Goal: Task Accomplishment & Management: Complete application form

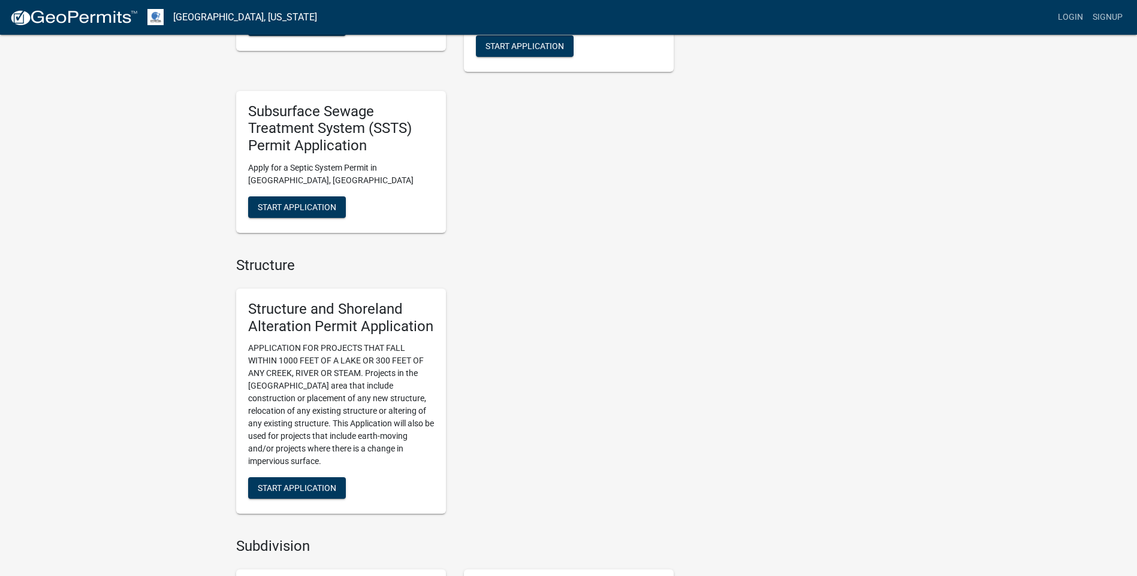
scroll to position [659, 0]
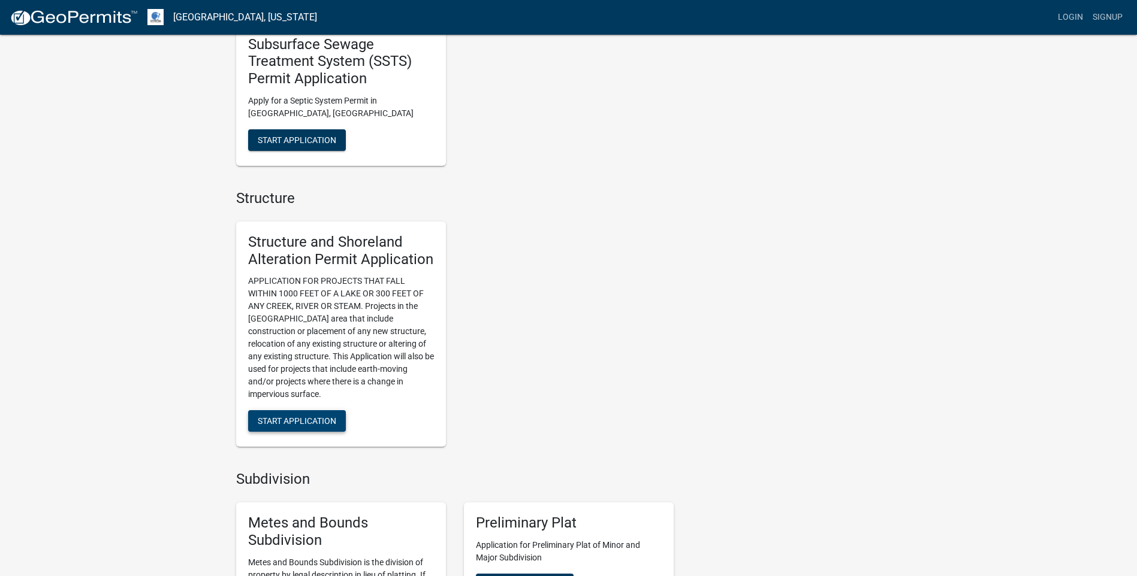
click at [302, 414] on button "Start Application" at bounding box center [297, 421] width 98 height 22
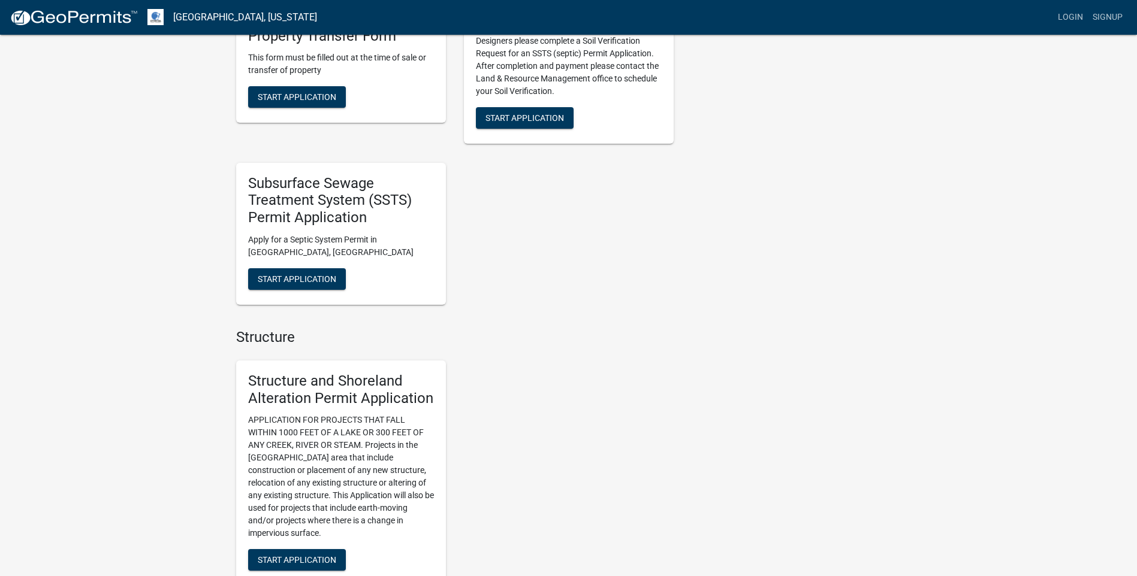
scroll to position [659, 0]
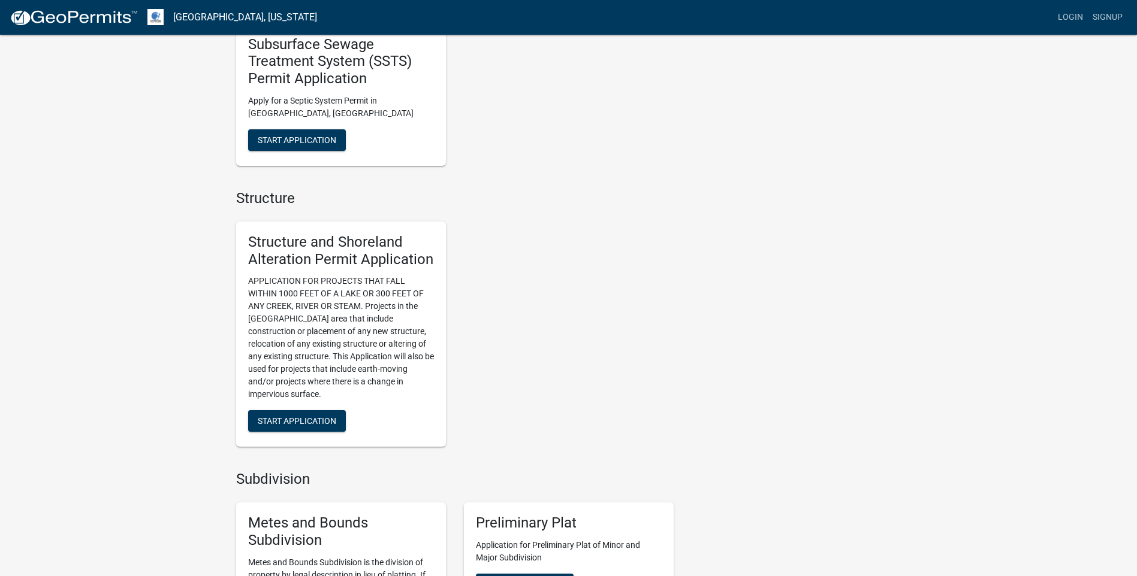
click at [284, 409] on div "Structure and Shoreland Alteration Permit Application APPLICATION FOR PROJECTS …" at bounding box center [341, 335] width 210 height 226
click at [305, 420] on span "Start Application" at bounding box center [297, 421] width 78 height 10
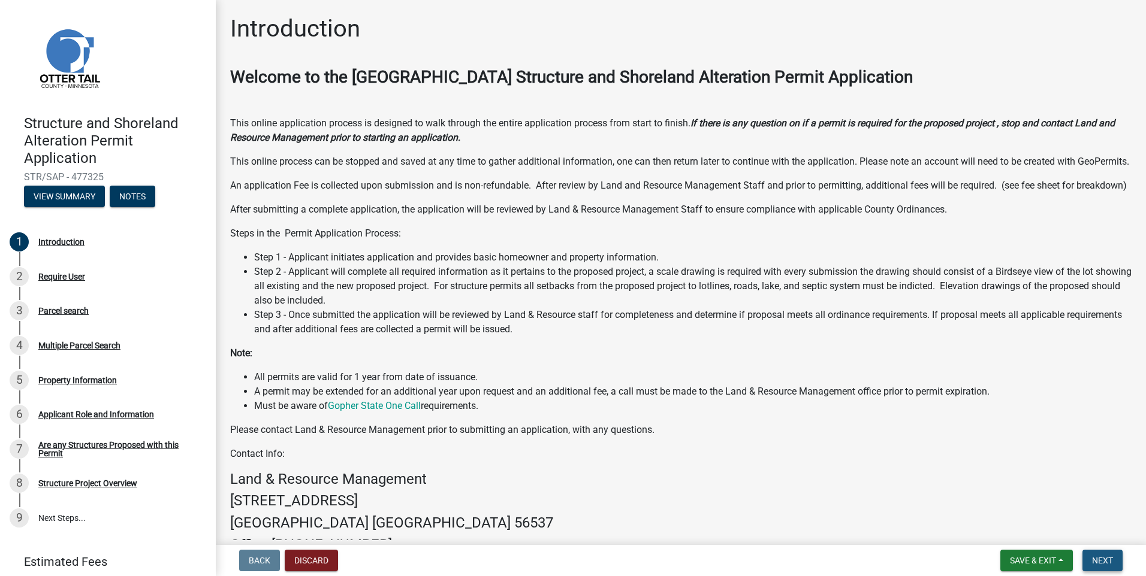
click at [1098, 560] on span "Next" at bounding box center [1102, 561] width 21 height 10
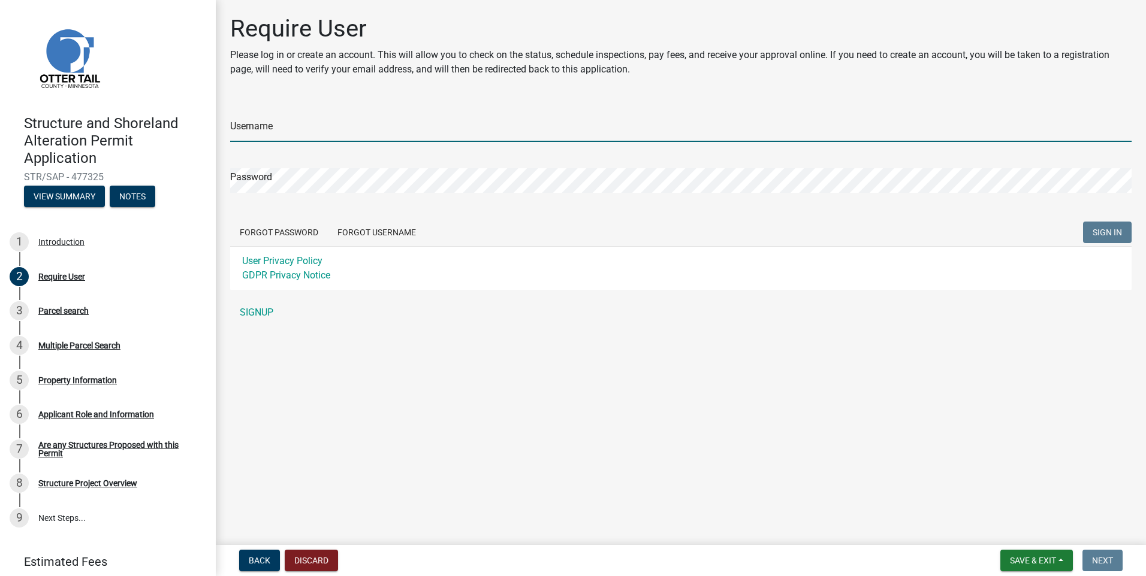
click at [319, 131] on input "Username" at bounding box center [680, 129] width 901 height 25
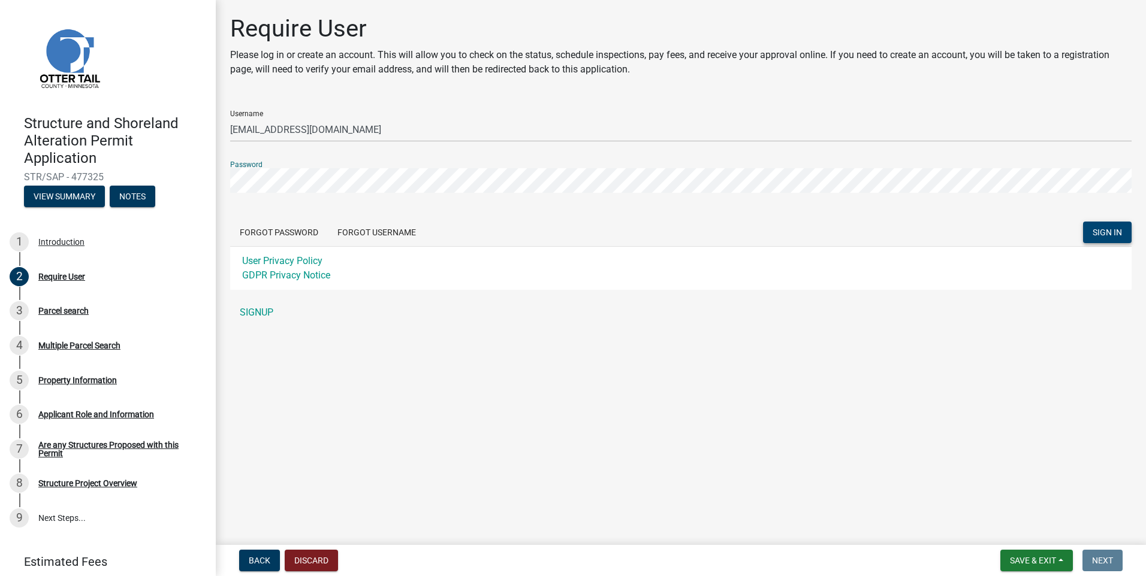
click at [1102, 229] on span "SIGN IN" at bounding box center [1106, 233] width 29 height 10
click at [176, 183] on div "Structure and Shoreland Alteration Permit Application STR/SAP - 477325 View Sum…" at bounding box center [573, 288] width 1146 height 576
click at [1083, 222] on button "SIGN IN" at bounding box center [1107, 233] width 49 height 22
click at [1108, 229] on span "SIGN IN" at bounding box center [1106, 233] width 29 height 10
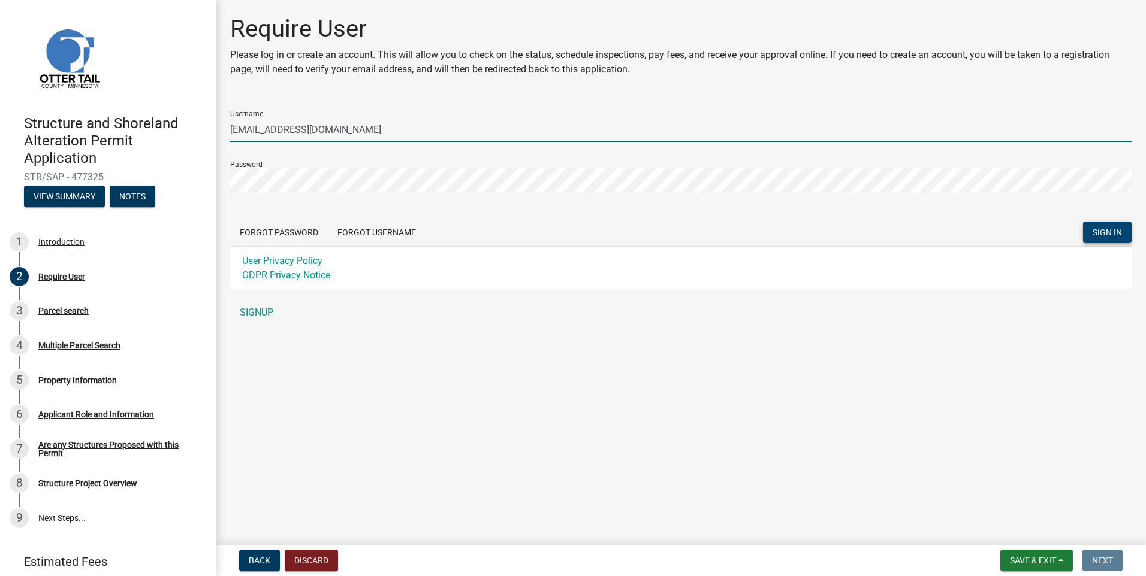
click at [235, 131] on input "[EMAIL_ADDRESS][DOMAIN_NAME]" at bounding box center [680, 129] width 901 height 25
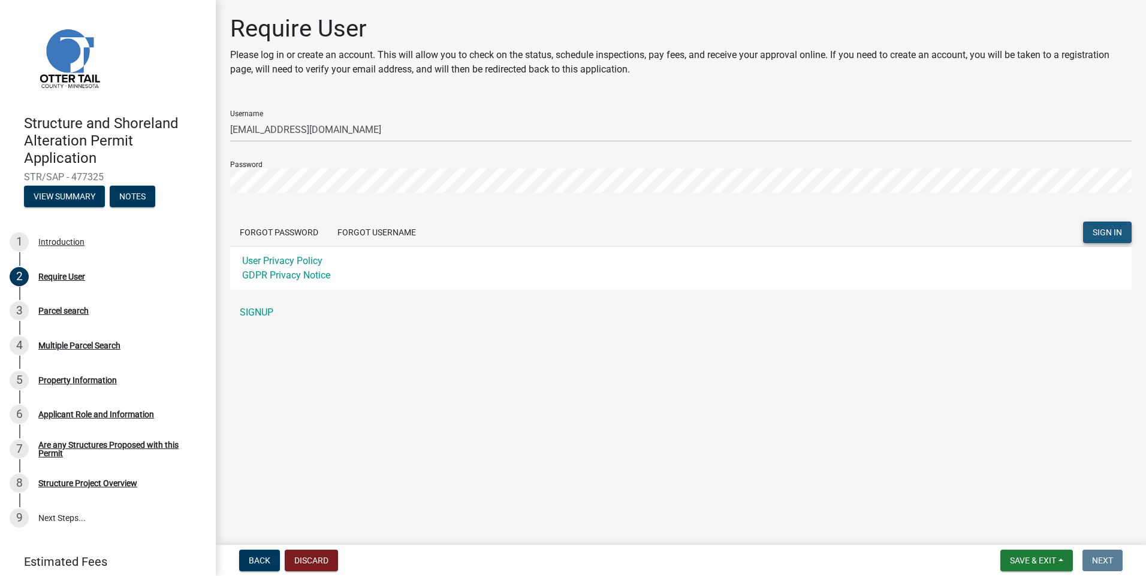
click at [1113, 233] on span "SIGN IN" at bounding box center [1106, 233] width 29 height 10
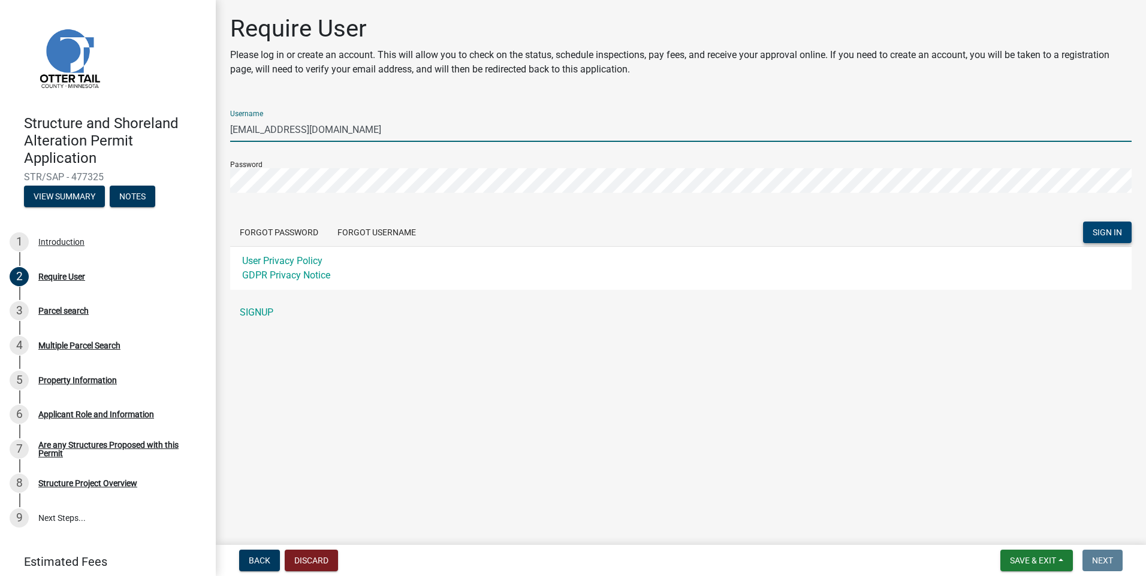
drag, startPoint x: 398, startPoint y: 126, endPoint x: 244, endPoint y: 145, distance: 154.5
click at [212, 128] on div "Structure and Shoreland Alteration Permit Application STR/SAP - 477325 View Sum…" at bounding box center [573, 288] width 1146 height 576
paste input "a"
type input "[EMAIL_ADDRESS][DOMAIN_NAME]"
click at [1092, 230] on button "SIGN IN" at bounding box center [1107, 233] width 49 height 22
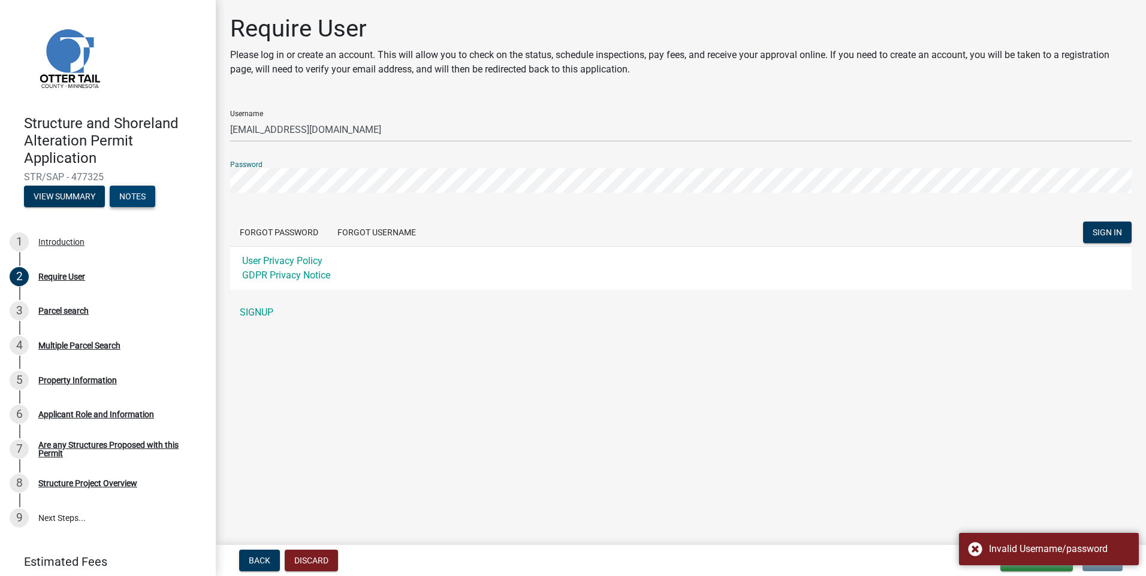
click at [143, 192] on div "Structure and Shoreland Alteration Permit Application STR/SAP - 477325 View Sum…" at bounding box center [573, 288] width 1146 height 576
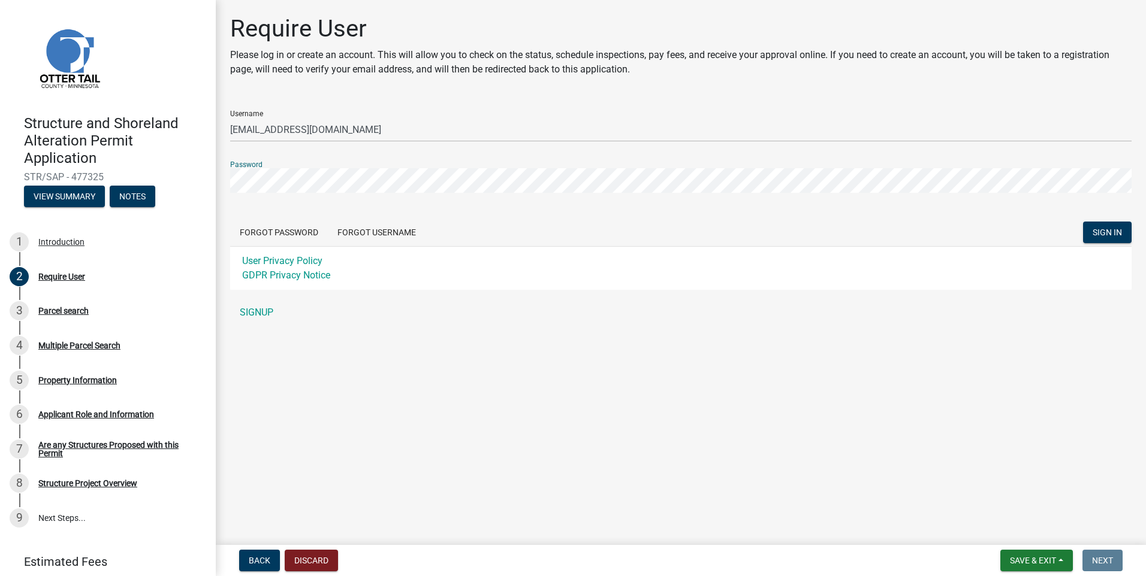
click at [1083, 222] on button "SIGN IN" at bounding box center [1107, 233] width 49 height 22
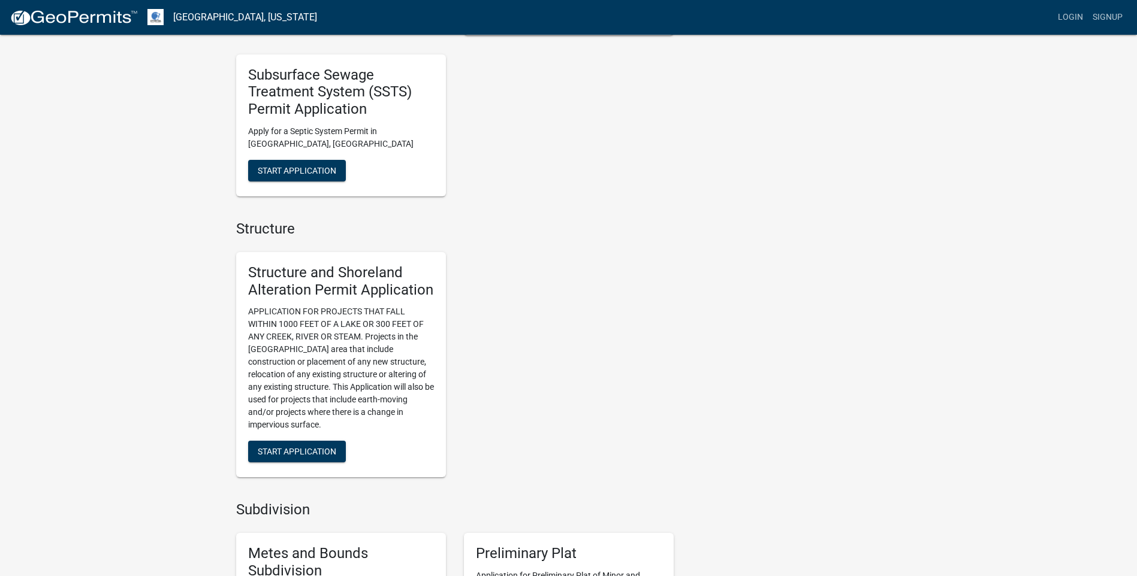
scroll to position [599, 0]
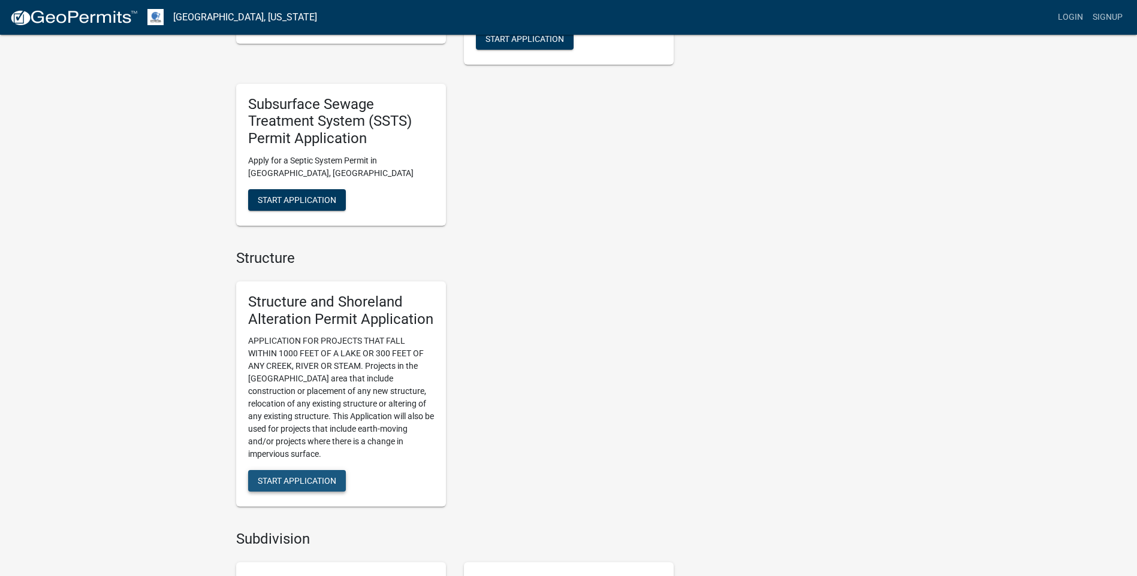
click at [304, 473] on button "Start Application" at bounding box center [297, 481] width 98 height 22
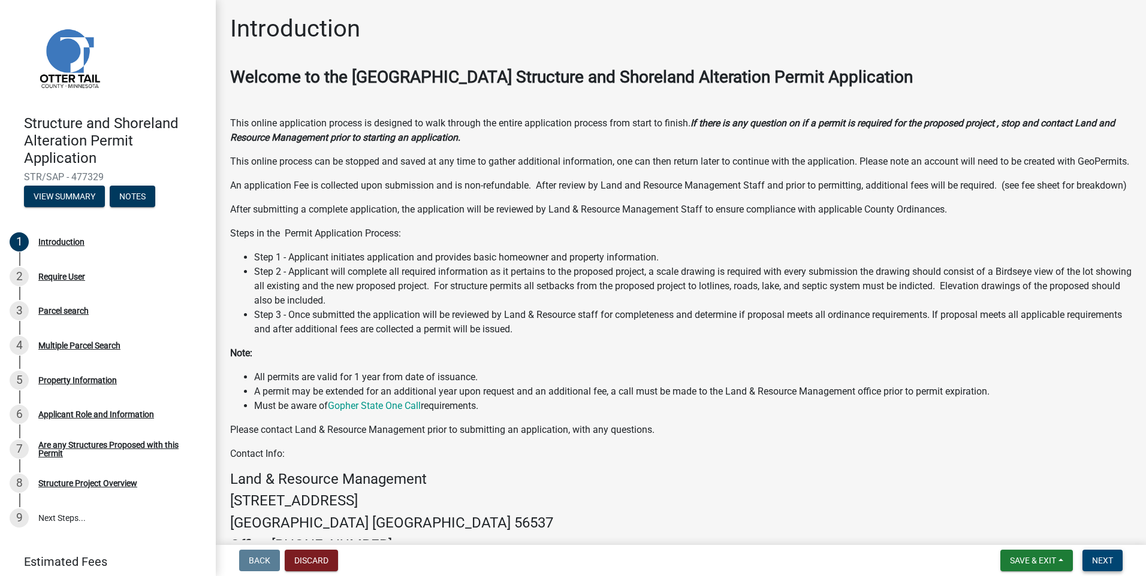
click at [1108, 557] on span "Next" at bounding box center [1102, 561] width 21 height 10
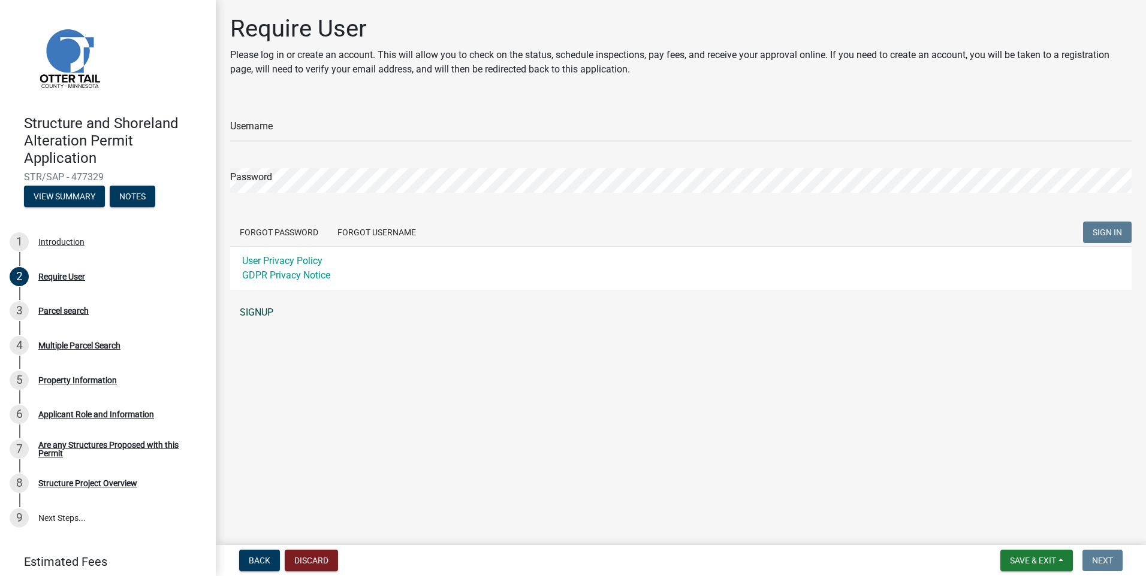
click at [254, 310] on link "SIGNUP" at bounding box center [680, 313] width 901 height 24
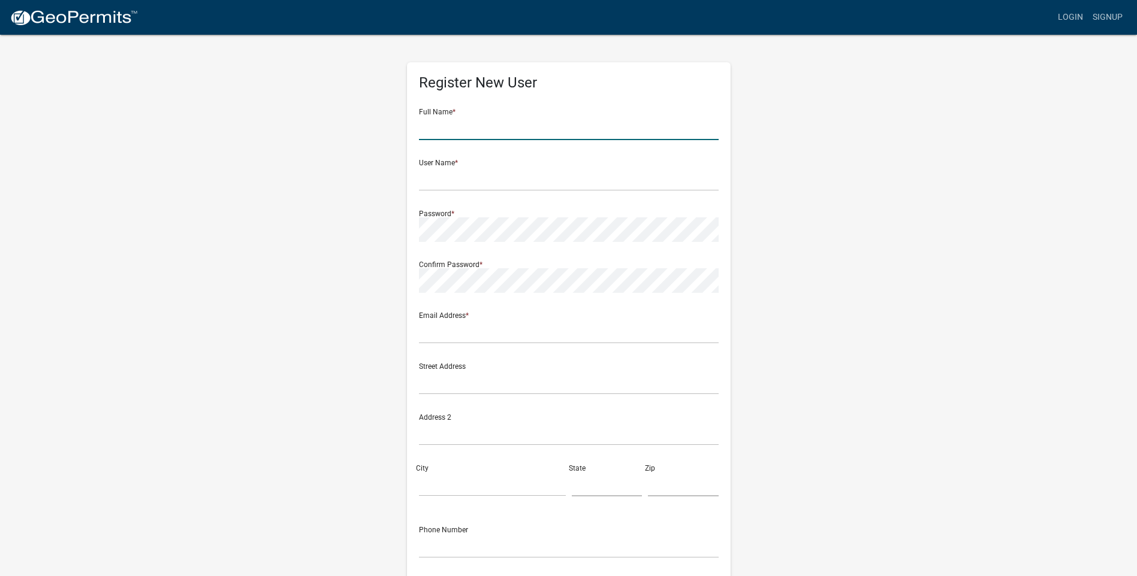
click at [507, 129] on input "text" at bounding box center [569, 128] width 300 height 25
type input "Austin"
type input "Altstadt"
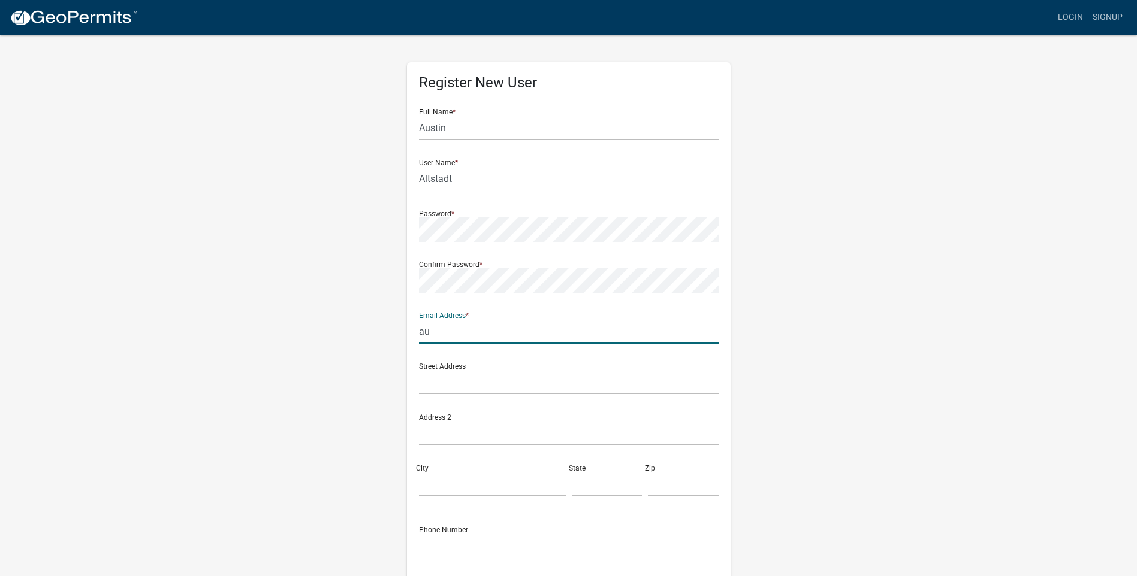
type input "a"
paste input "[EMAIL_ADDRESS][DOMAIN_NAME]"
type input "[EMAIL_ADDRESS][DOMAIN_NAME]"
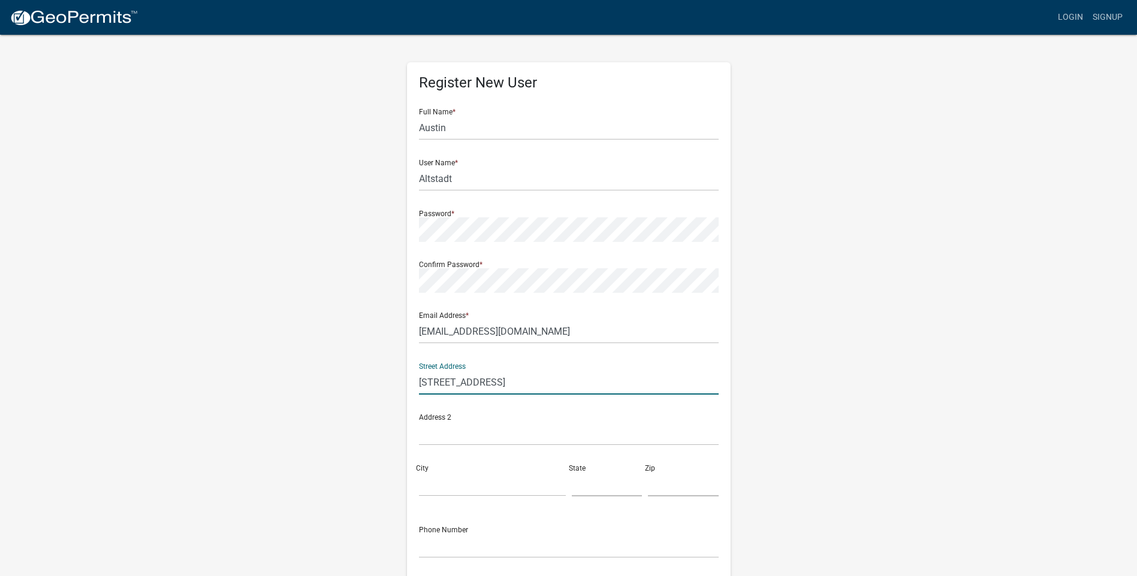
type input "810 Main St East"
type input "Perham"
type input "m"
type input "MN"
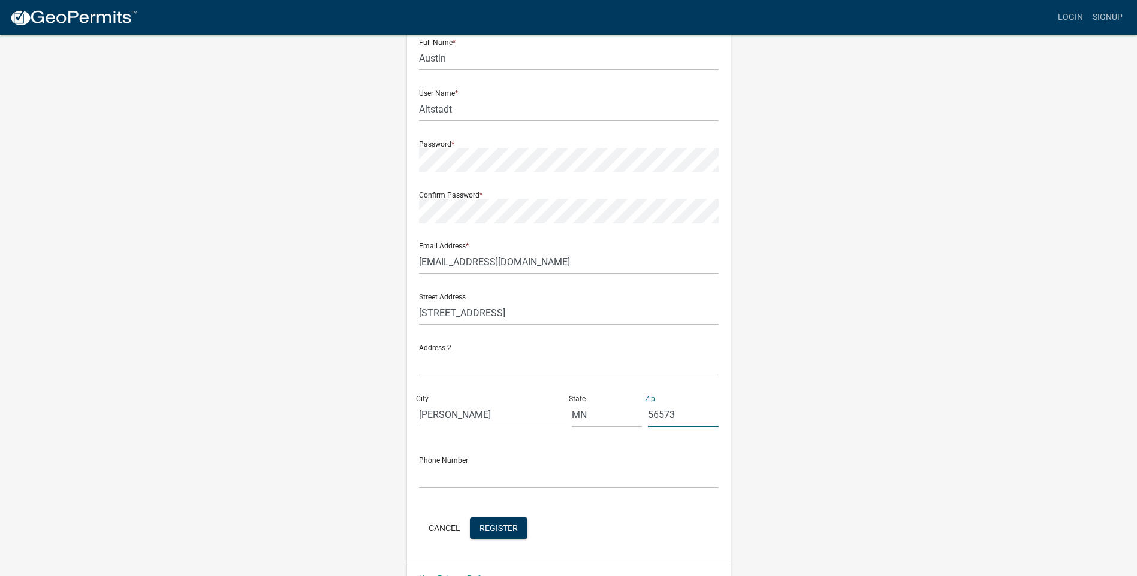
scroll to position [98, 0]
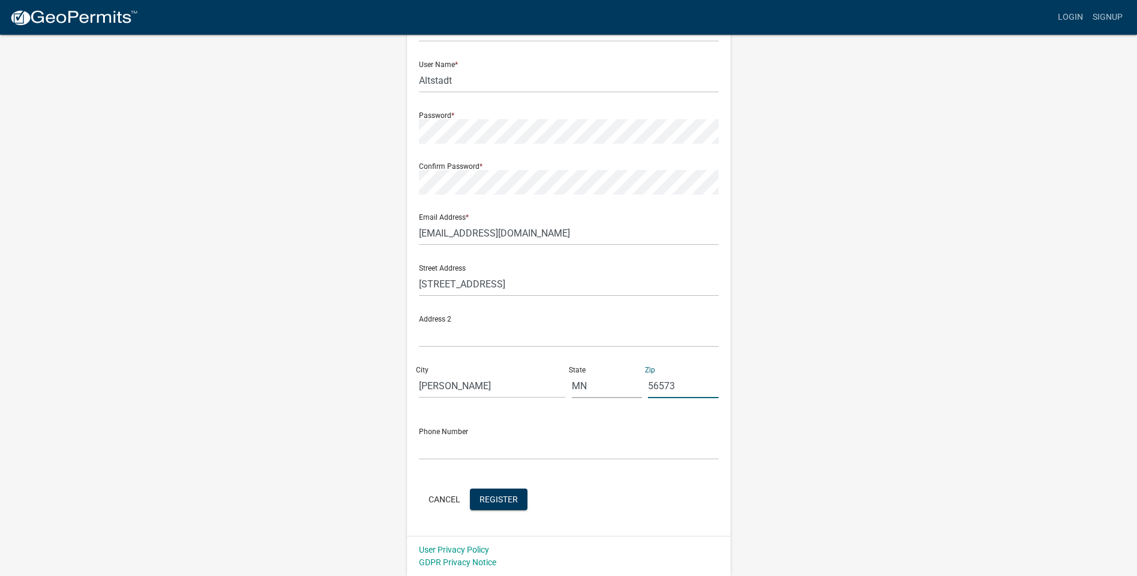
type input "56573"
click at [436, 443] on input "text" at bounding box center [569, 448] width 300 height 25
type input "218-371-5137"
click at [489, 496] on span "Register" at bounding box center [498, 499] width 38 height 10
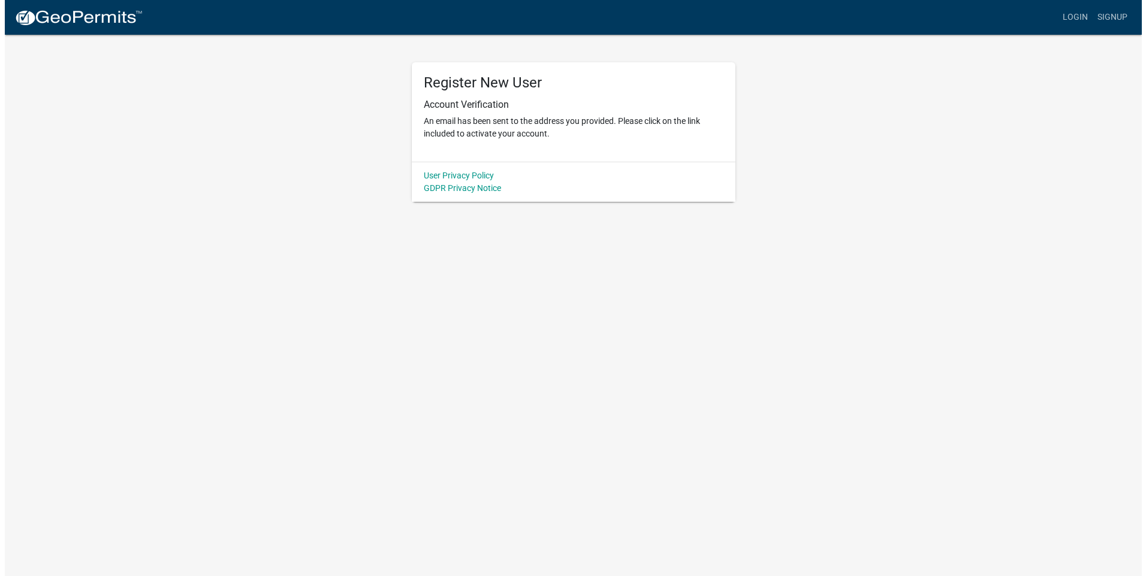
scroll to position [0, 0]
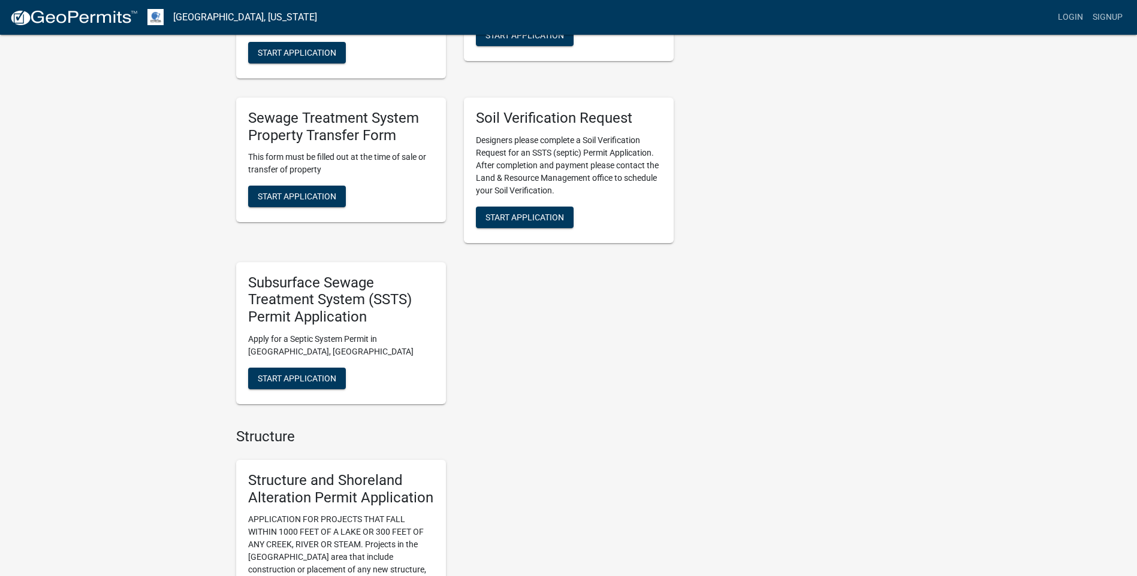
scroll to position [479, 0]
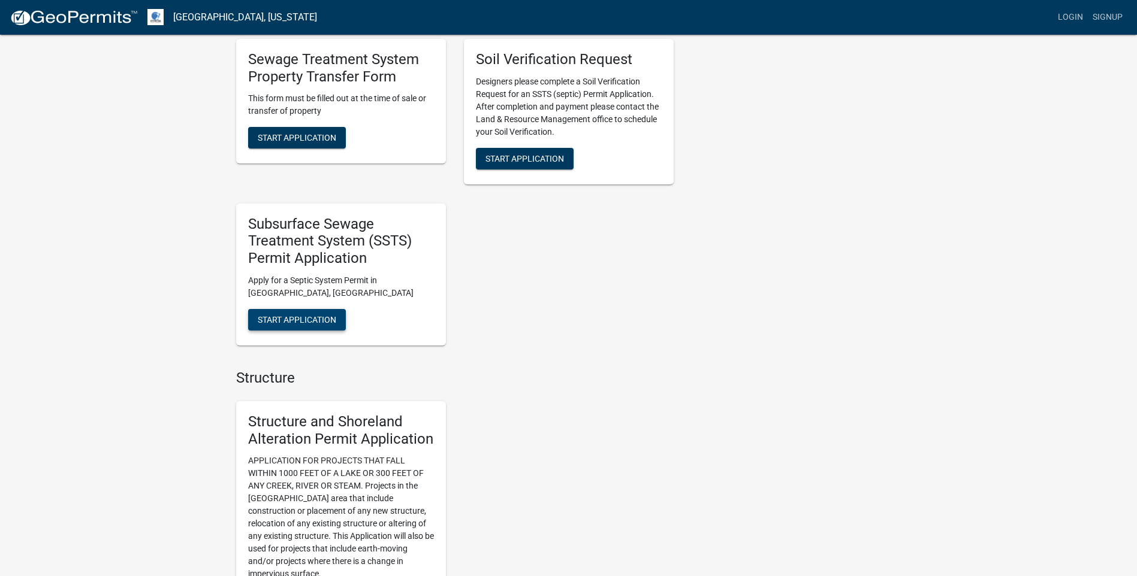
click at [283, 315] on span "Start Application" at bounding box center [297, 320] width 78 height 10
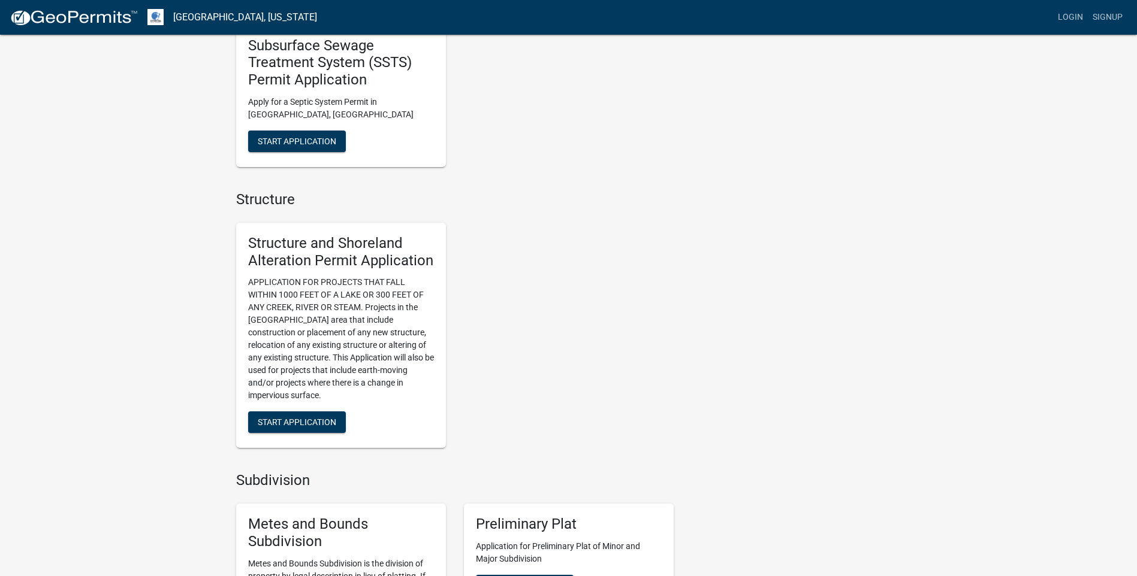
scroll to position [719, 0]
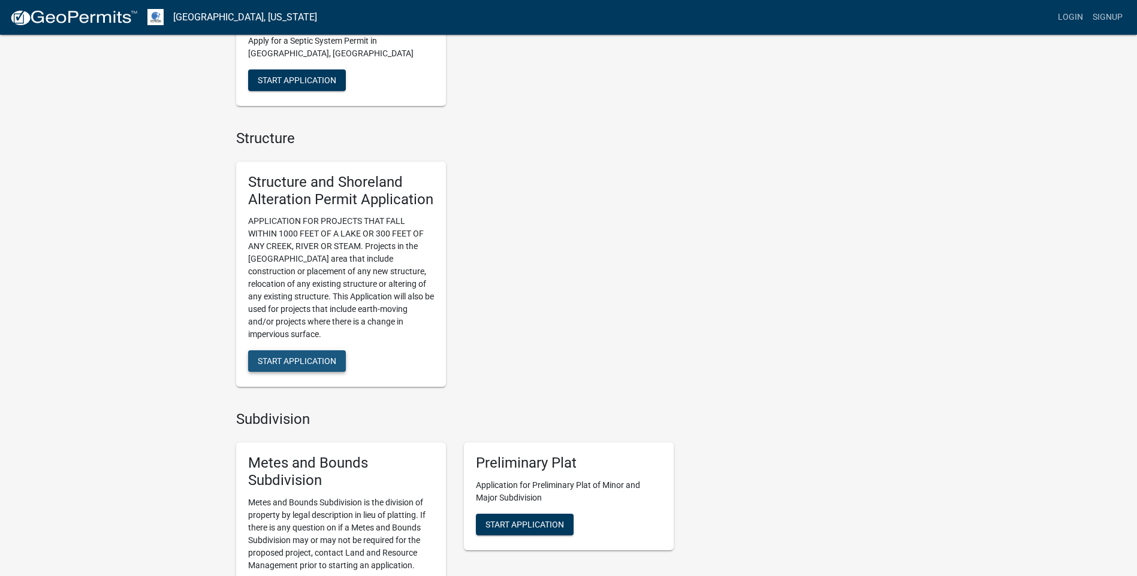
click at [323, 361] on span "Start Application" at bounding box center [297, 362] width 78 height 10
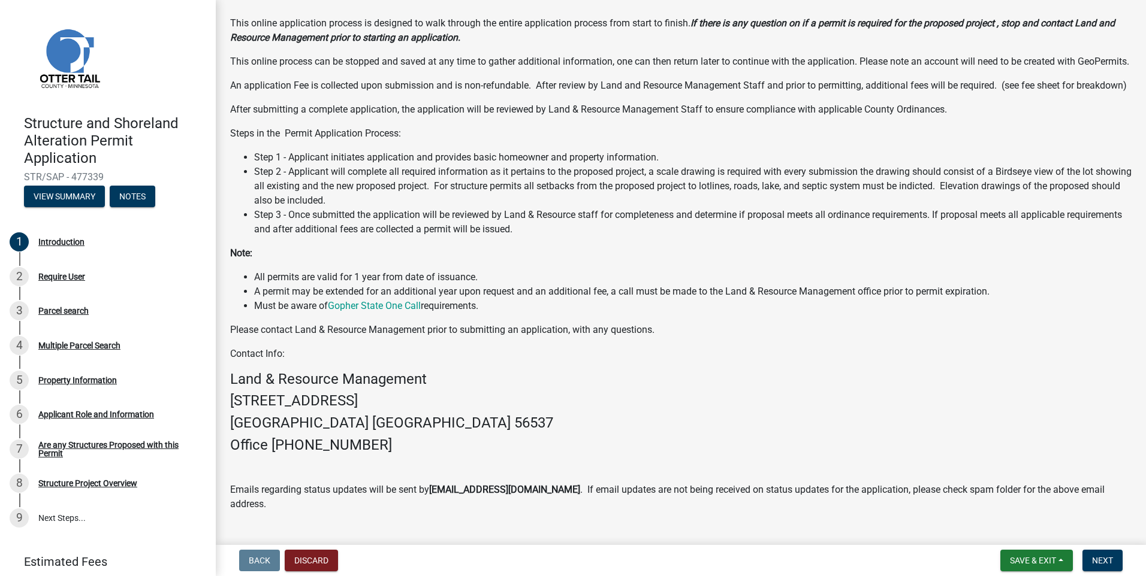
scroll to position [142, 0]
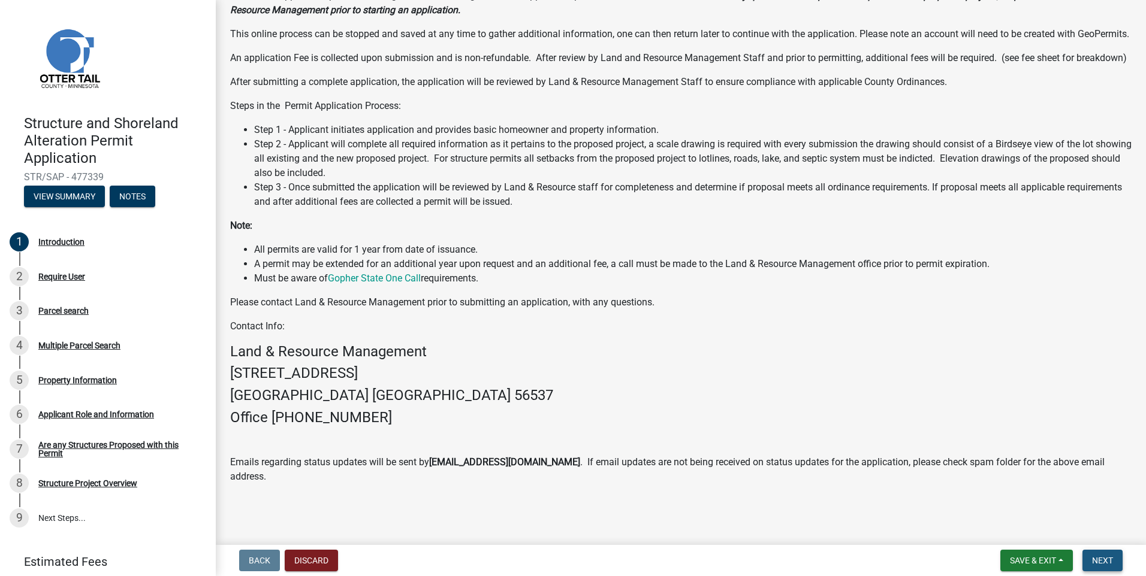
click at [1104, 560] on span "Next" at bounding box center [1102, 561] width 21 height 10
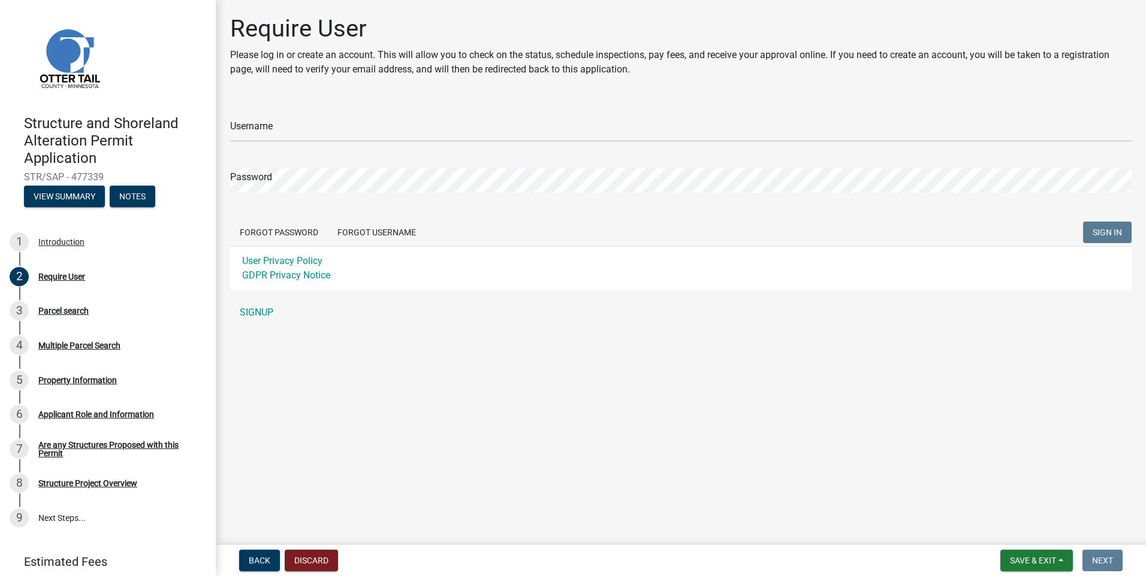
click at [340, 116] on div "Username" at bounding box center [680, 121] width 901 height 41
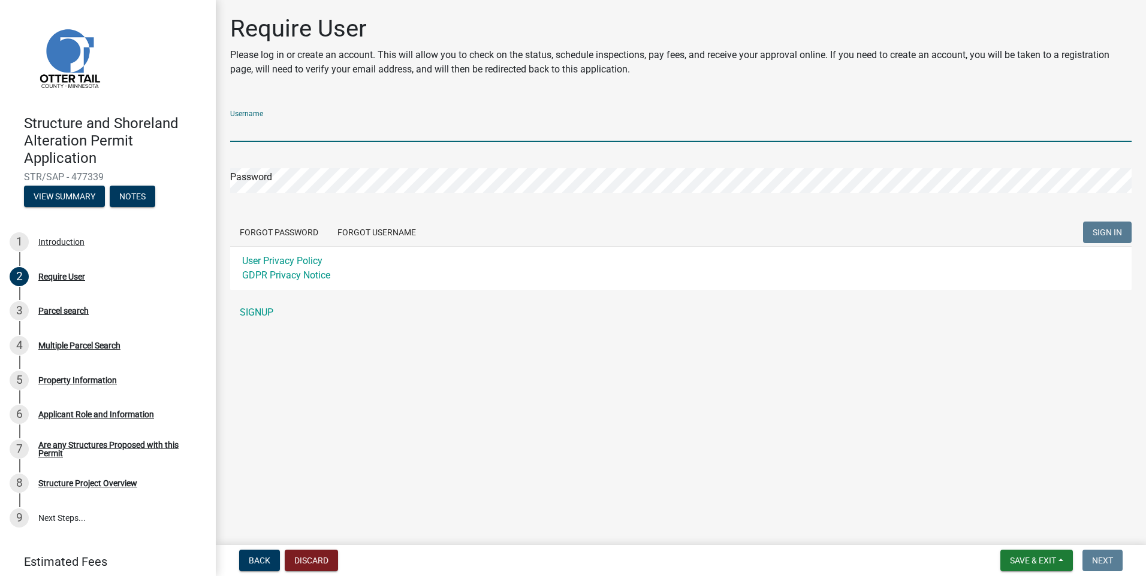
click at [327, 128] on input "Username" at bounding box center [680, 129] width 901 height 25
type input "[EMAIL_ADDRESS][DOMAIN_NAME]"
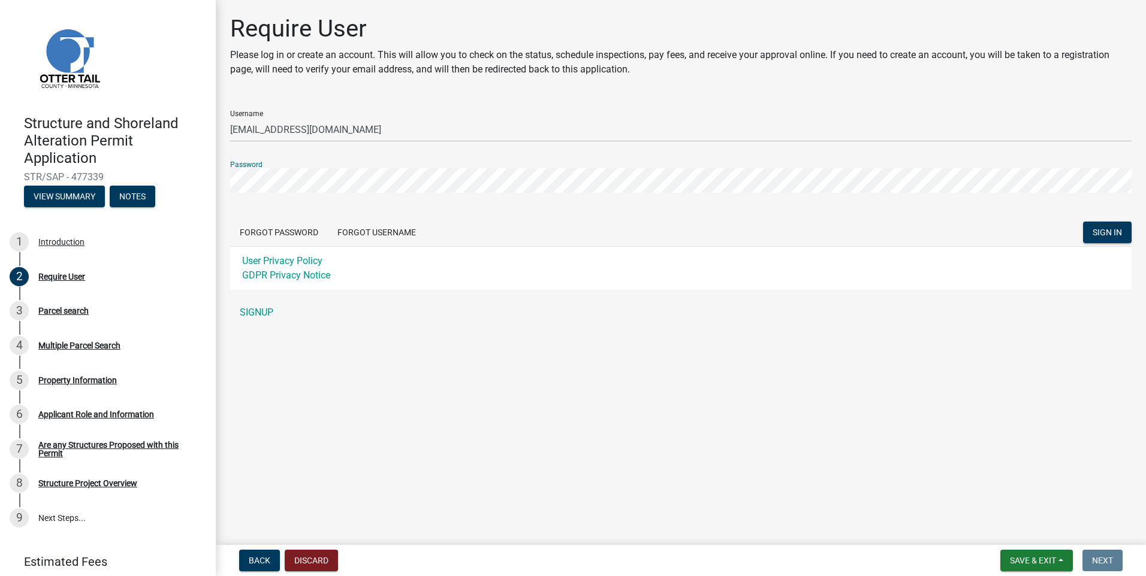
click at [1083, 222] on button "SIGN IN" at bounding box center [1107, 233] width 49 height 22
click at [208, 188] on div "Structure and Shoreland Alteration Permit Application STR/SAP - 477339 View Sum…" at bounding box center [573, 288] width 1146 height 576
click at [1083, 222] on button "SIGN IN" at bounding box center [1107, 233] width 49 height 22
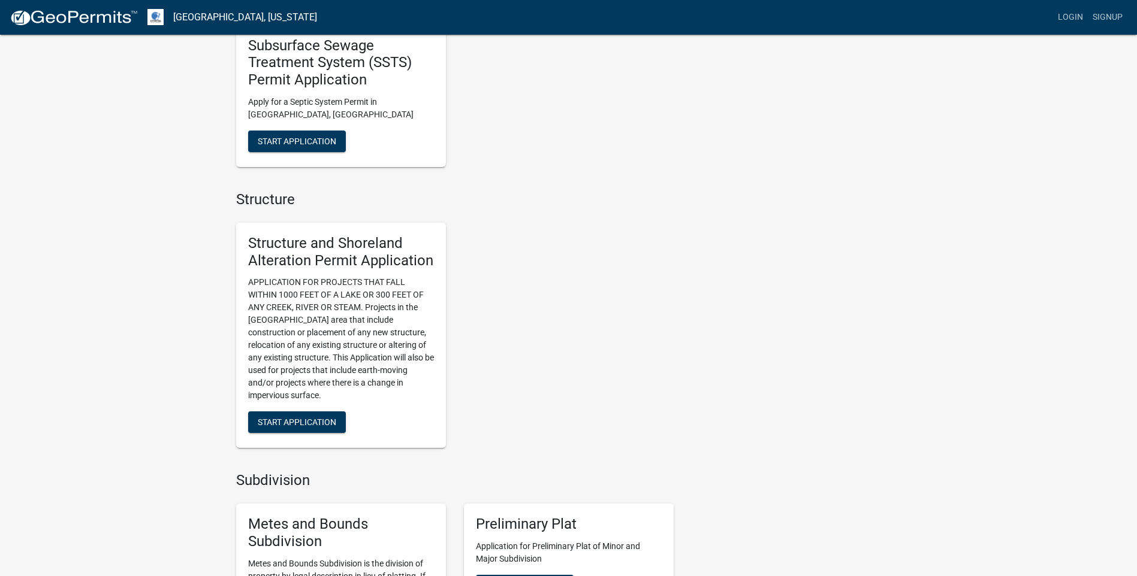
scroll to position [659, 0]
click at [305, 418] on span "Start Application" at bounding box center [297, 421] width 78 height 10
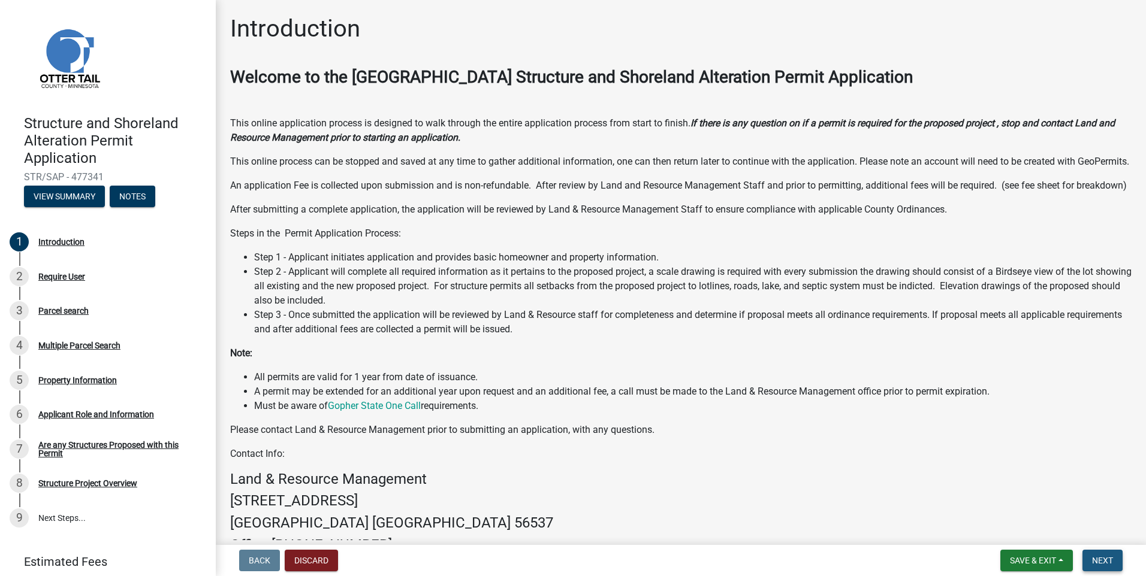
click at [1094, 557] on span "Next" at bounding box center [1102, 561] width 21 height 10
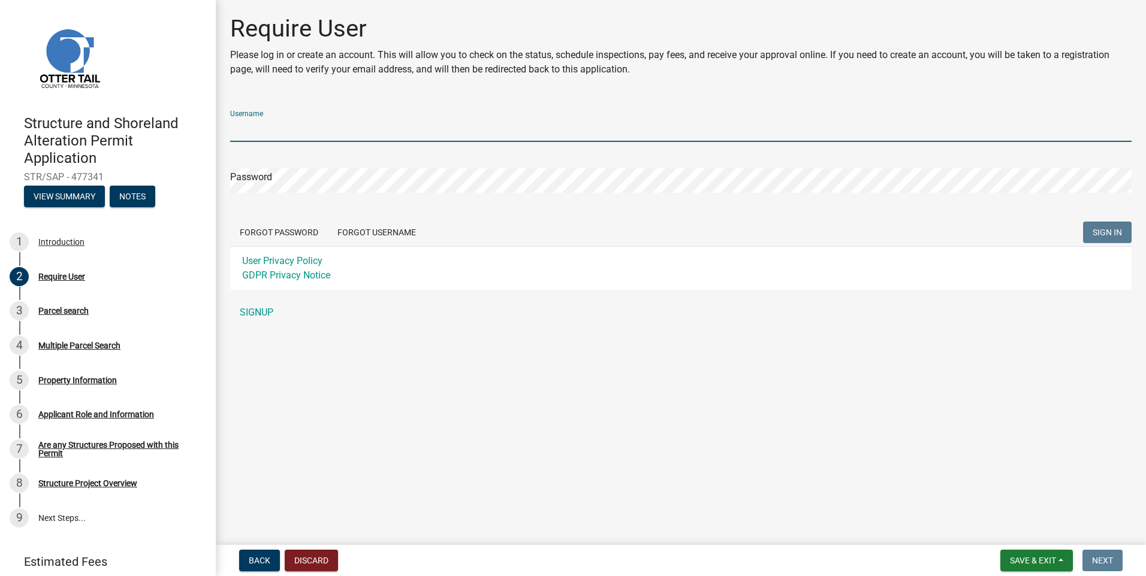
click at [315, 136] on input "Username" at bounding box center [680, 129] width 901 height 25
paste input "[EMAIL_ADDRESS][DOMAIN_NAME]"
type input "[EMAIL_ADDRESS][DOMAIN_NAME]"
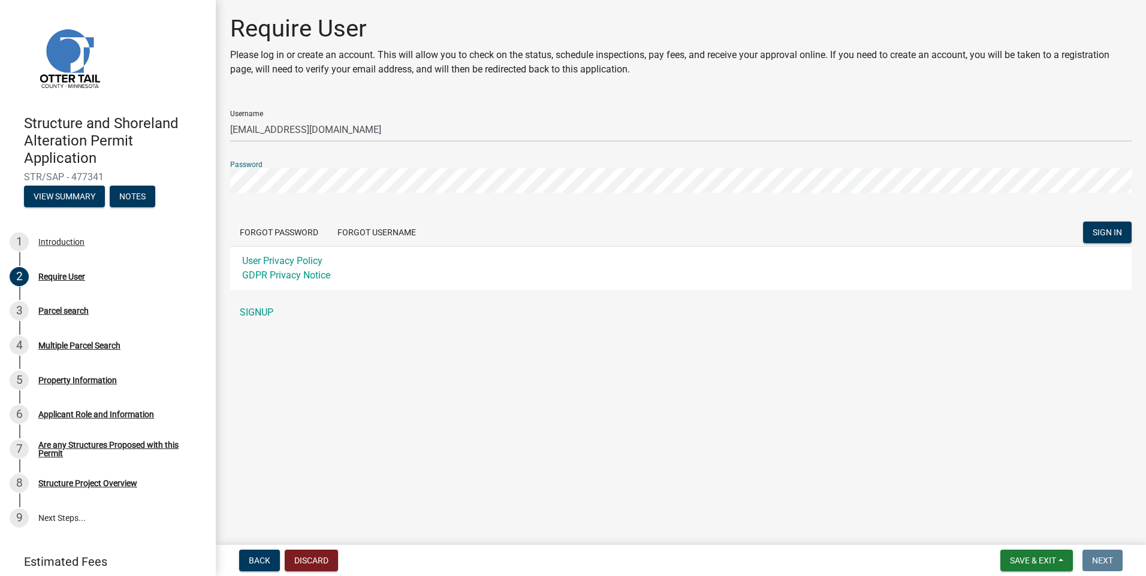
click at [1083, 222] on button "SIGN IN" at bounding box center [1107, 233] width 49 height 22
click at [493, 416] on main "Require User Please log in or create an account. This will allow you to check o…" at bounding box center [681, 270] width 930 height 540
click at [1083, 222] on button "SIGN IN" at bounding box center [1107, 233] width 49 height 22
click at [255, 316] on link "SIGNUP" at bounding box center [680, 313] width 901 height 24
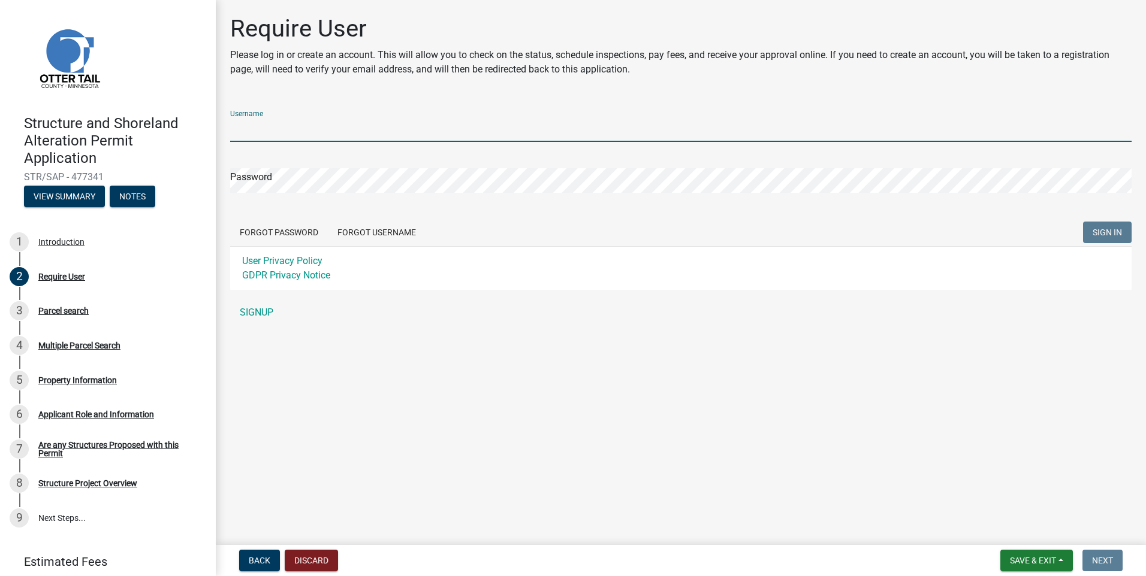
click at [320, 130] on input "Username" at bounding box center [680, 129] width 901 height 25
type input "Altstadt"
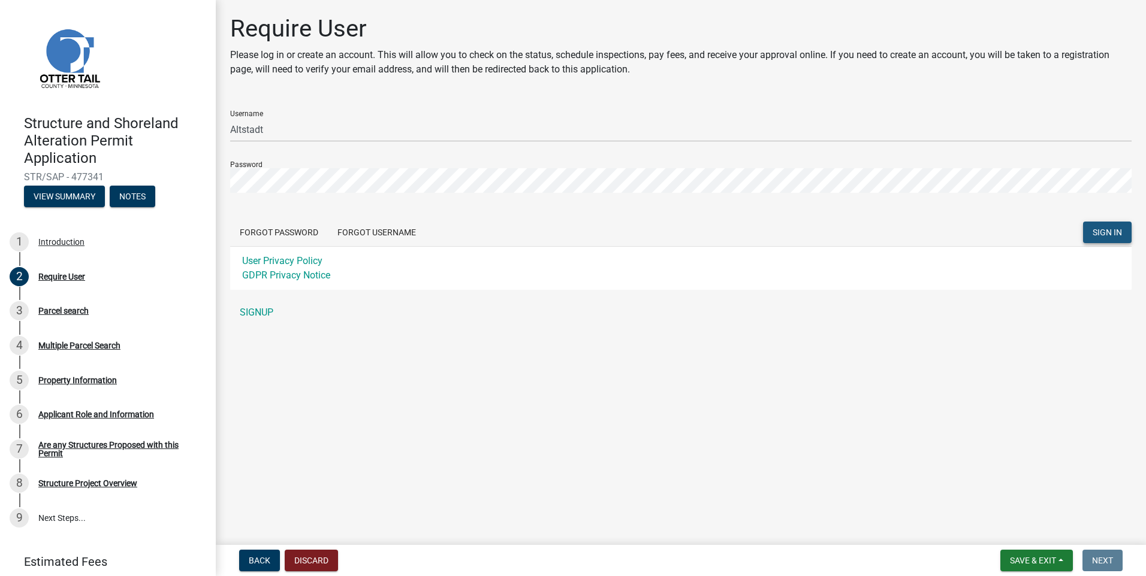
click at [1096, 239] on button "SIGN IN" at bounding box center [1107, 233] width 49 height 22
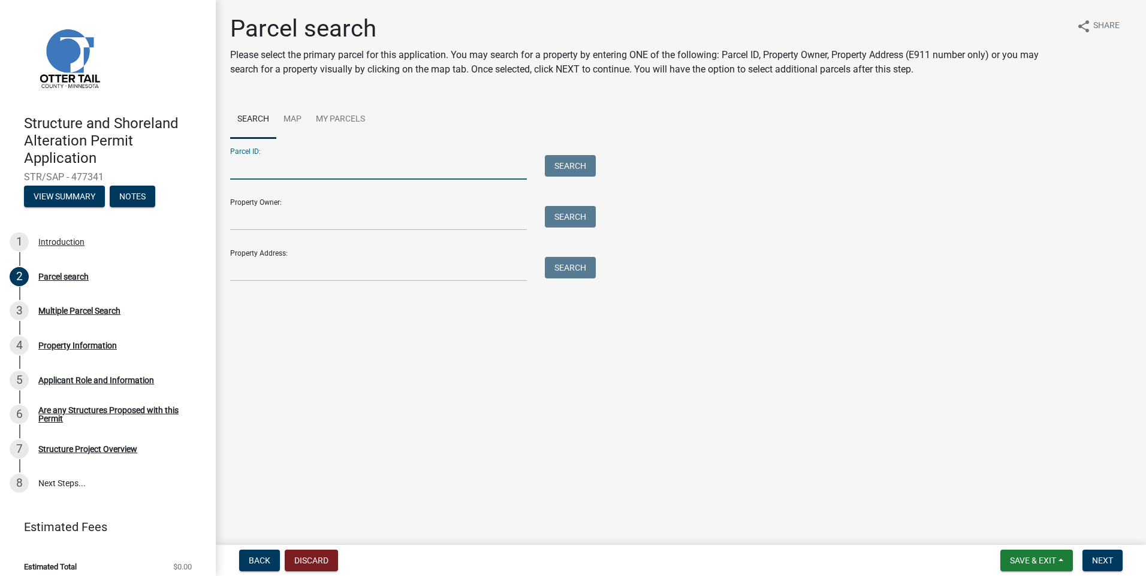
click at [277, 170] on input "Parcel ID:" at bounding box center [378, 167] width 297 height 25
paste input "16000240139030"
type input "16000240139030"
click at [403, 226] on input "Property Owner:" at bounding box center [378, 218] width 297 height 25
click at [575, 156] on button "Search" at bounding box center [570, 166] width 51 height 22
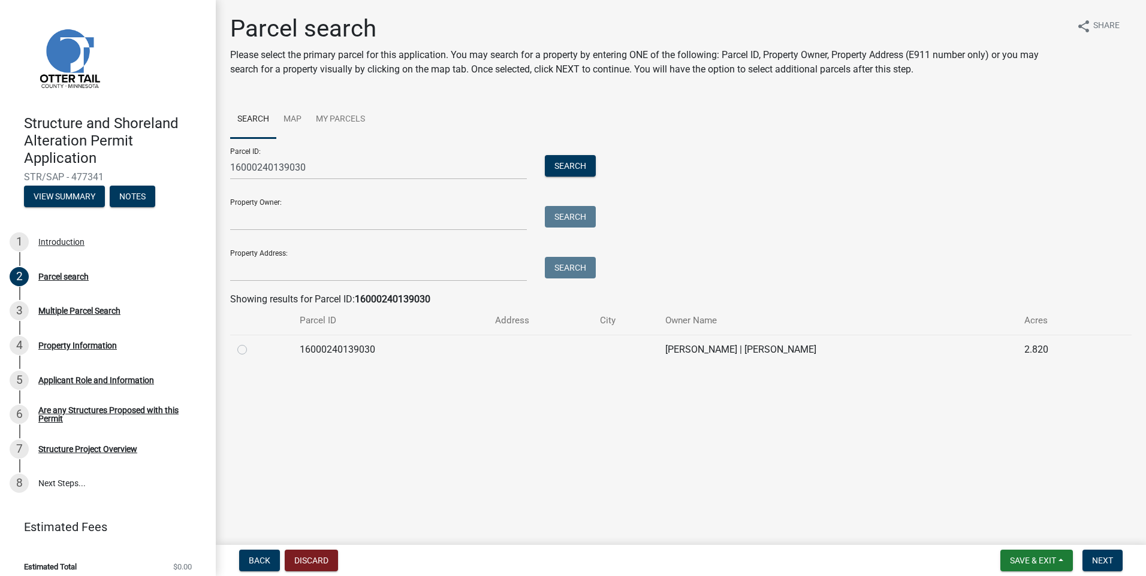
click at [252, 343] on label at bounding box center [252, 343] width 0 height 0
click at [252, 349] on input "radio" at bounding box center [256, 347] width 8 height 8
radio input "true"
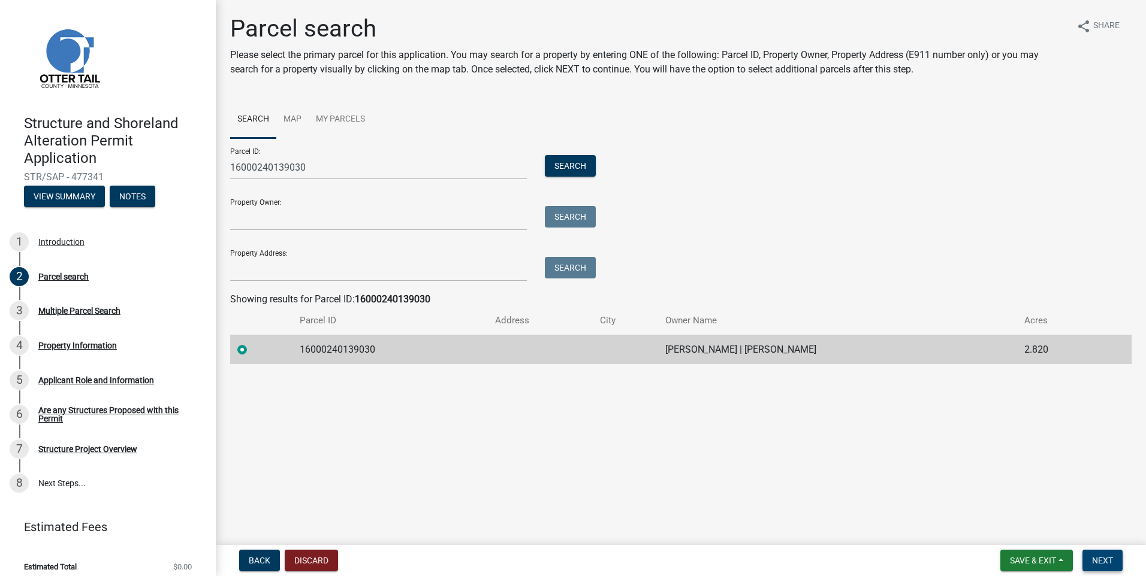
click at [1104, 567] on button "Next" at bounding box center [1102, 561] width 40 height 22
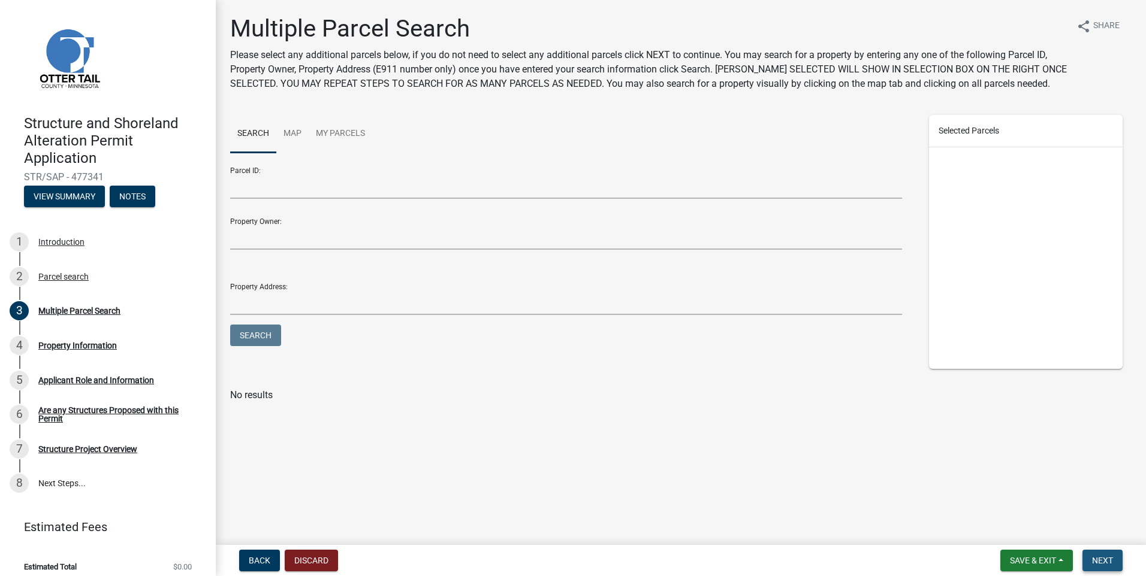
click at [1111, 558] on span "Next" at bounding box center [1102, 561] width 21 height 10
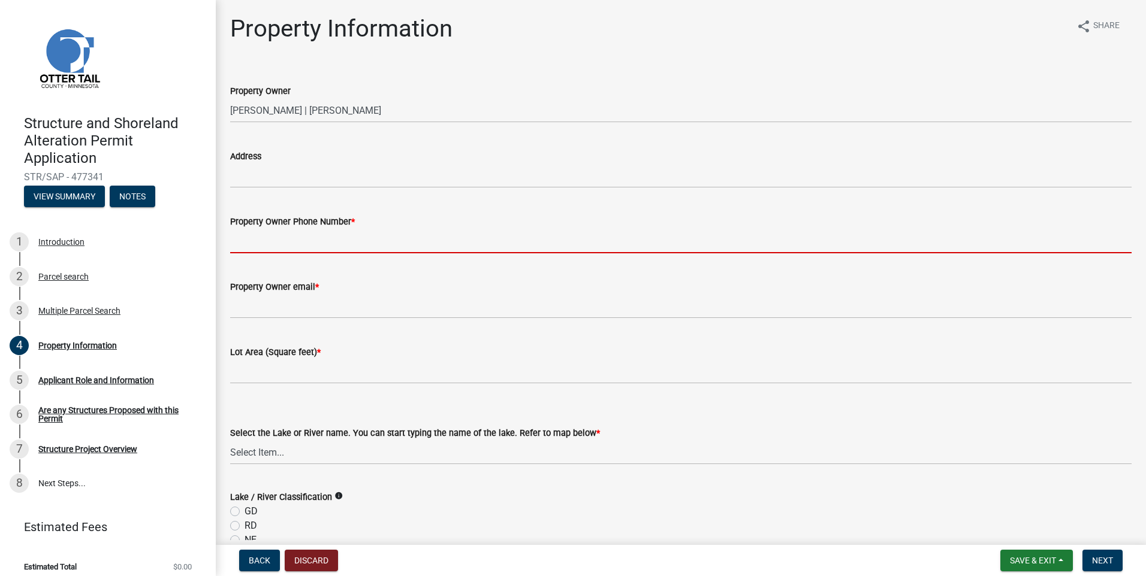
click at [292, 243] on input "Property Owner Phone Number *" at bounding box center [680, 241] width 901 height 25
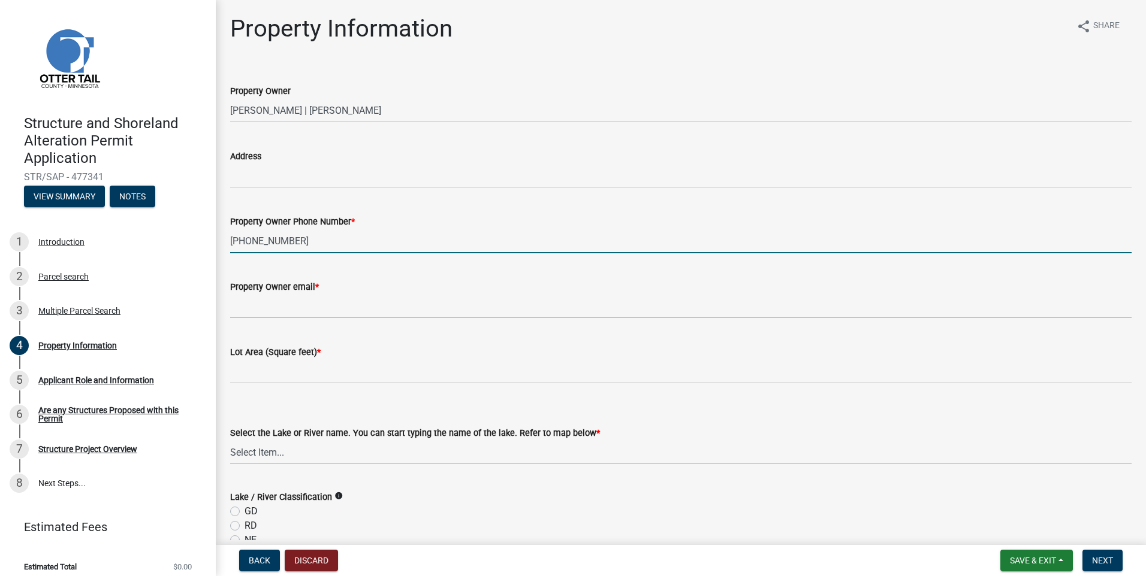
type input "218-779-9700"
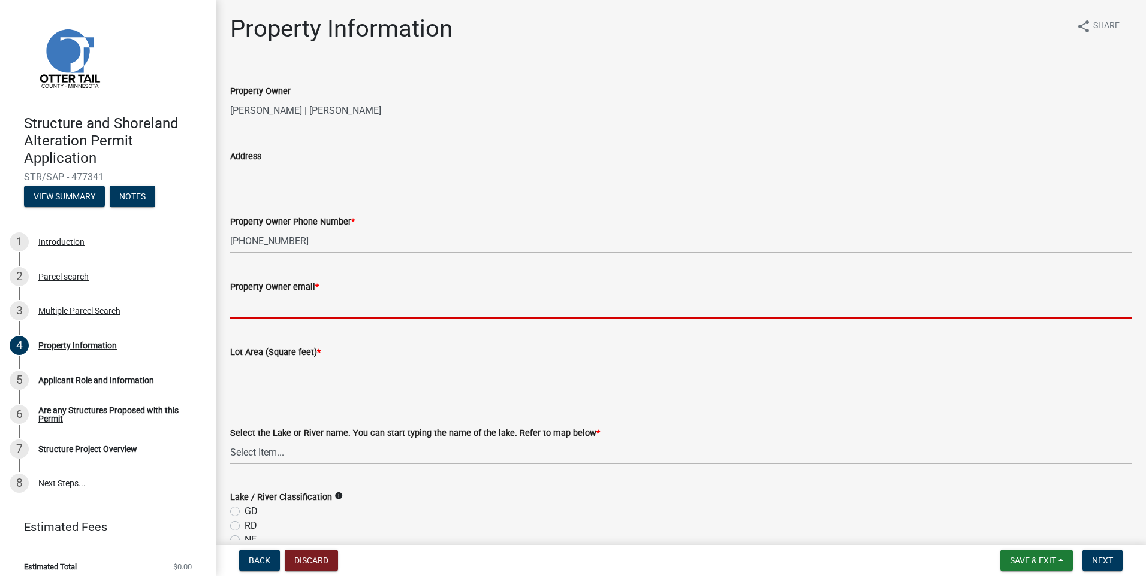
click at [349, 301] on input "Property Owner email *" at bounding box center [680, 306] width 901 height 25
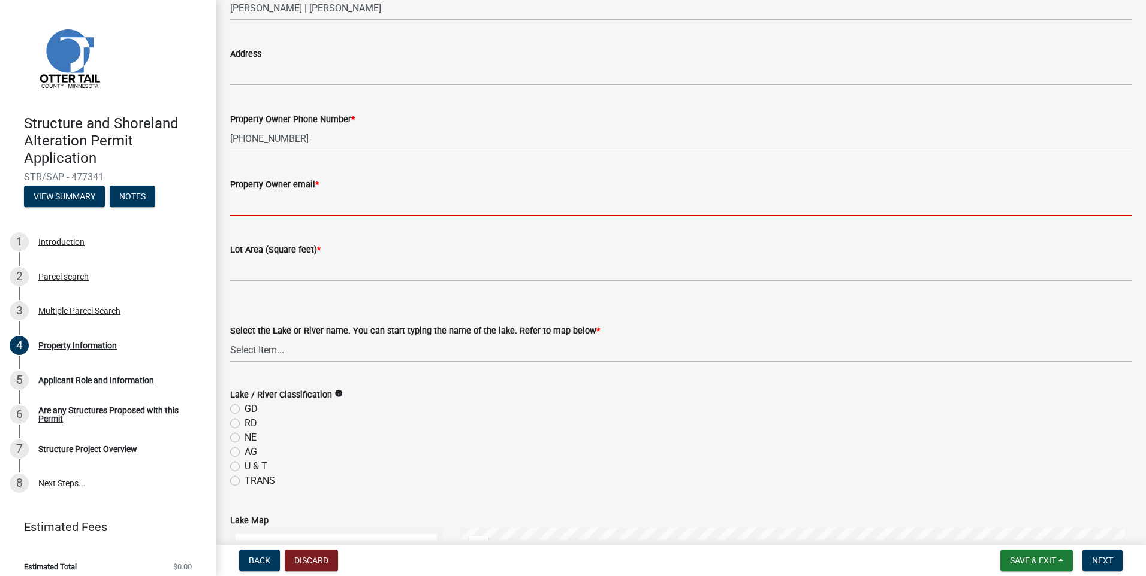
scroll to position [120, 0]
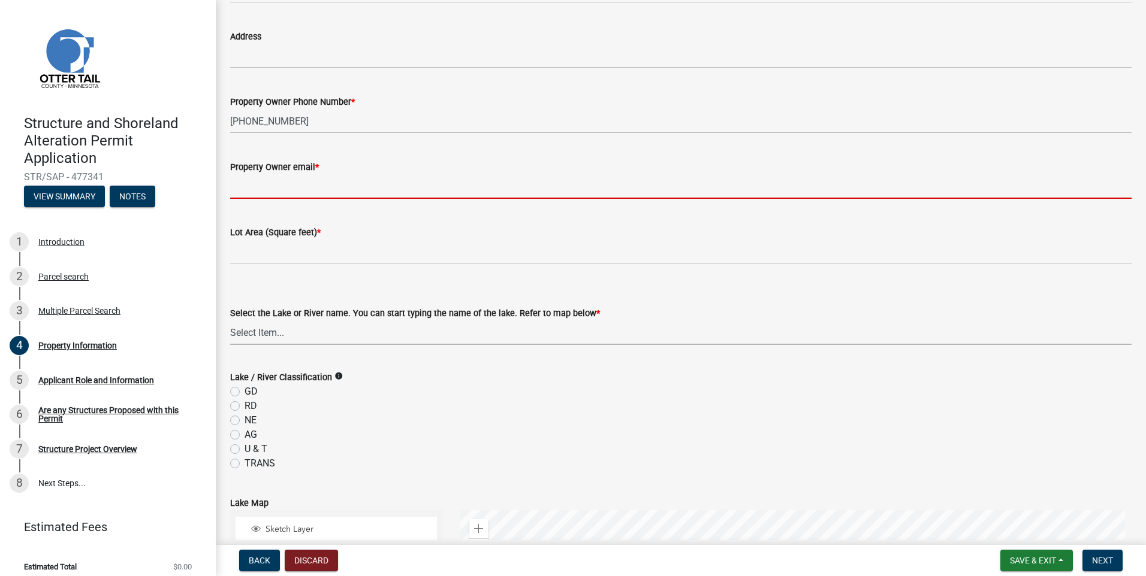
click at [351, 330] on div "Select the Lake or River name. You can start typing the name of the lake. Refer…" at bounding box center [680, 325] width 901 height 39
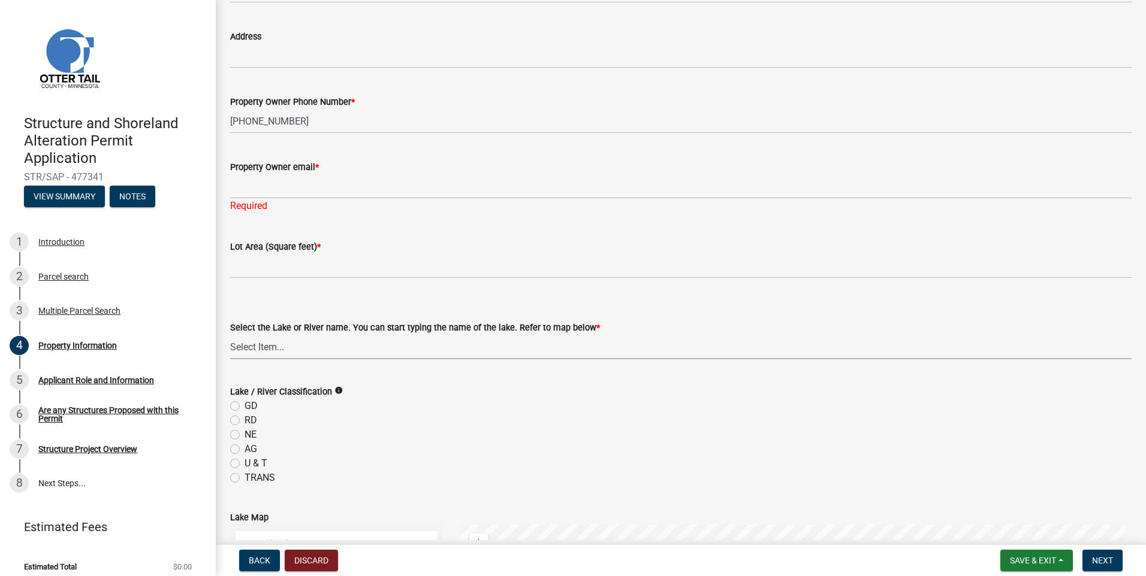
click at [328, 346] on select "Select Item... None Adley 56-031 Albert 56-118 Alfred 56-600 Alice 56-244 Alice…" at bounding box center [680, 347] width 901 height 25
click at [267, 346] on select "Select Item... None Adley 56-031 Albert 56-118 Alfred 56-600 Alice 56-244 Alice…" at bounding box center [680, 347] width 901 height 25
click at [230, 335] on select "Select Item... None Adley 56-031 Albert 56-118 Alfred 56-600 Alice 56-244 Alice…" at bounding box center [680, 347] width 901 height 25
select select "575c96c9-b999-4e4a-9e4c-af57e33bf89a"
click at [394, 379] on form "Lake / River Classification info GD RD NE AG U & T TRANS" at bounding box center [680, 427] width 901 height 115
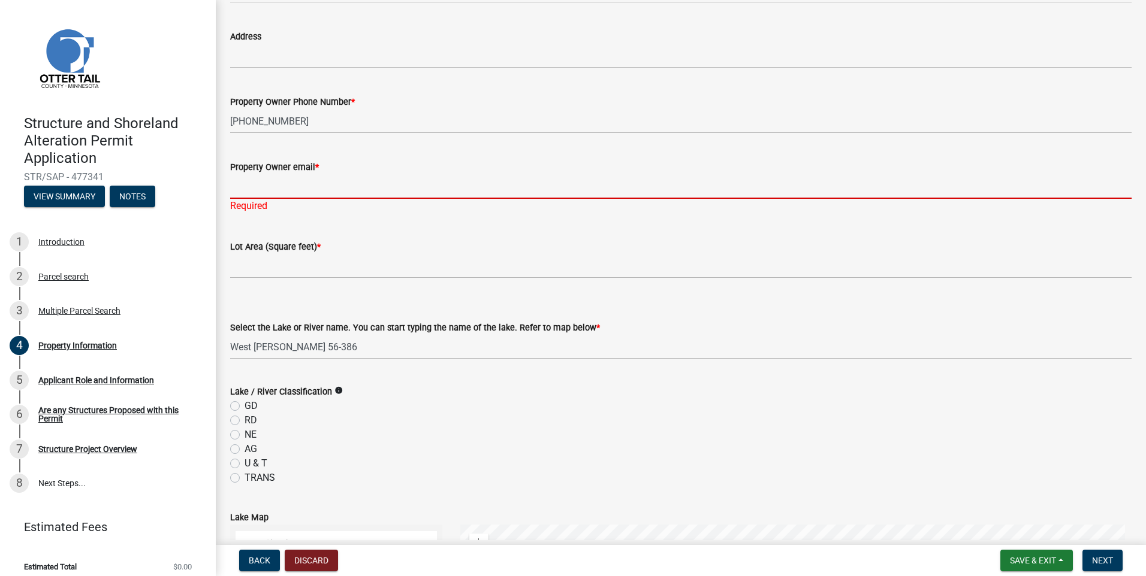
click at [300, 192] on input "Property Owner email *" at bounding box center [680, 186] width 901 height 25
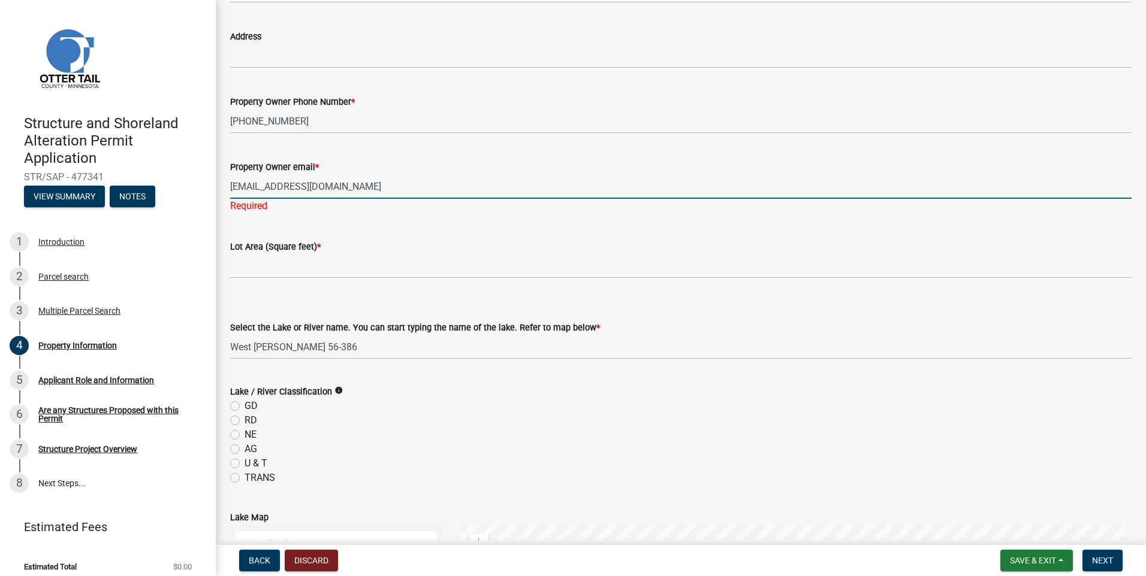
type input "[EMAIL_ADDRESS][DOMAIN_NAME]"
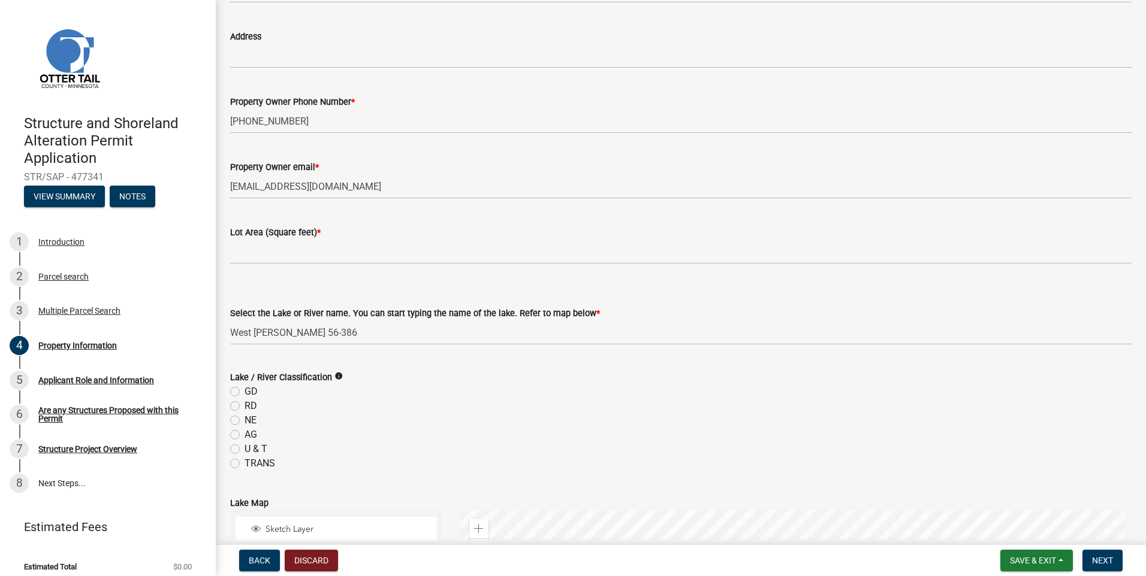
click at [319, 217] on wm-data-entity-input-list "Property Owner DONALD D ARVIDSON | MONICA A ARVIDSON Address Property Owner Pho…" at bounding box center [680, 498] width 901 height 1102
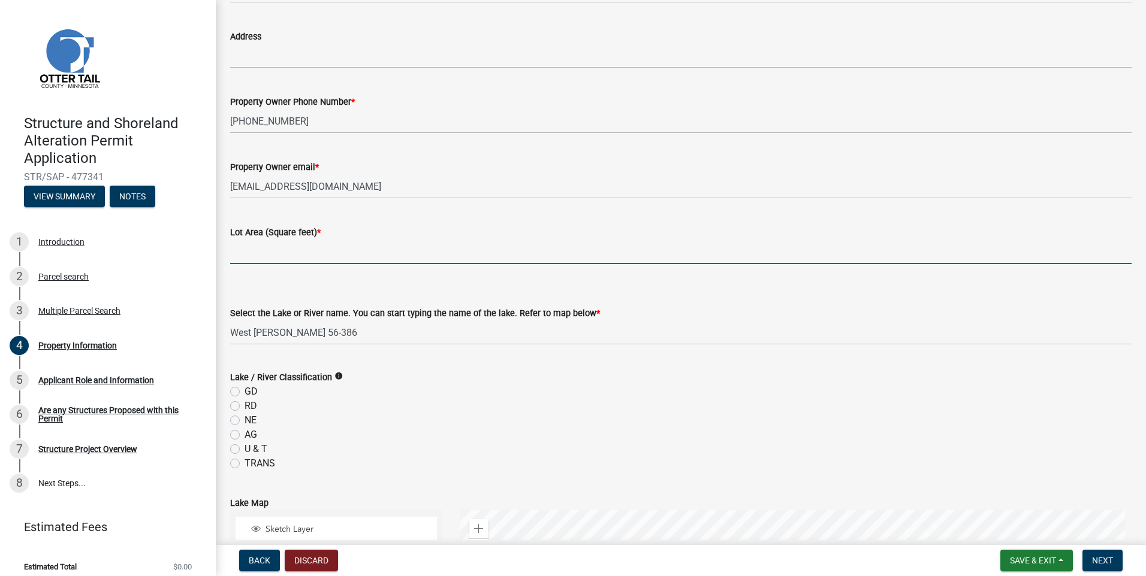
click at [311, 263] on input "text" at bounding box center [680, 252] width 901 height 25
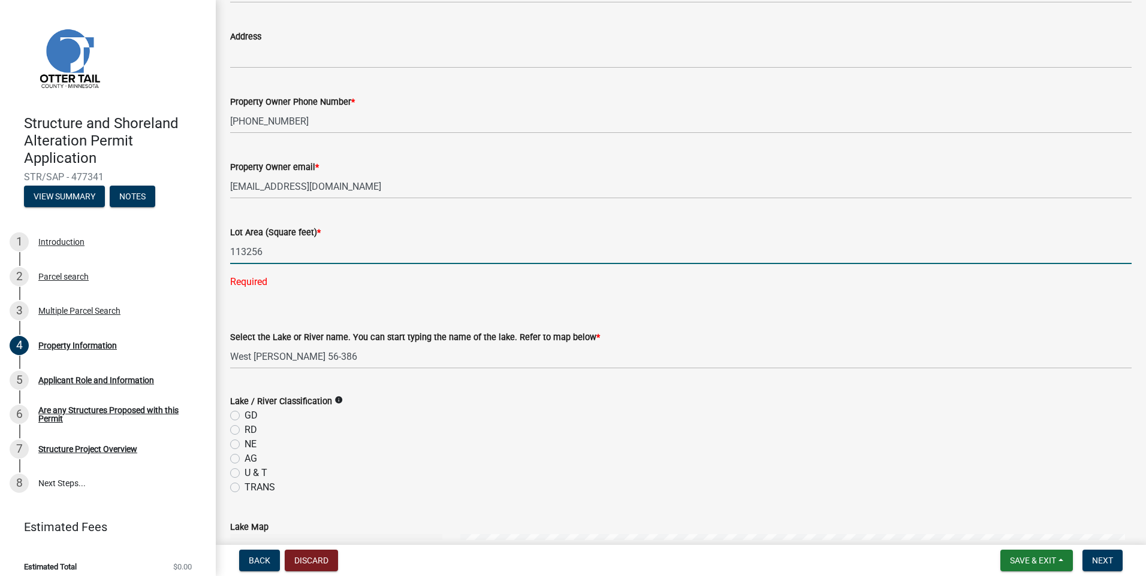
type input "113256"
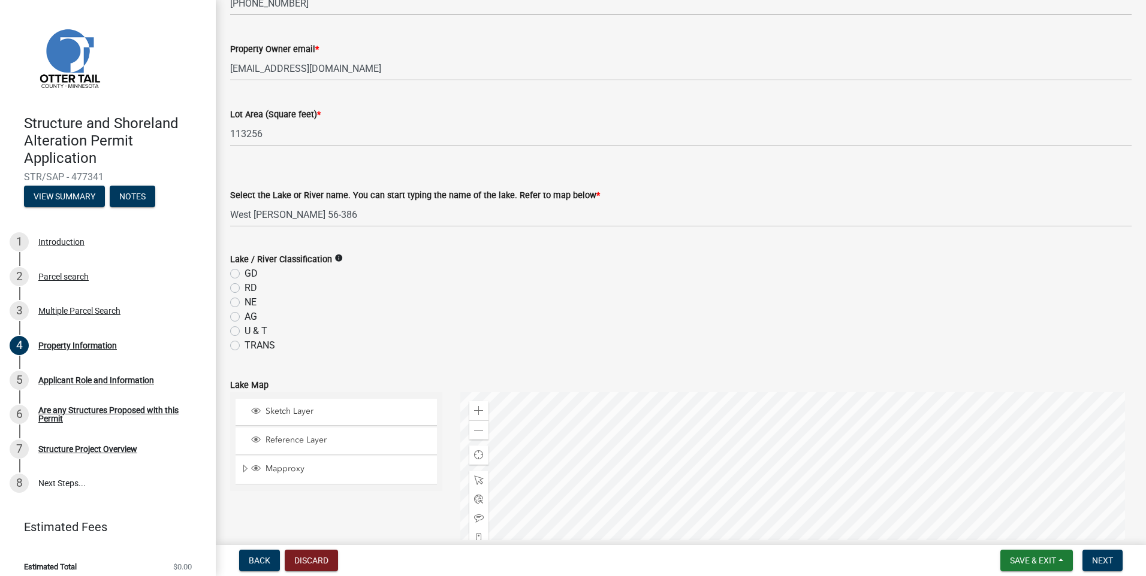
scroll to position [240, 0]
click at [336, 257] on icon "info" at bounding box center [338, 256] width 8 height 8
click at [415, 320] on div "AG" at bounding box center [680, 315] width 901 height 14
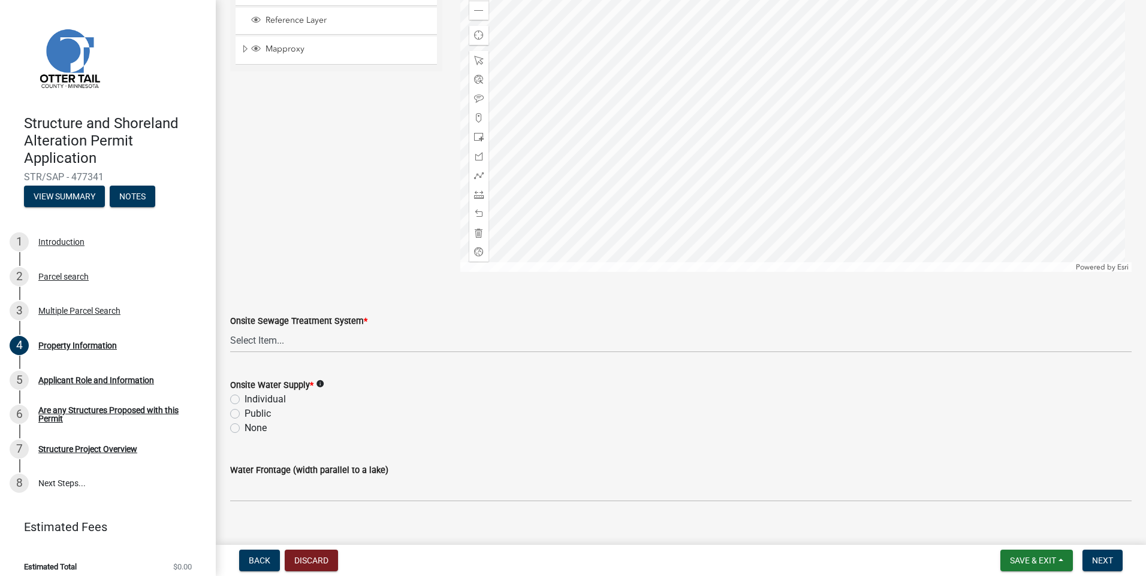
scroll to position [659, 0]
click at [326, 329] on select "Select Item... L&R Certificate of Compliance within 5yrs Compliance Inspection …" at bounding box center [680, 339] width 901 height 25
click at [230, 327] on select "Select Item... L&R Certificate of Compliance within 5yrs Compliance Inspection …" at bounding box center [680, 339] width 901 height 25
select select "9233bc03-43b7-4bc3-a622-0f4482adc204"
click at [382, 269] on div "Sketch Layer Reference Layer Mapproxy Municipalities Corporate Limits Low Level…" at bounding box center [336, 121] width 230 height 300
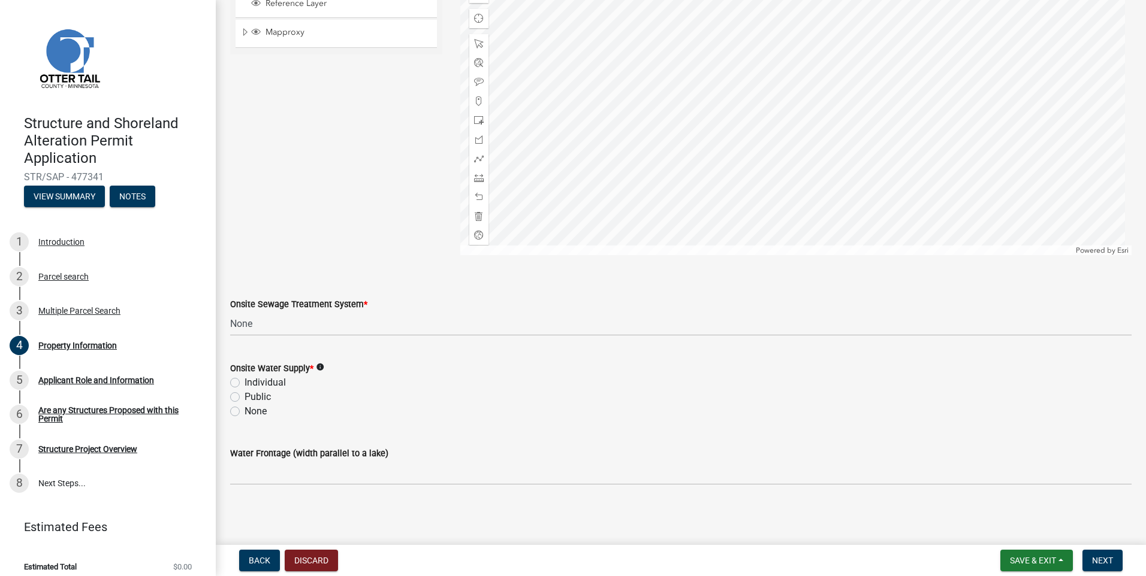
scroll to position [676, 0]
click at [244, 413] on label "None" at bounding box center [255, 410] width 22 height 14
click at [244, 411] on input "None" at bounding box center [248, 407] width 8 height 8
radio input "true"
click at [460, 417] on div "None" at bounding box center [680, 410] width 901 height 14
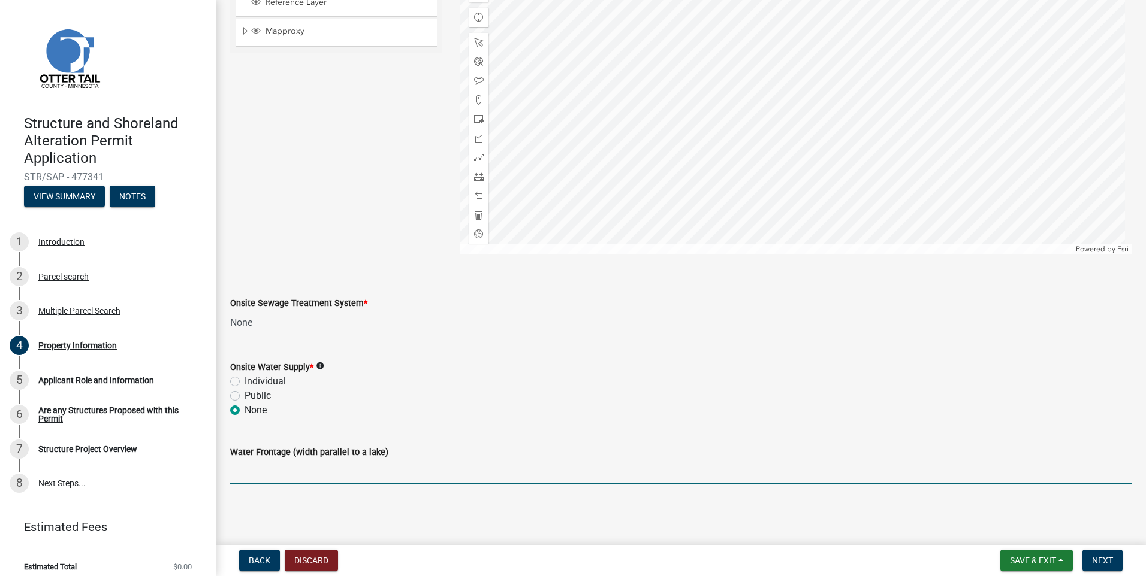
click at [345, 470] on input "Water Frontage (width parallel to a lake)" at bounding box center [680, 472] width 901 height 25
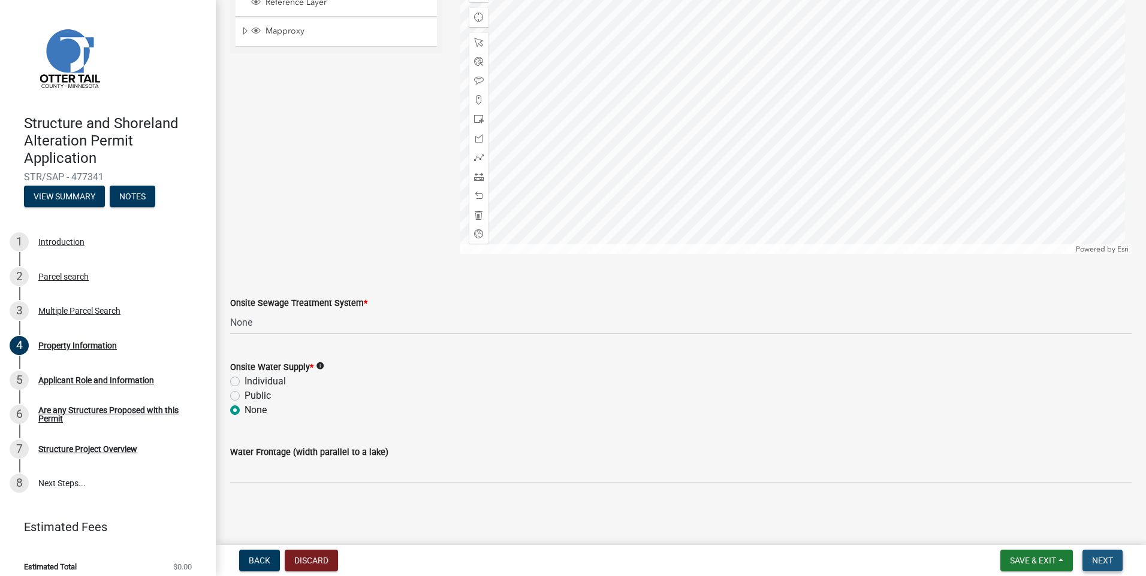
click at [1116, 557] on button "Next" at bounding box center [1102, 561] width 40 height 22
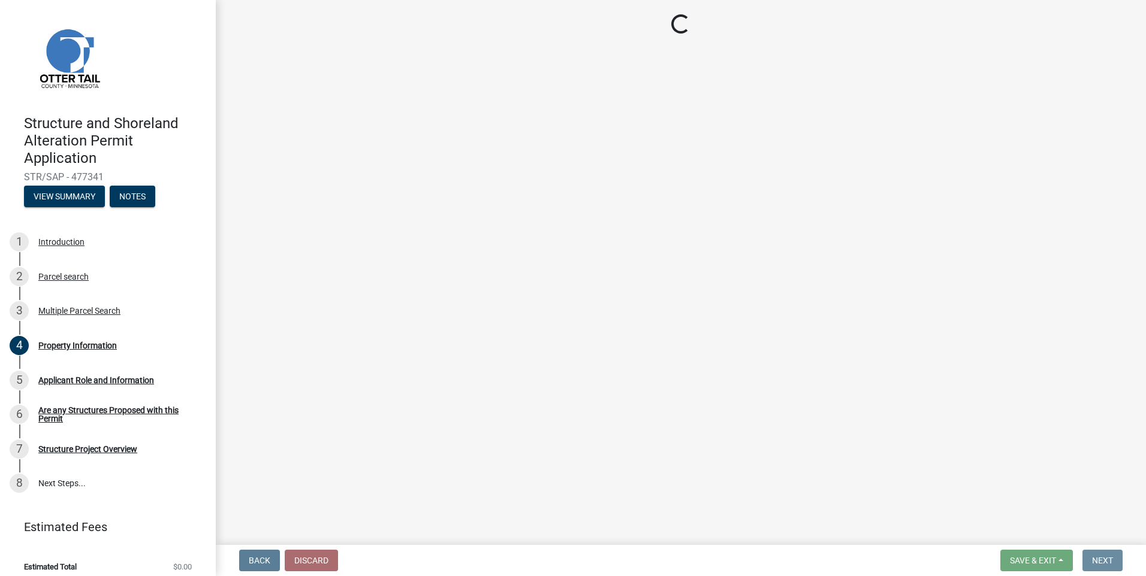
scroll to position [0, 0]
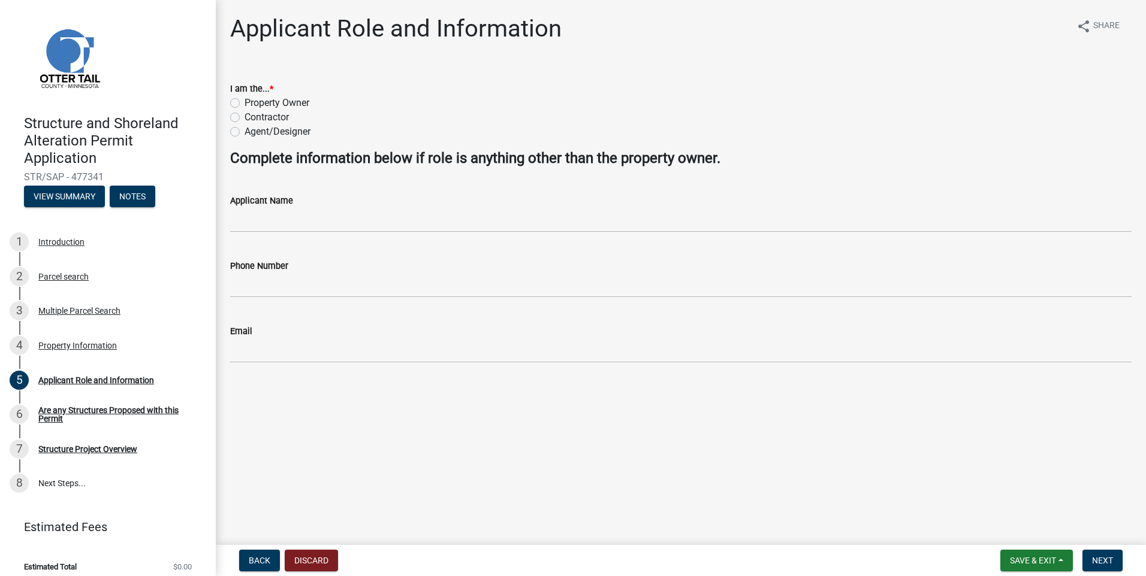
click at [250, 116] on label "Contractor" at bounding box center [266, 117] width 44 height 14
click at [250, 116] on input "Contractor" at bounding box center [248, 114] width 8 height 8
radio input "true"
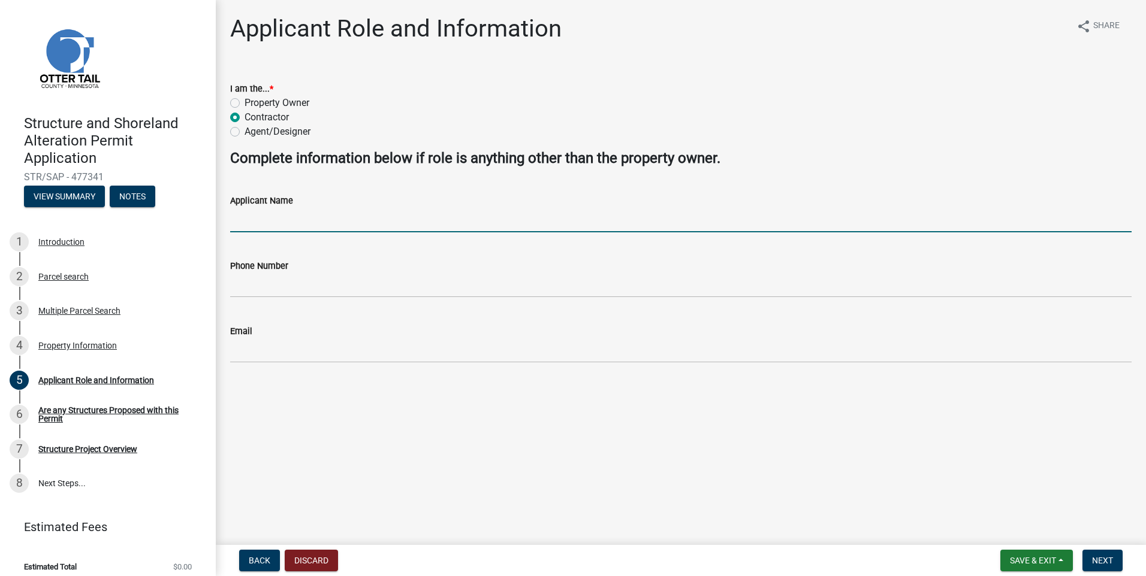
click at [272, 223] on input "Applicant Name" at bounding box center [680, 220] width 901 height 25
type input "A"
type input "Oz Excavating"
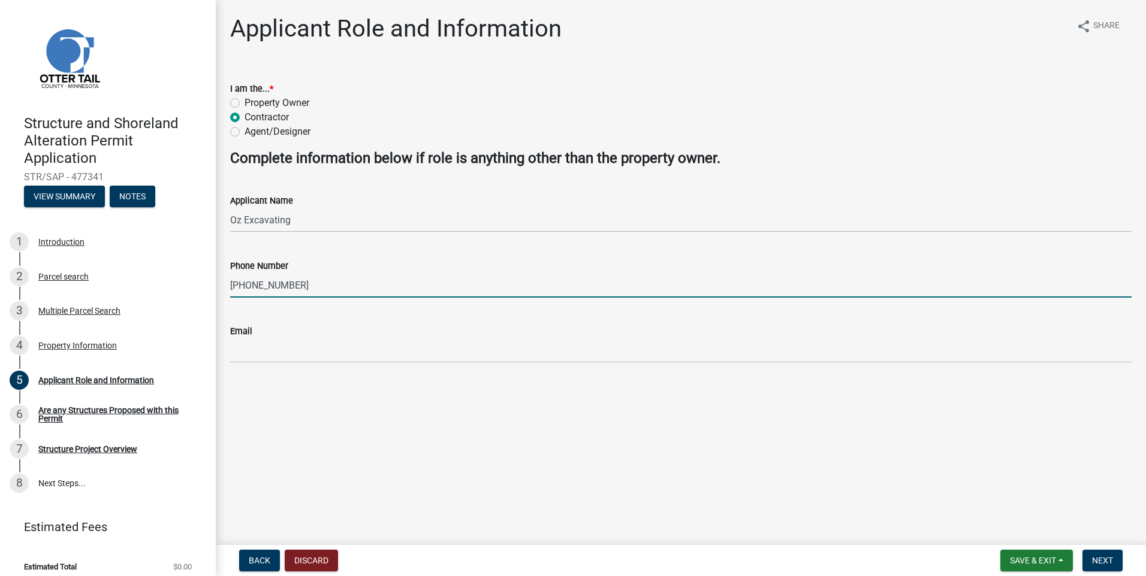
type input "[PHONE_NUMBER]"
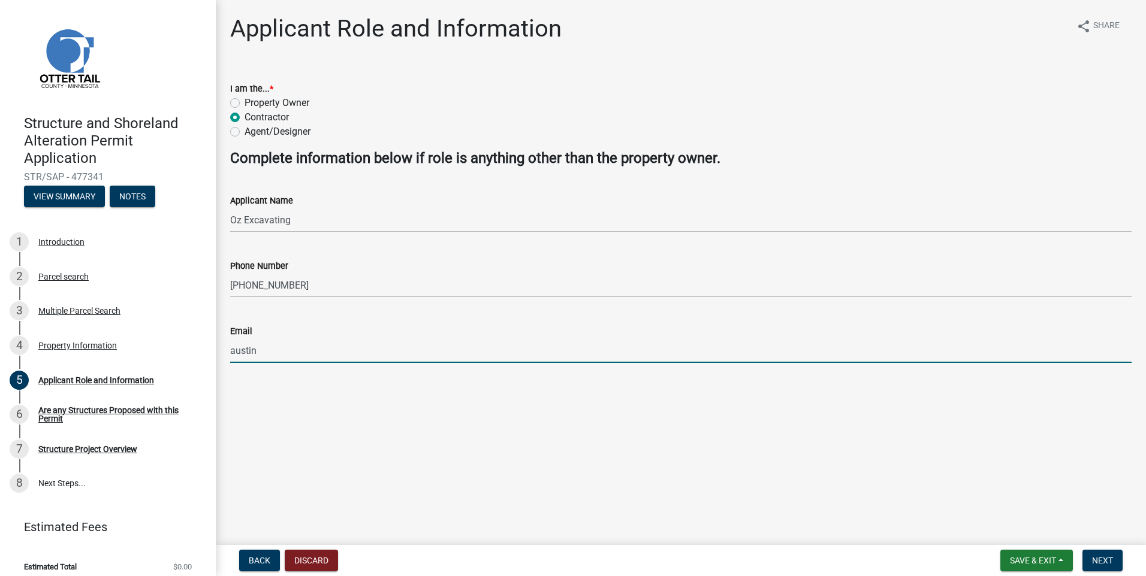
type input "[EMAIL_ADDRESS][DOMAIN_NAME]"
click at [1099, 566] on span "Next" at bounding box center [1102, 561] width 21 height 10
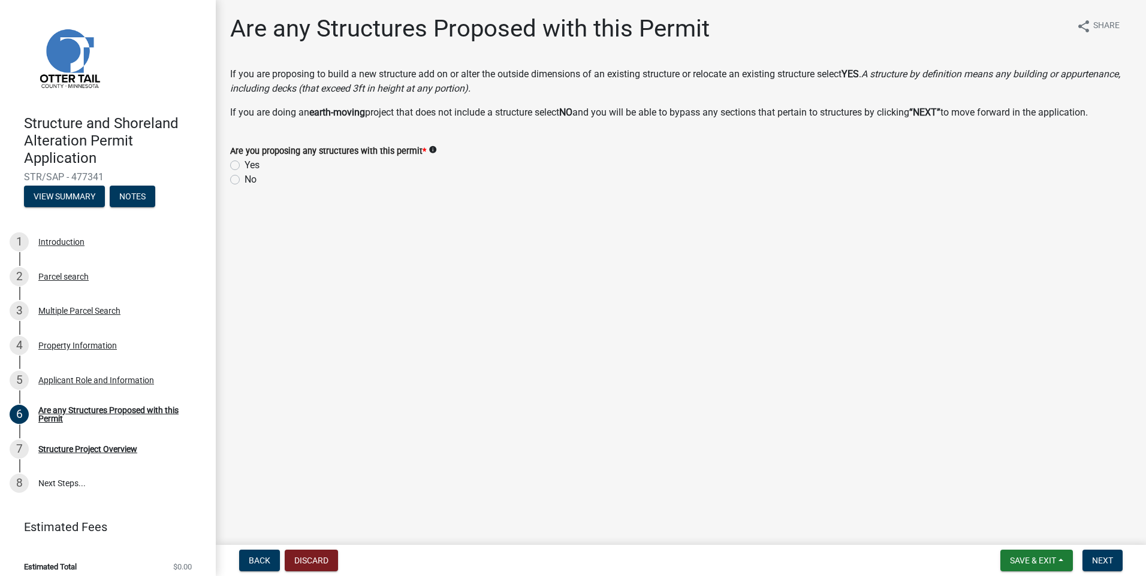
click at [229, 182] on div "Are you proposing any structures with this permit * info Yes No" at bounding box center [680, 158] width 919 height 58
click at [244, 182] on label "No" at bounding box center [250, 180] width 12 height 14
click at [244, 180] on input "No" at bounding box center [248, 177] width 8 height 8
radio input "true"
click at [1117, 551] on button "Next" at bounding box center [1102, 561] width 40 height 22
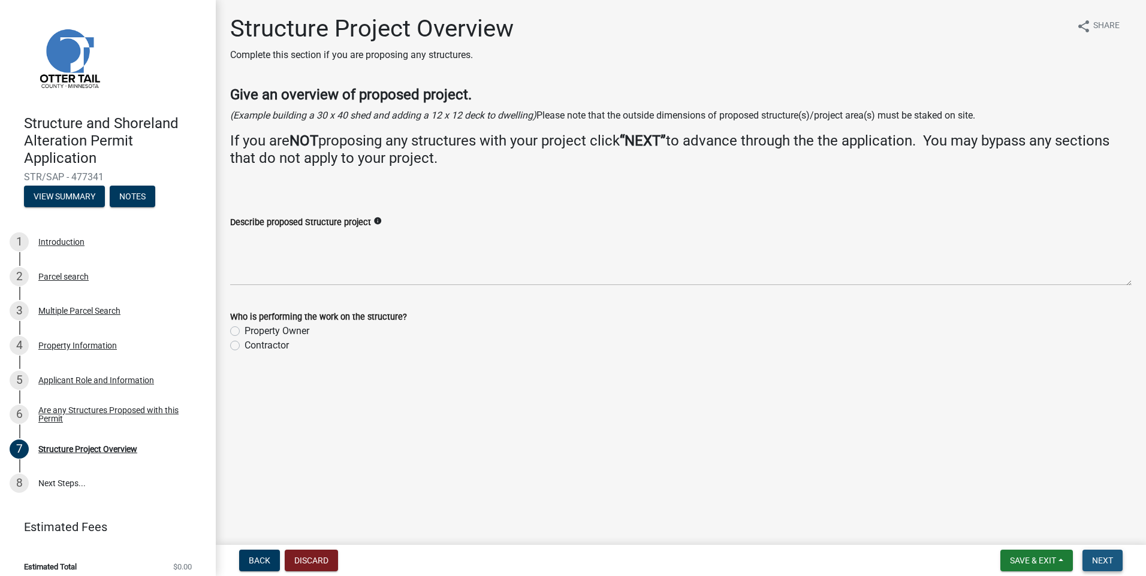
click at [1104, 558] on span "Next" at bounding box center [1102, 561] width 21 height 10
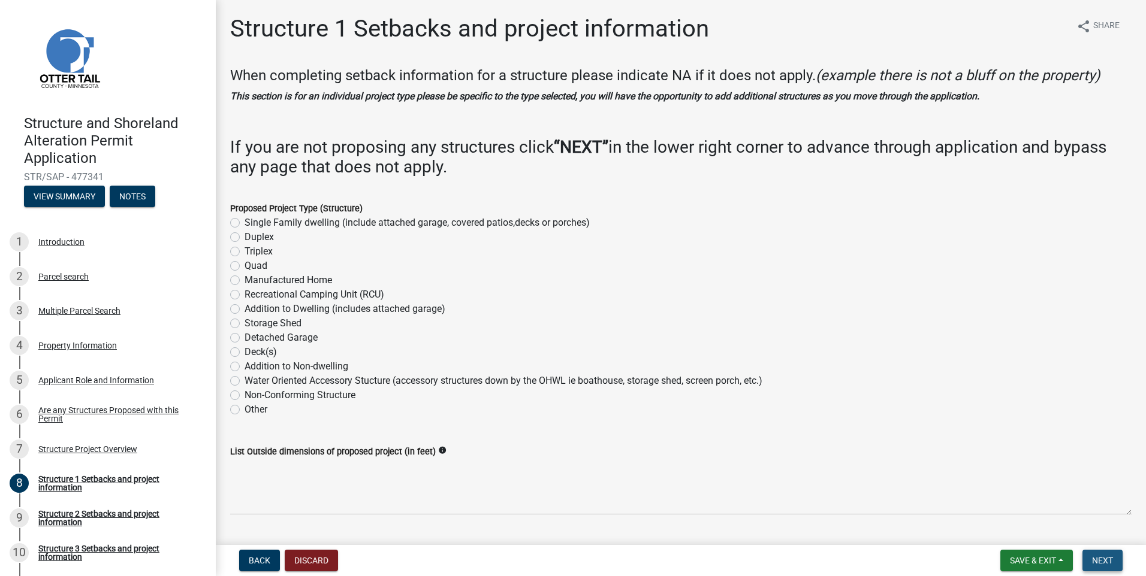
click at [1102, 560] on span "Next" at bounding box center [1102, 561] width 21 height 10
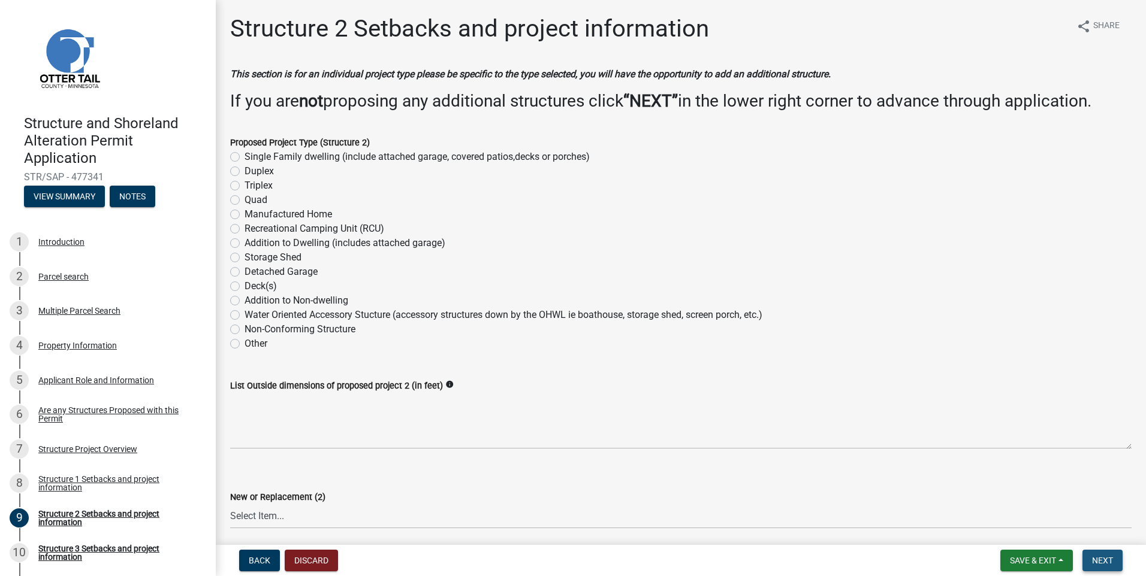
click at [1108, 559] on span "Next" at bounding box center [1102, 561] width 21 height 10
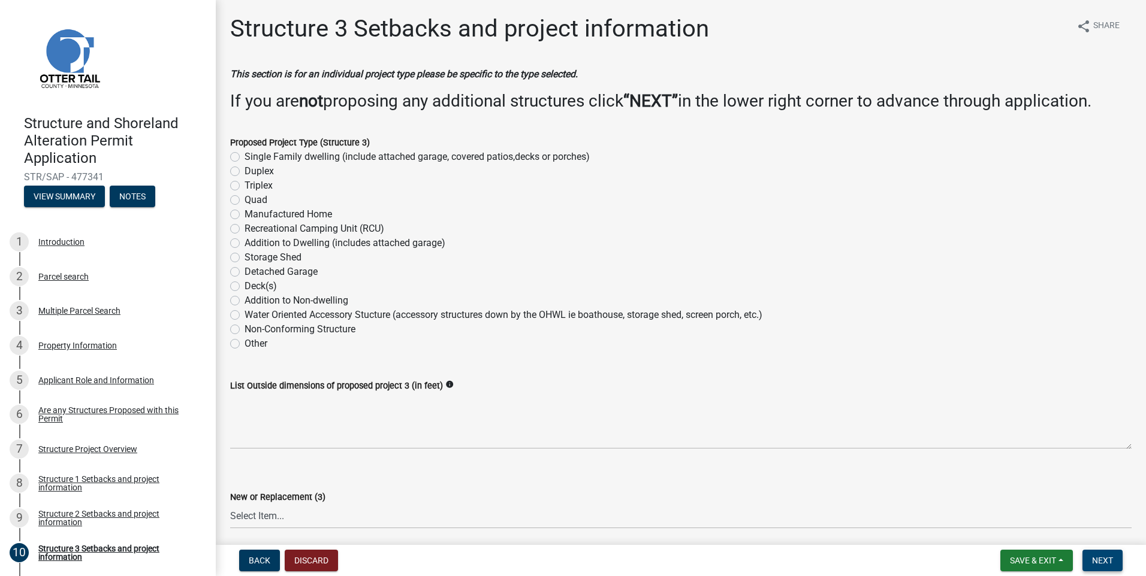
click at [1099, 558] on span "Next" at bounding box center [1102, 561] width 21 height 10
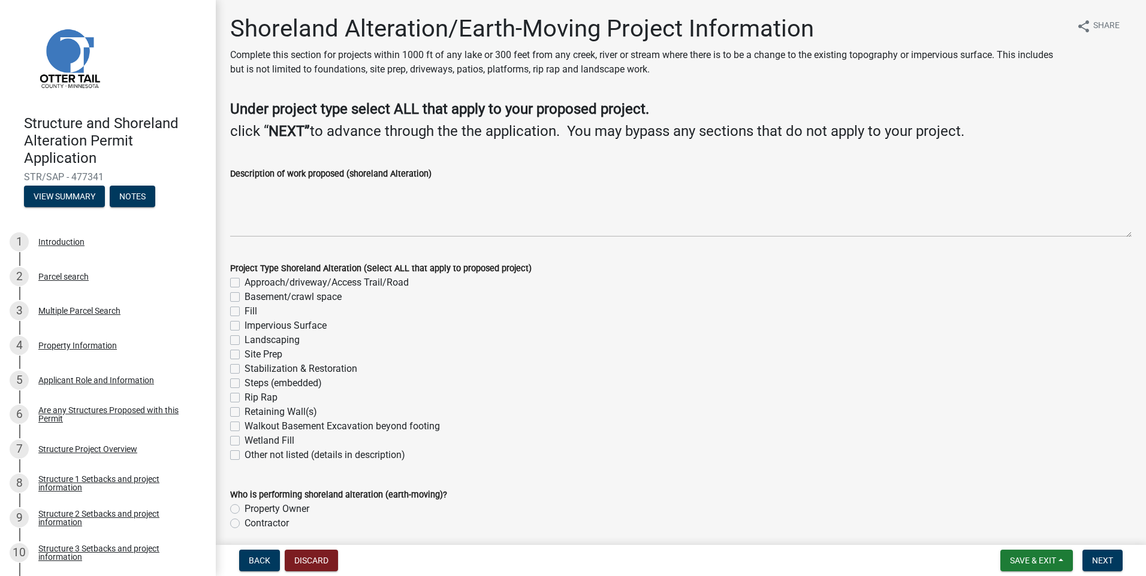
scroll to position [48, 0]
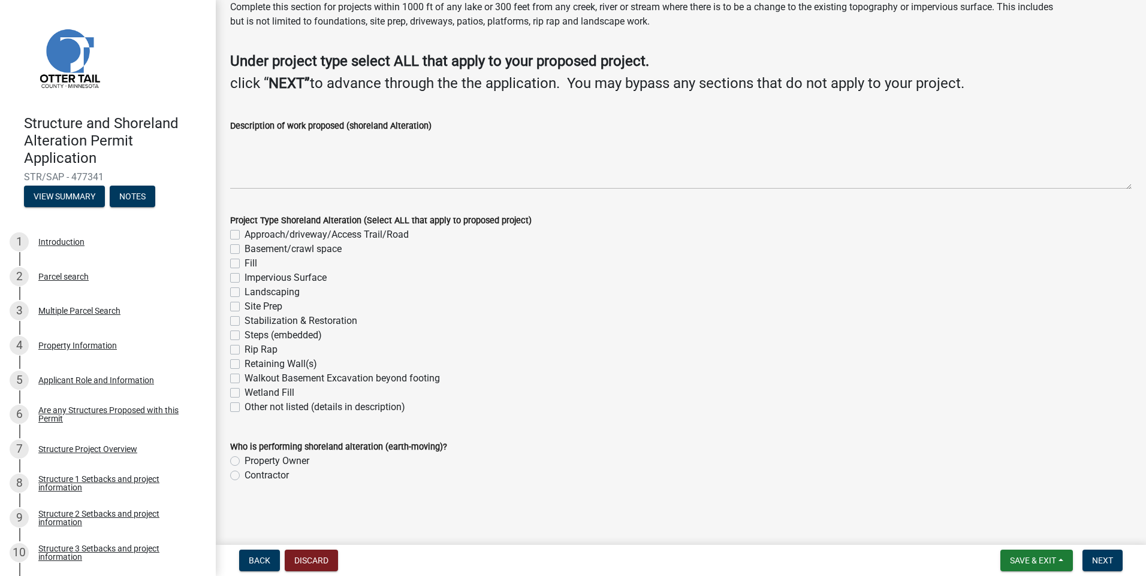
click at [244, 306] on label "Site Prep" at bounding box center [263, 307] width 38 height 14
click at [244, 306] on input "Site Prep" at bounding box center [248, 304] width 8 height 8
checkbox input "true"
checkbox input "false"
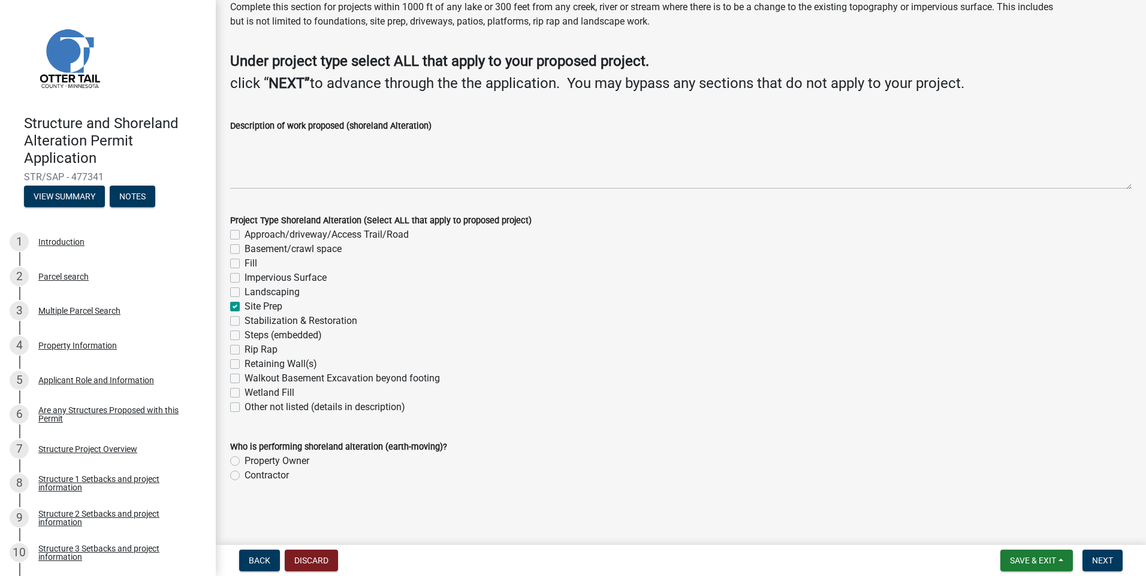
checkbox input "false"
checkbox input "true"
checkbox input "false"
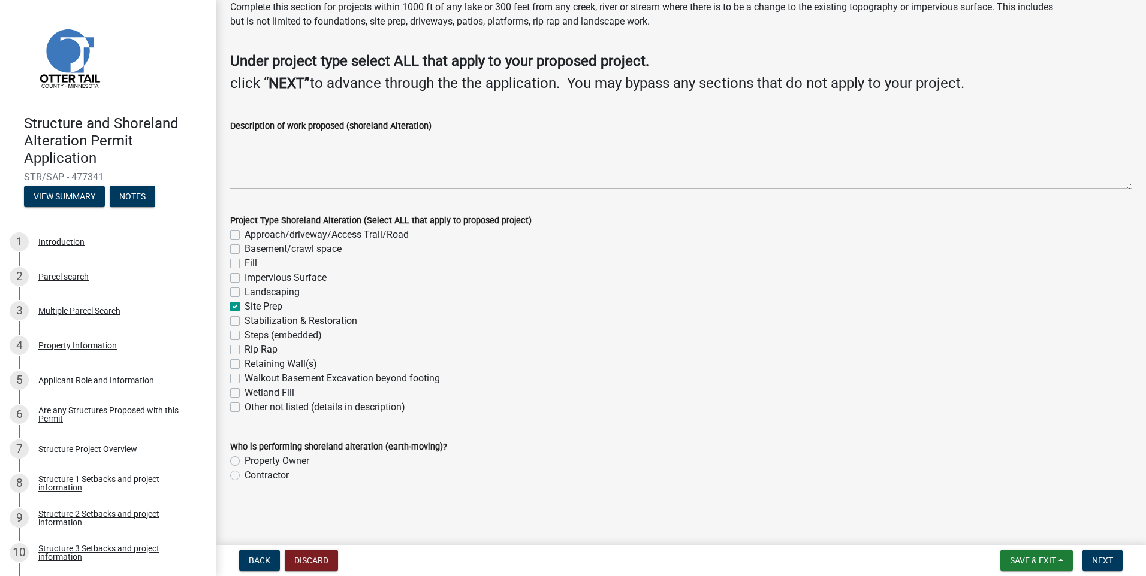
checkbox input "false"
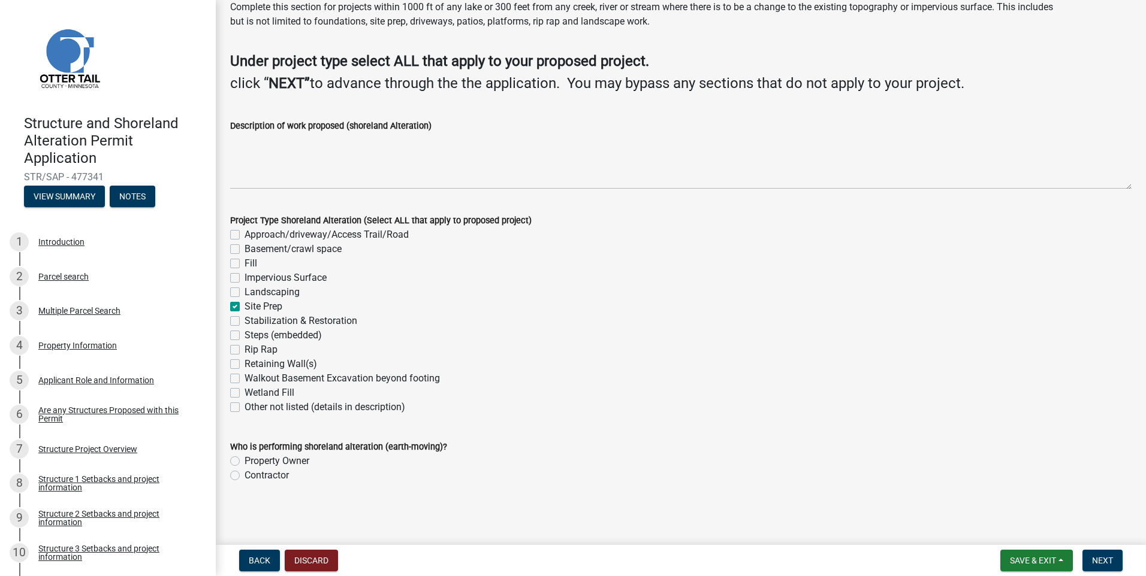
checkbox input "false"
click at [265, 474] on label "Contractor" at bounding box center [266, 476] width 44 height 14
click at [252, 474] on input "Contractor" at bounding box center [248, 473] width 8 height 8
radio input "true"
click at [1101, 559] on span "Next" at bounding box center [1102, 561] width 21 height 10
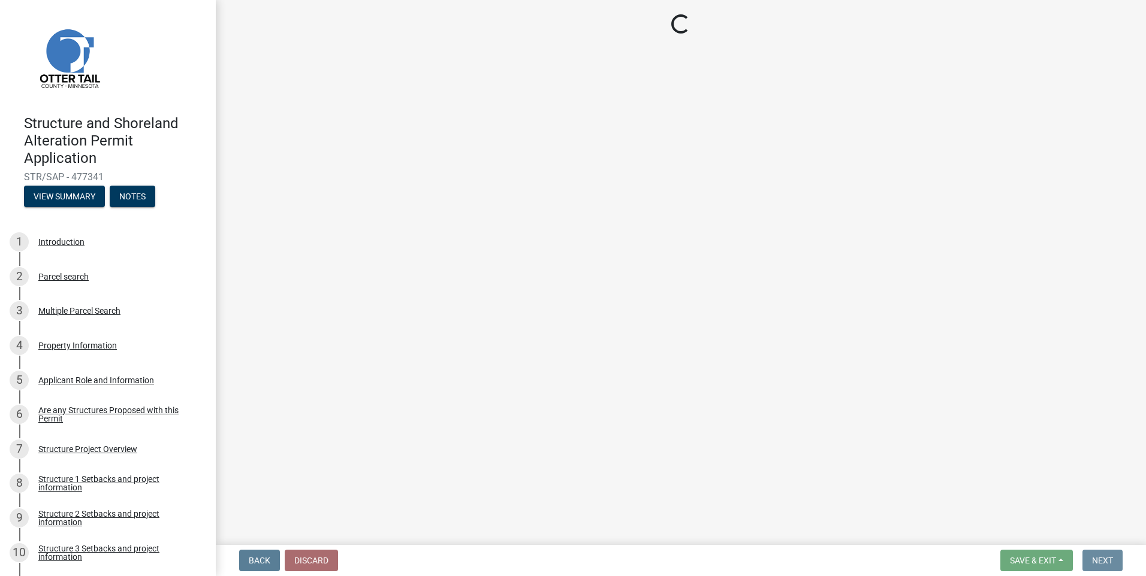
scroll to position [0, 0]
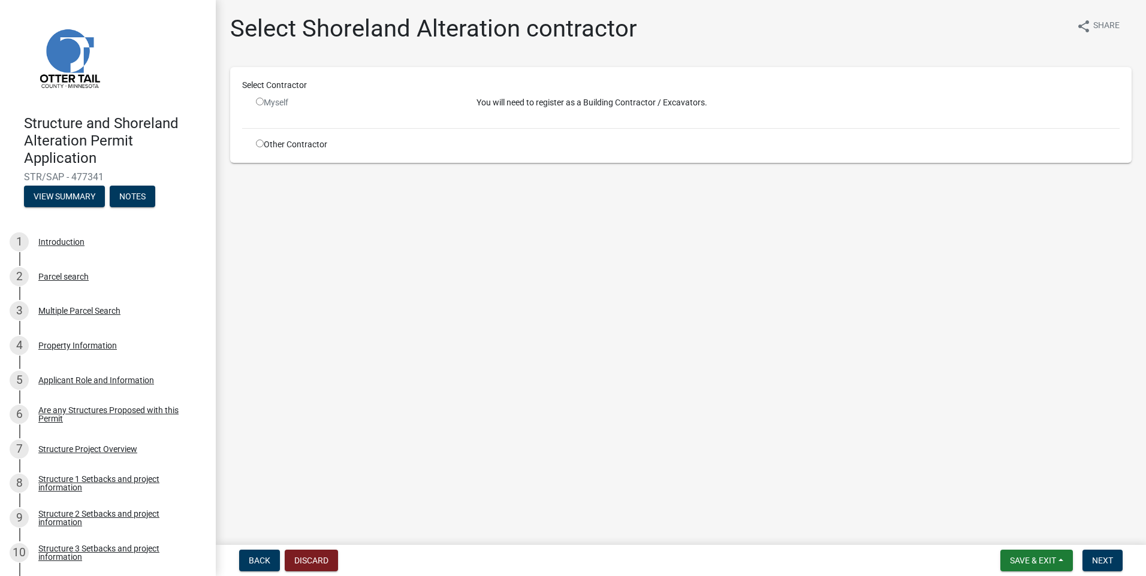
click at [257, 104] on input "radio" at bounding box center [260, 102] width 8 height 8
click at [260, 99] on input "radio" at bounding box center [260, 102] width 8 height 8
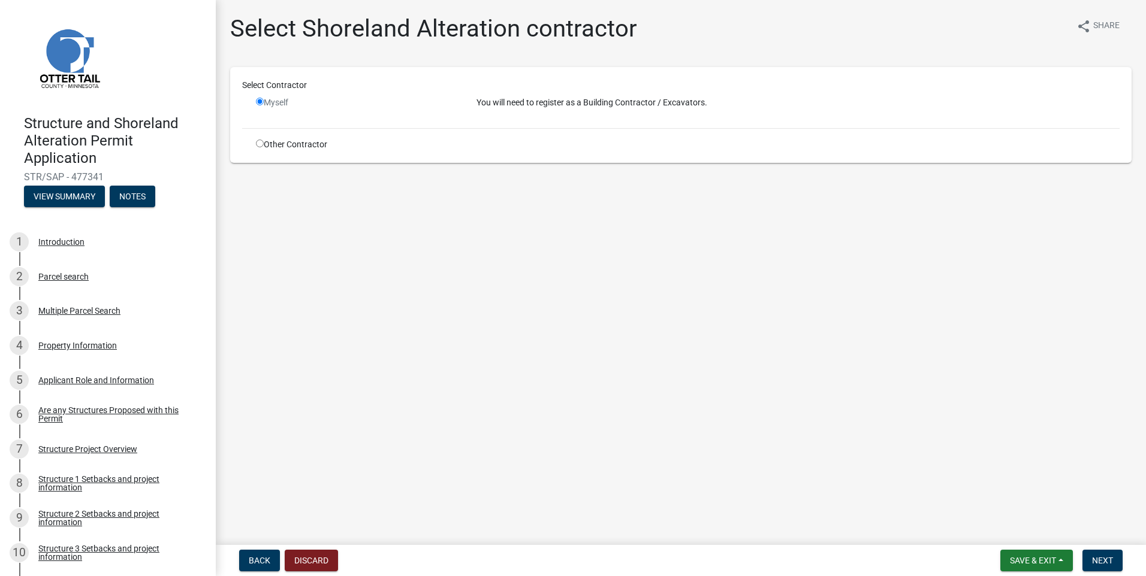
radio input "false"
click at [258, 143] on input "radio" at bounding box center [260, 144] width 8 height 8
radio input "true"
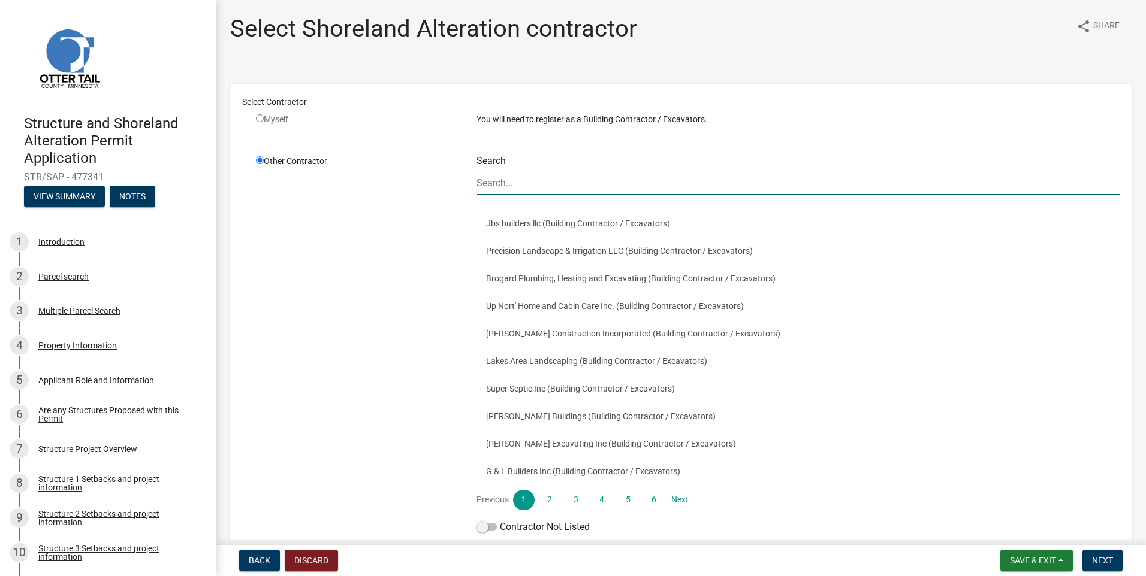
click at [579, 175] on input "Search" at bounding box center [797, 183] width 643 height 25
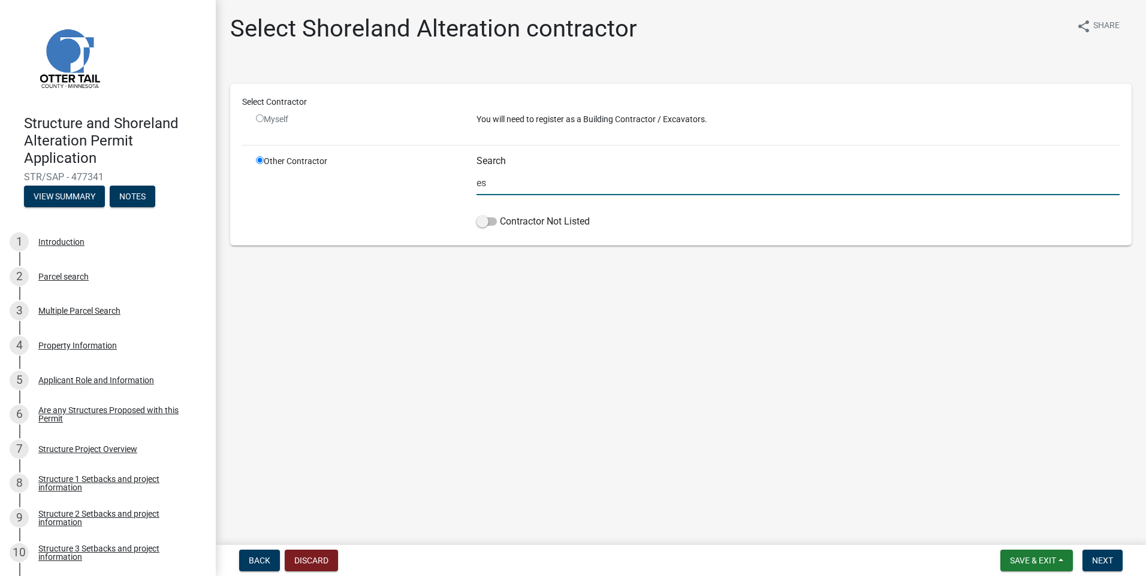
type input "e"
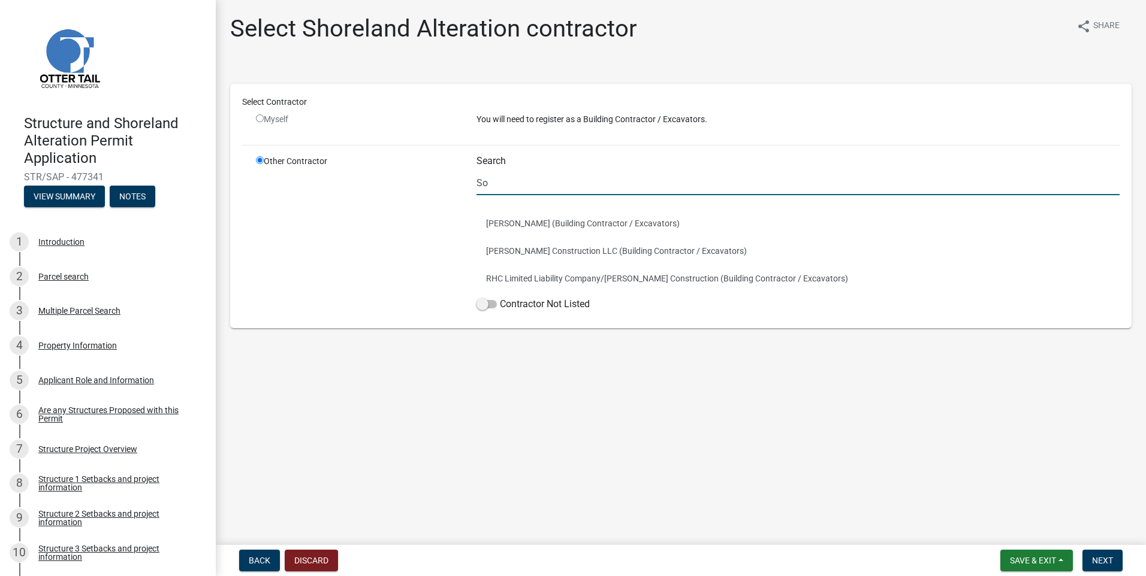
type input "S"
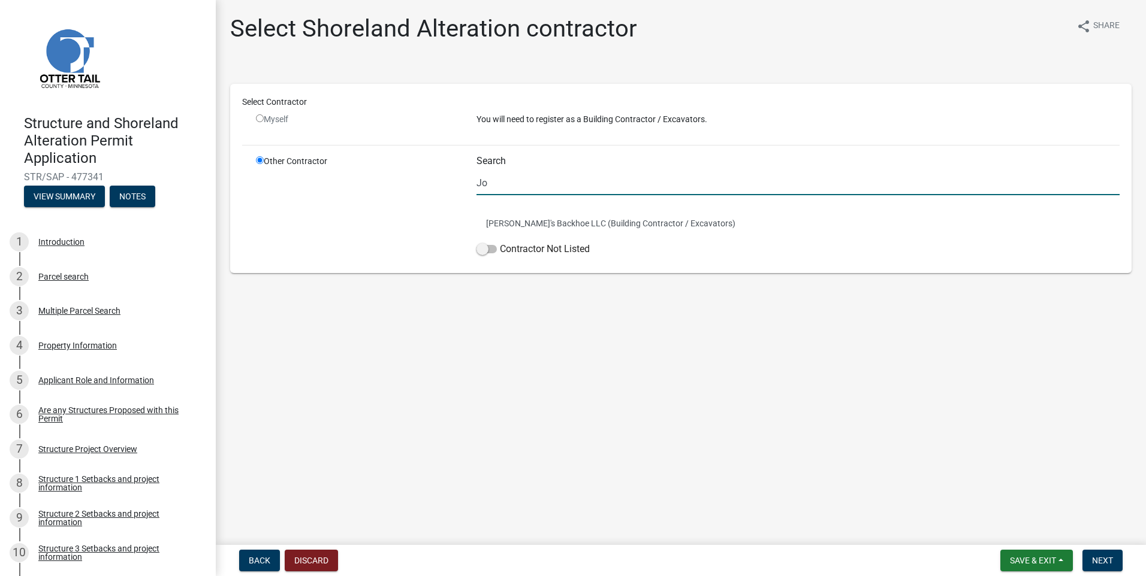
type input "J"
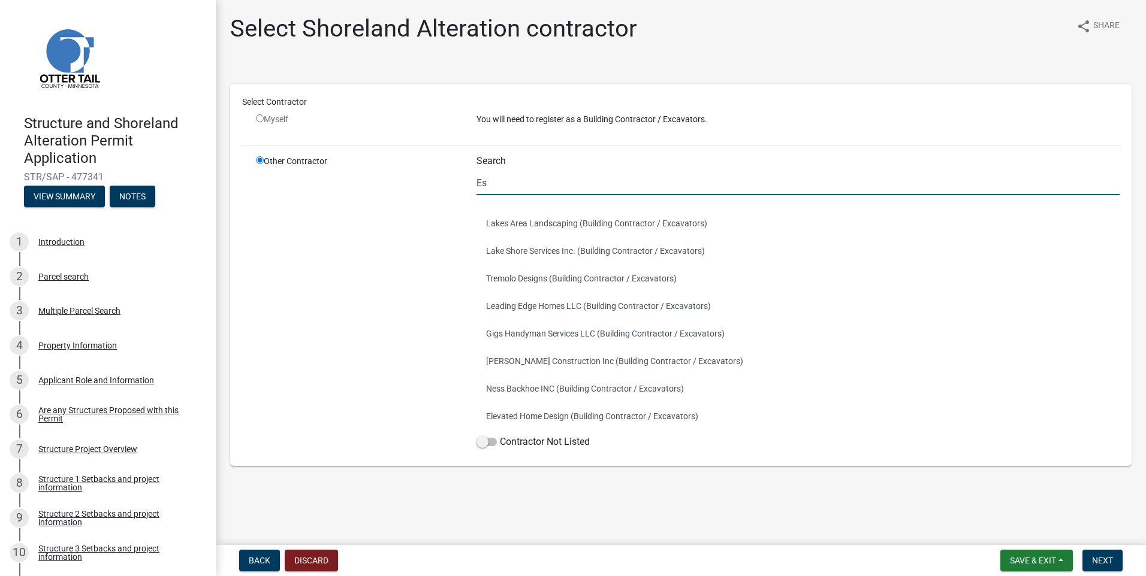
type input "E"
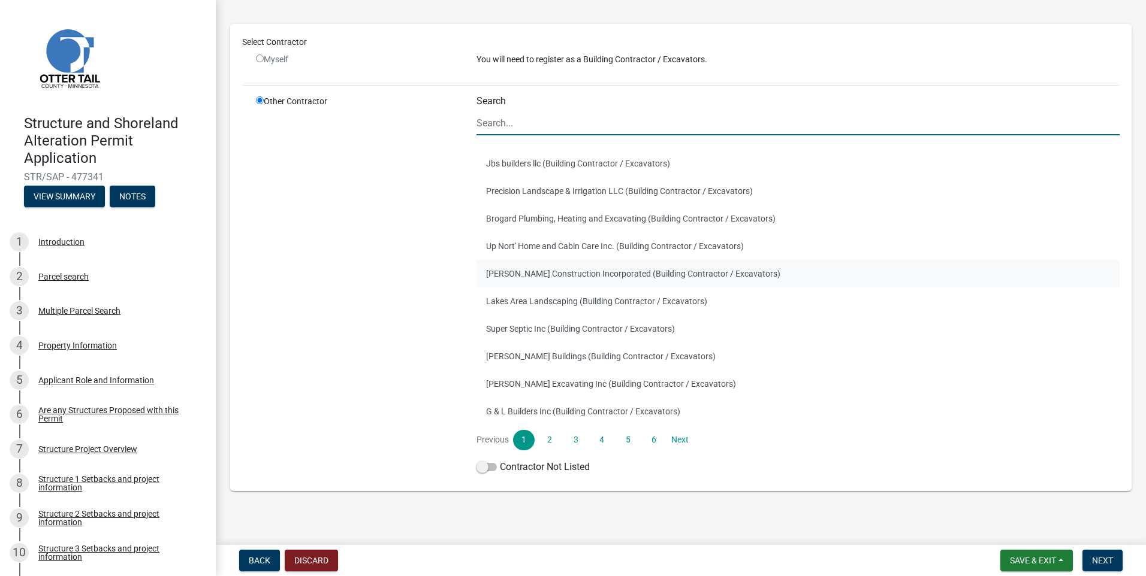
scroll to position [67, 0]
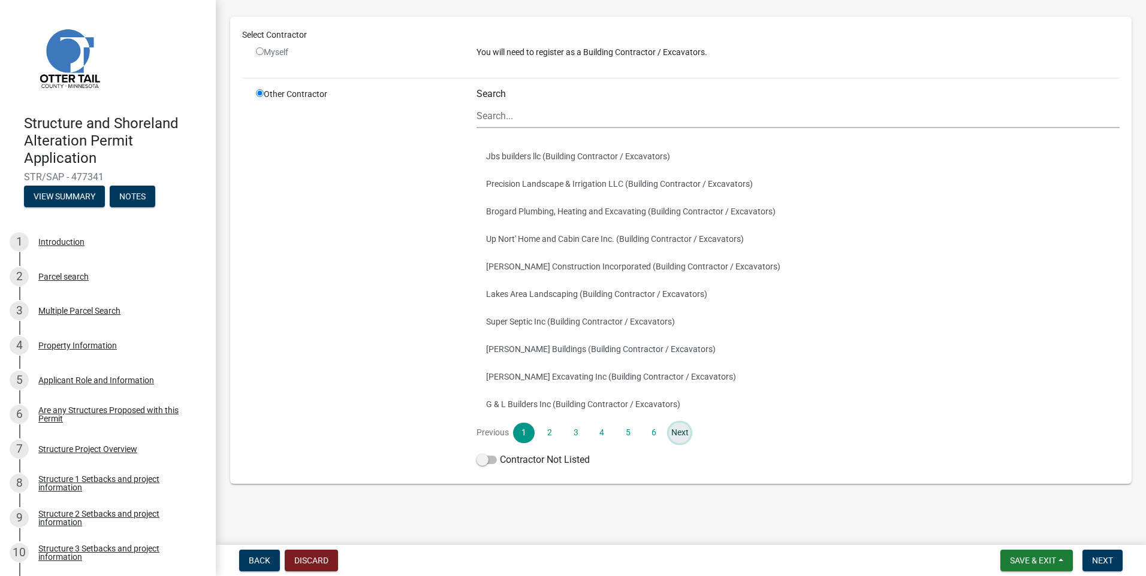
click at [669, 427] on link "Next" at bounding box center [680, 433] width 22 height 20
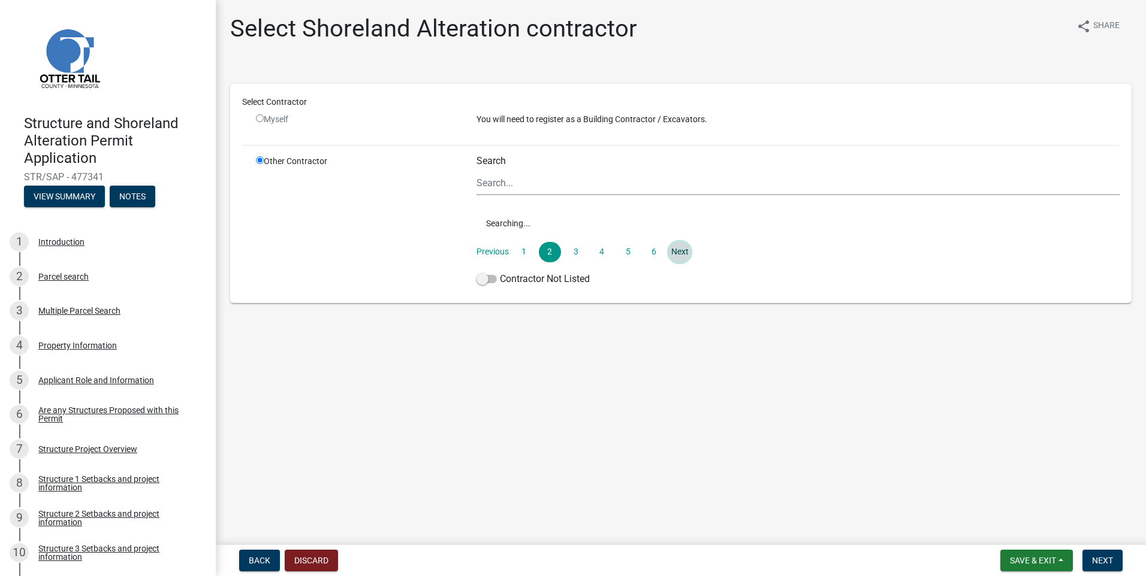
scroll to position [0, 0]
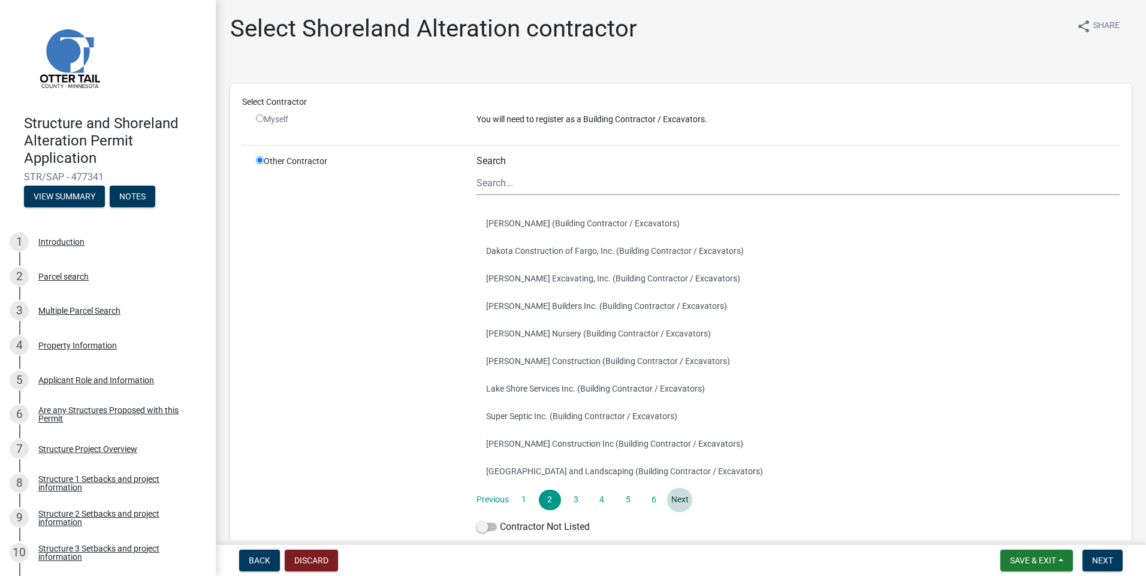
click at [678, 501] on link "Next" at bounding box center [680, 500] width 22 height 20
click at [675, 500] on link "Next" at bounding box center [680, 500] width 22 height 20
click at [673, 499] on link "Next" at bounding box center [680, 500] width 22 height 20
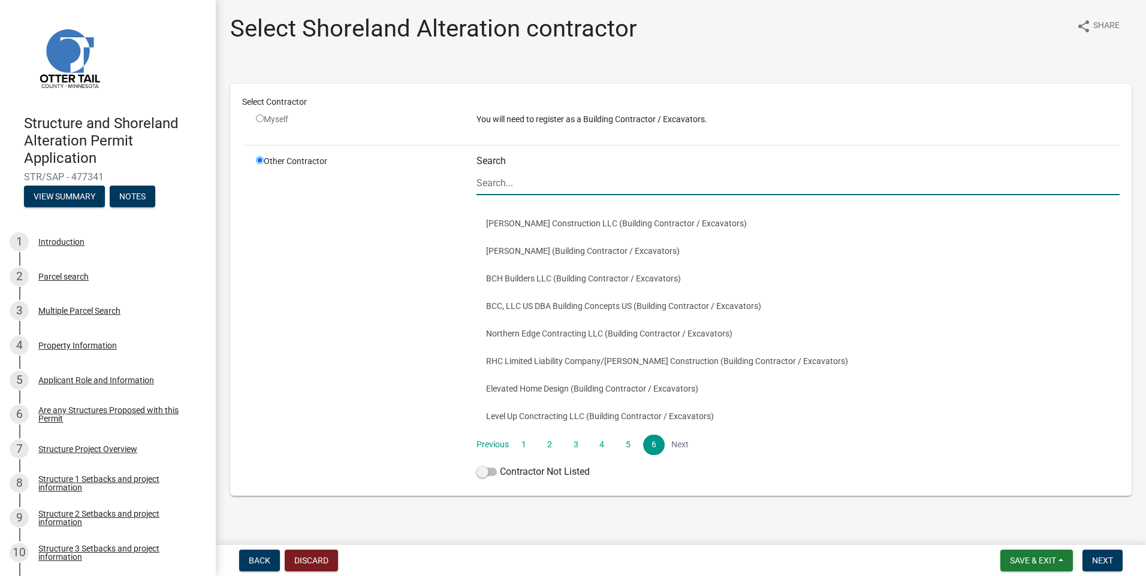
click at [516, 183] on input "Search" at bounding box center [797, 183] width 643 height 25
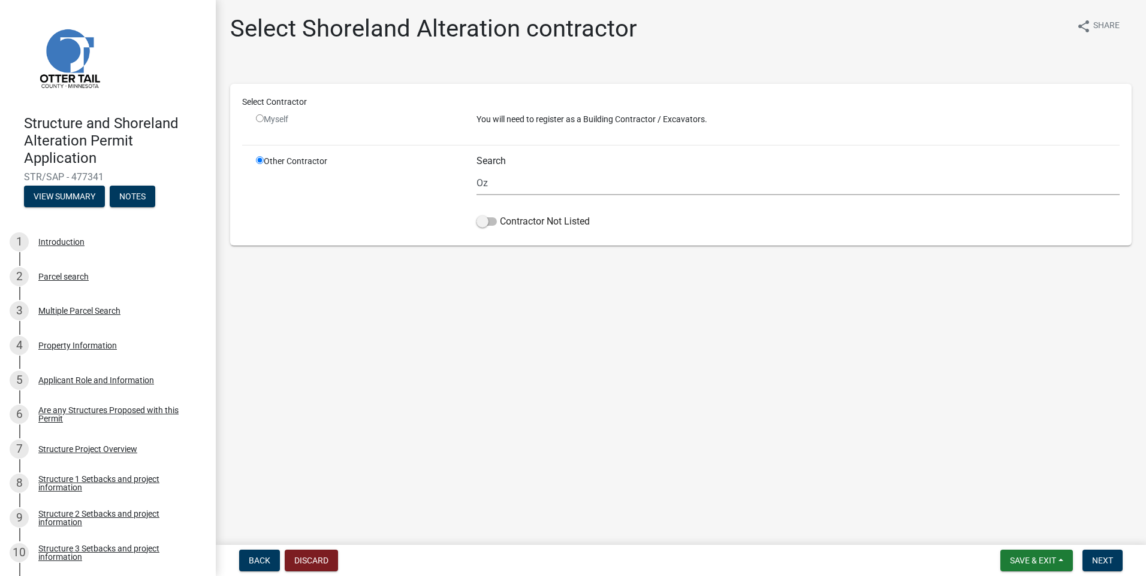
click at [418, 192] on div "Other Contractor" at bounding box center [357, 194] width 220 height 78
click at [487, 185] on input "Oz" at bounding box center [797, 183] width 643 height 25
type input "O"
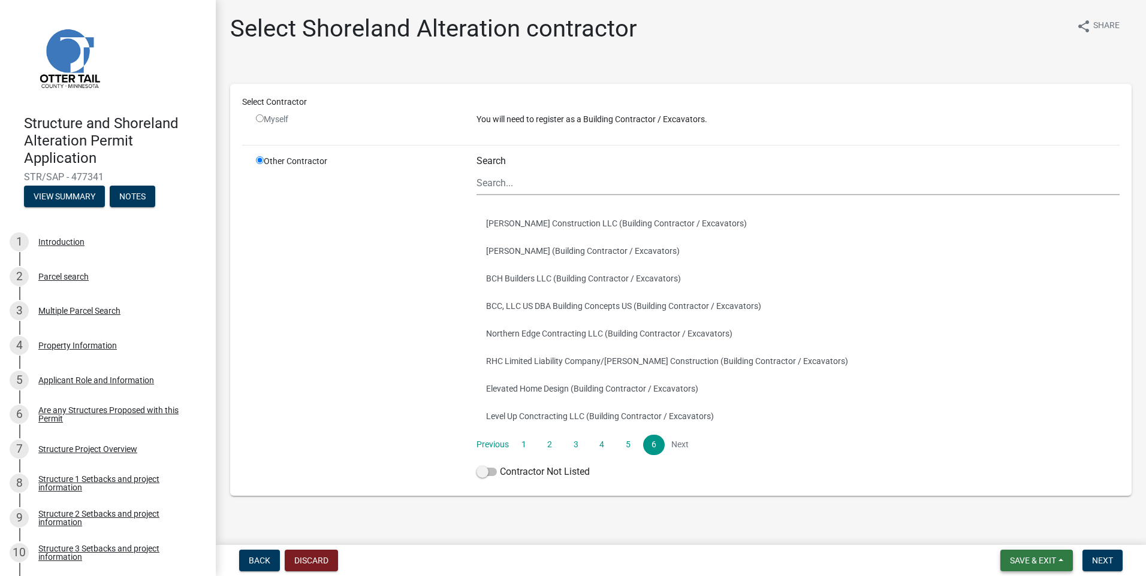
click at [1033, 562] on span "Save & Exit" at bounding box center [1033, 561] width 46 height 10
click at [1014, 501] on button "Save" at bounding box center [1025, 501] width 96 height 29
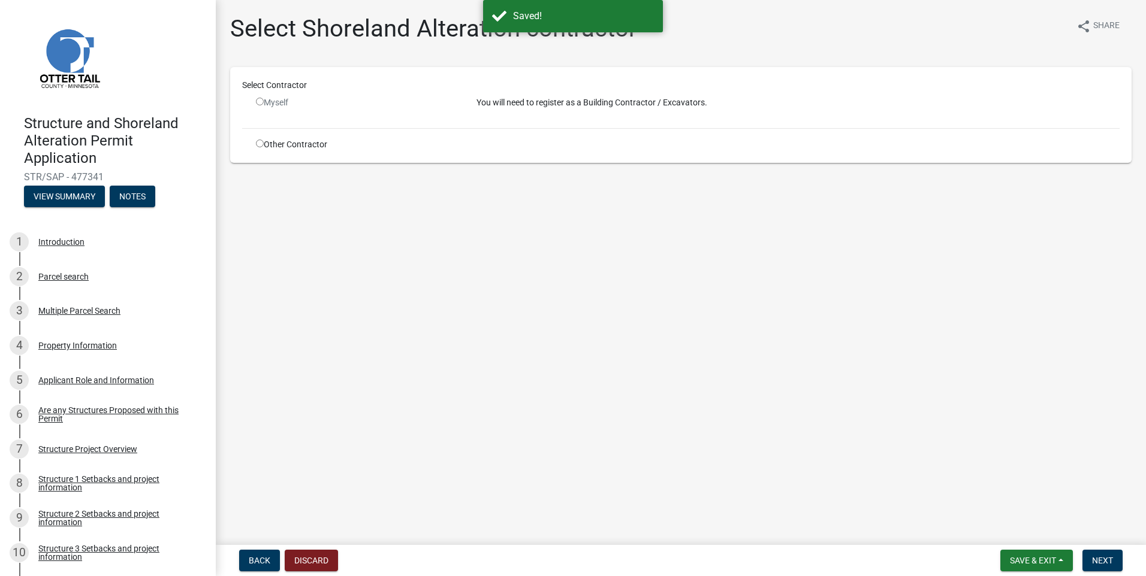
click at [281, 145] on div "Other Contractor" at bounding box center [357, 144] width 220 height 13
click at [258, 102] on input "radio" at bounding box center [260, 102] width 8 height 8
radio input "false"
click at [1049, 555] on button "Save & Exit" at bounding box center [1036, 561] width 72 height 22
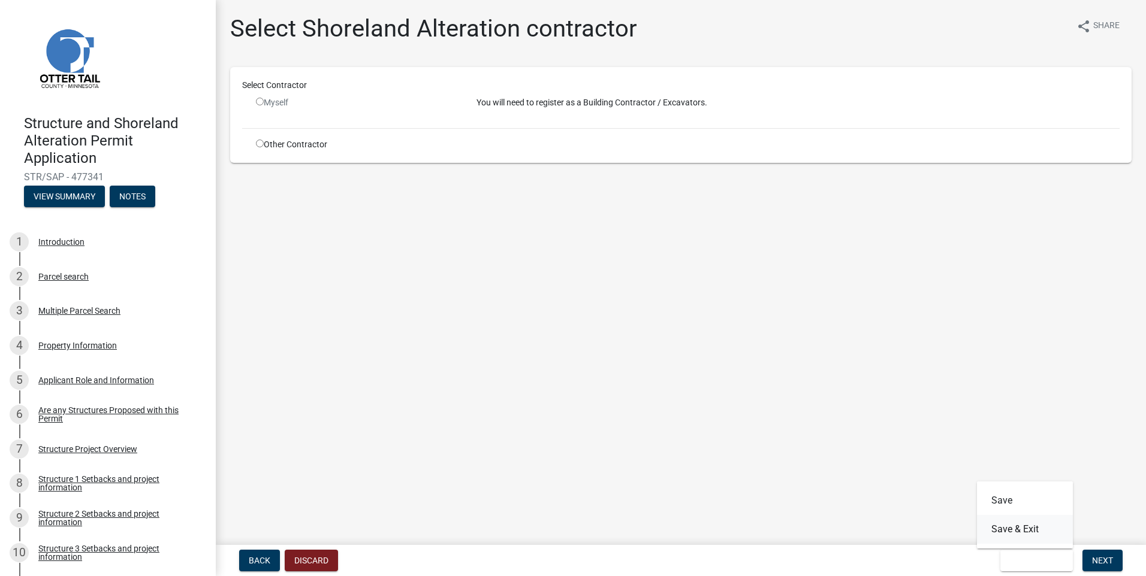
click at [1035, 535] on button "Save & Exit" at bounding box center [1025, 529] width 96 height 29
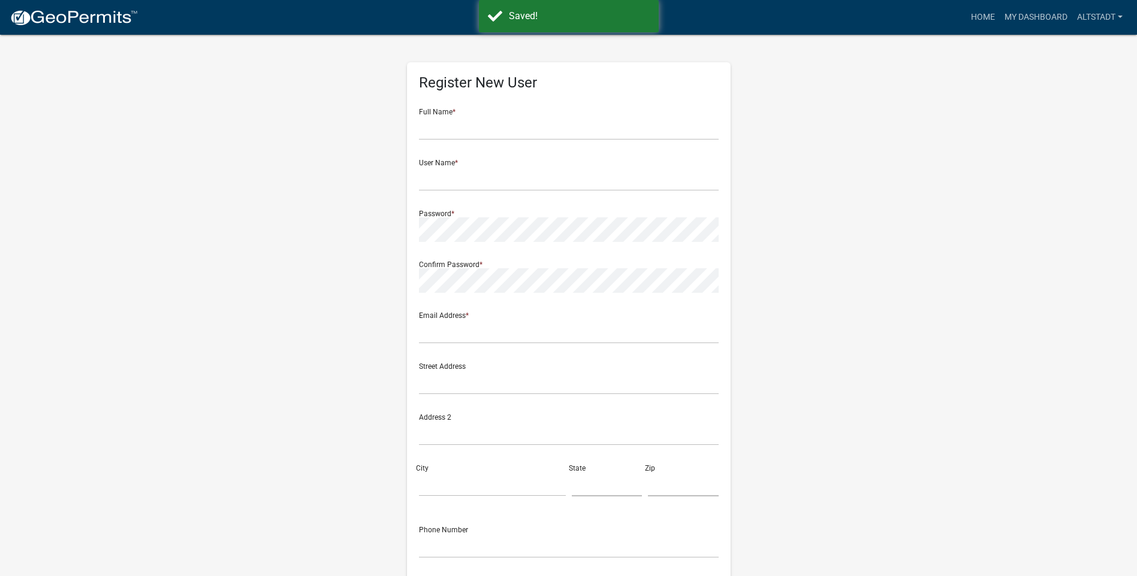
click at [37, 19] on img at bounding box center [74, 18] width 128 height 18
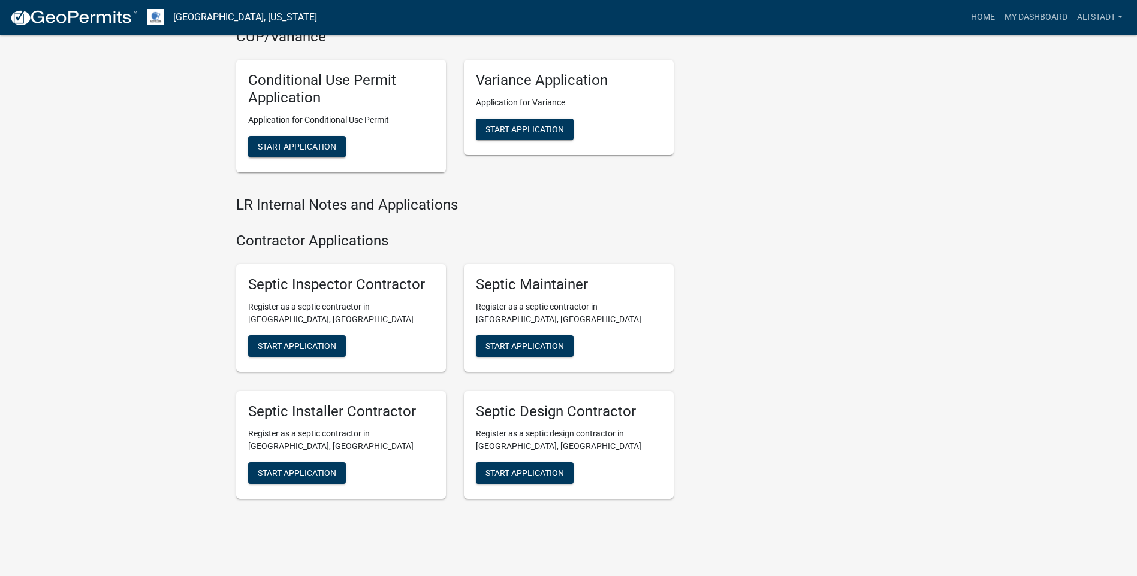
scroll to position [1600, 0]
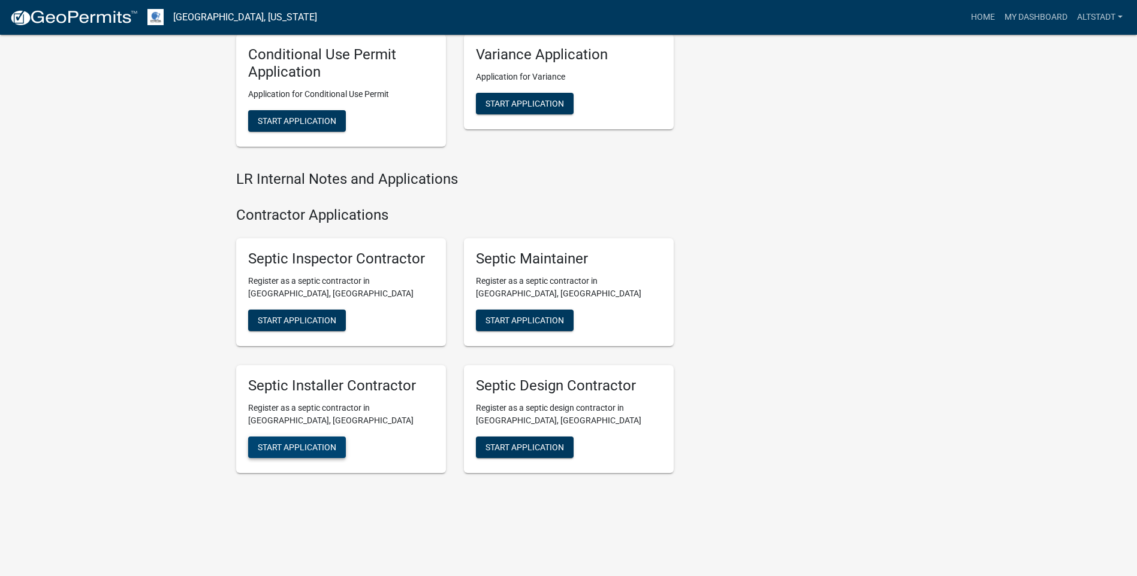
click at [298, 446] on span "Start Application" at bounding box center [297, 447] width 78 height 10
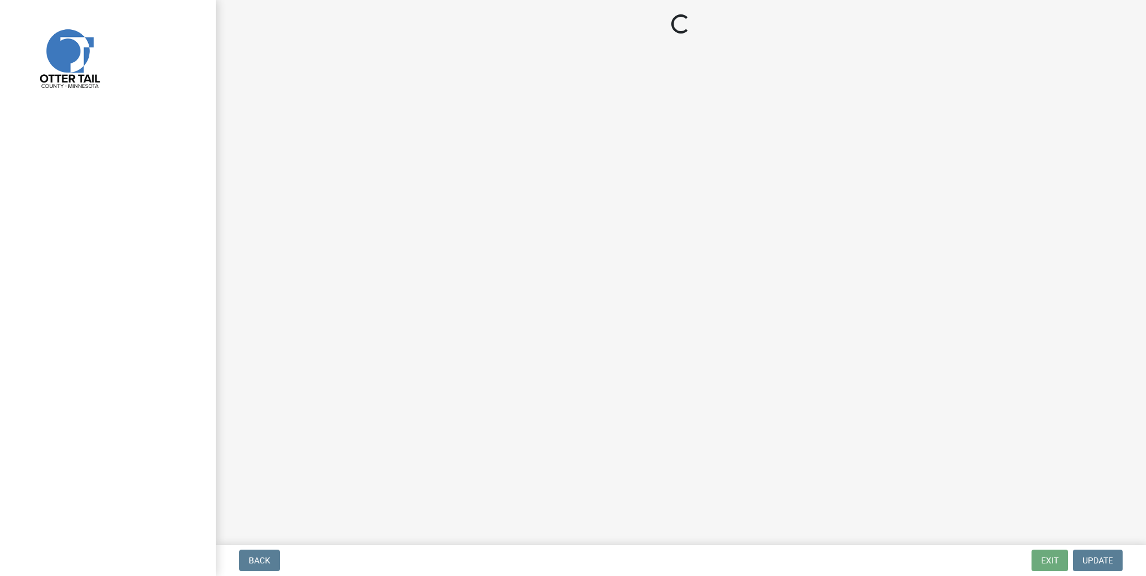
select select "MN"
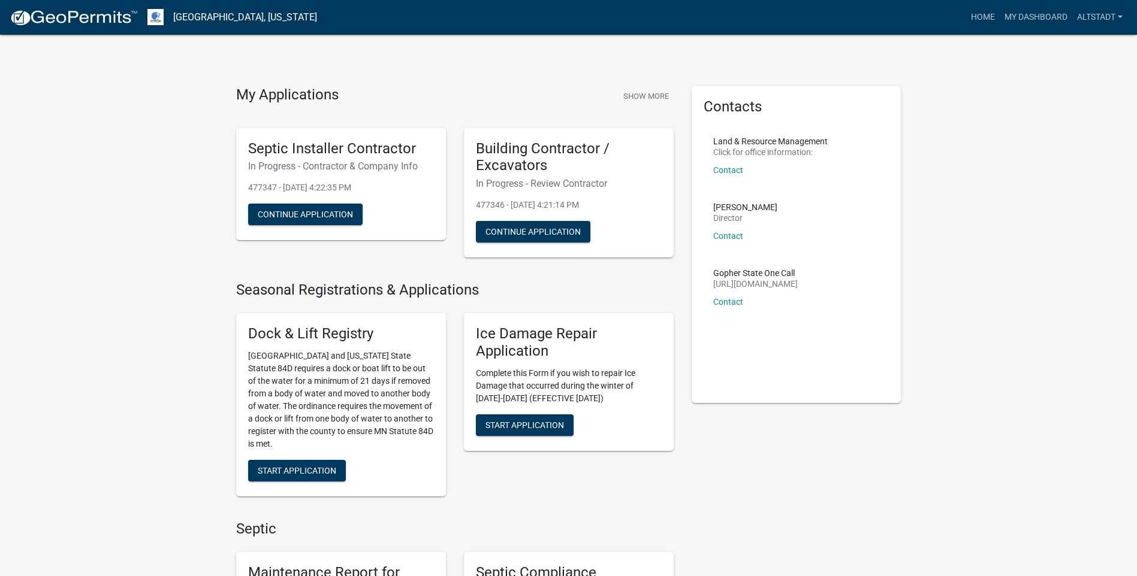
scroll to position [60, 0]
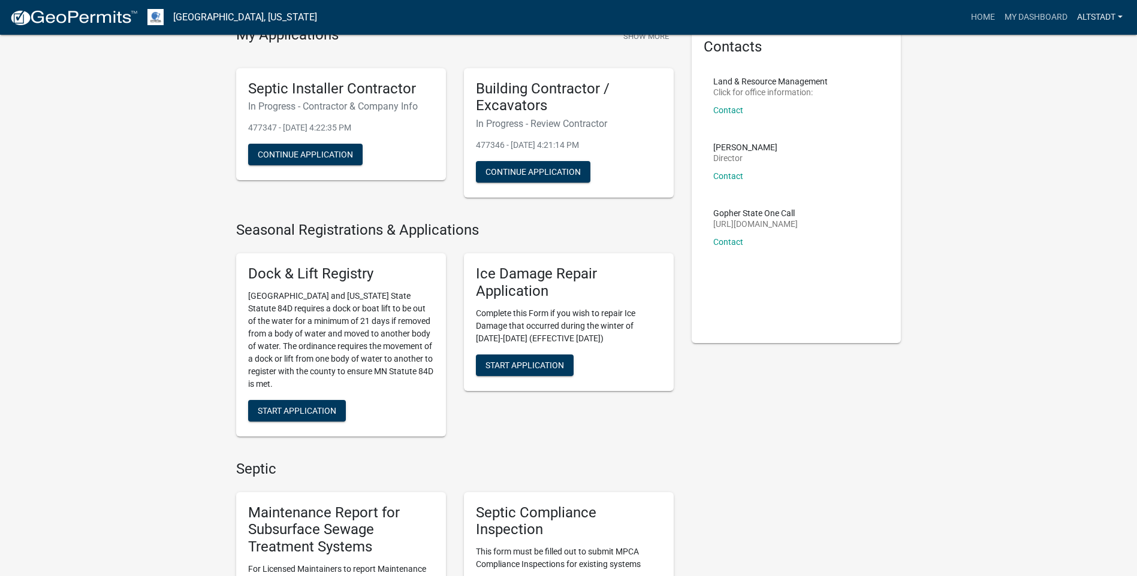
click at [1105, 13] on link "Altstadt" at bounding box center [1099, 17] width 55 height 23
click at [1075, 48] on link "Account" at bounding box center [1076, 49] width 102 height 29
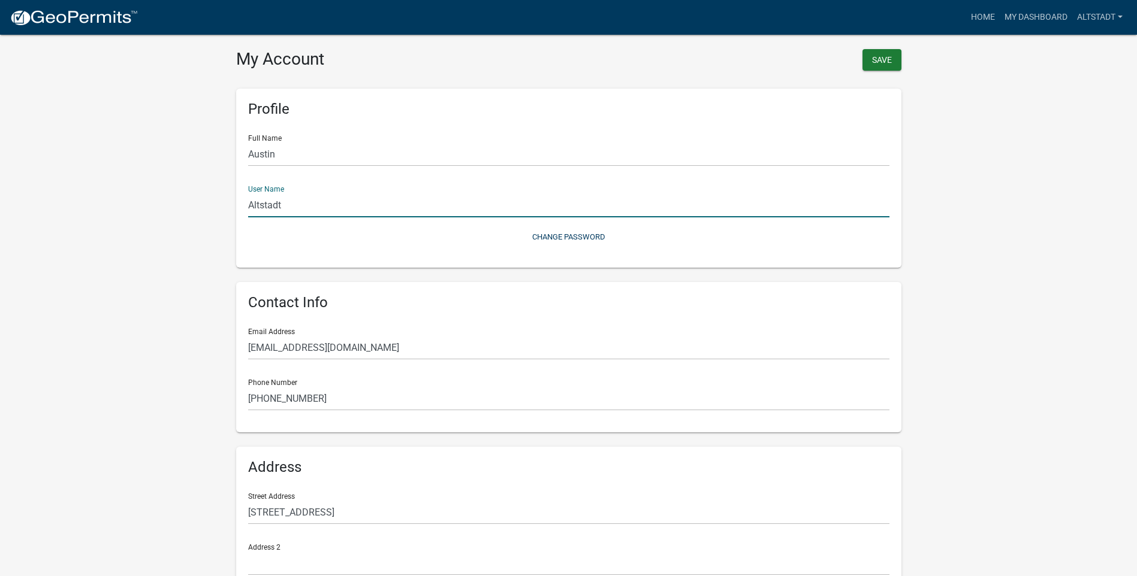
drag, startPoint x: 255, startPoint y: 197, endPoint x: 208, endPoint y: 204, distance: 47.2
click at [208, 204] on wm-user-profile-view "more_horiz Home My Dashboard Altstadt Account Contractor Profile Logout My Acco…" at bounding box center [568, 356] width 1137 height 684
type input "Oz Excavating"
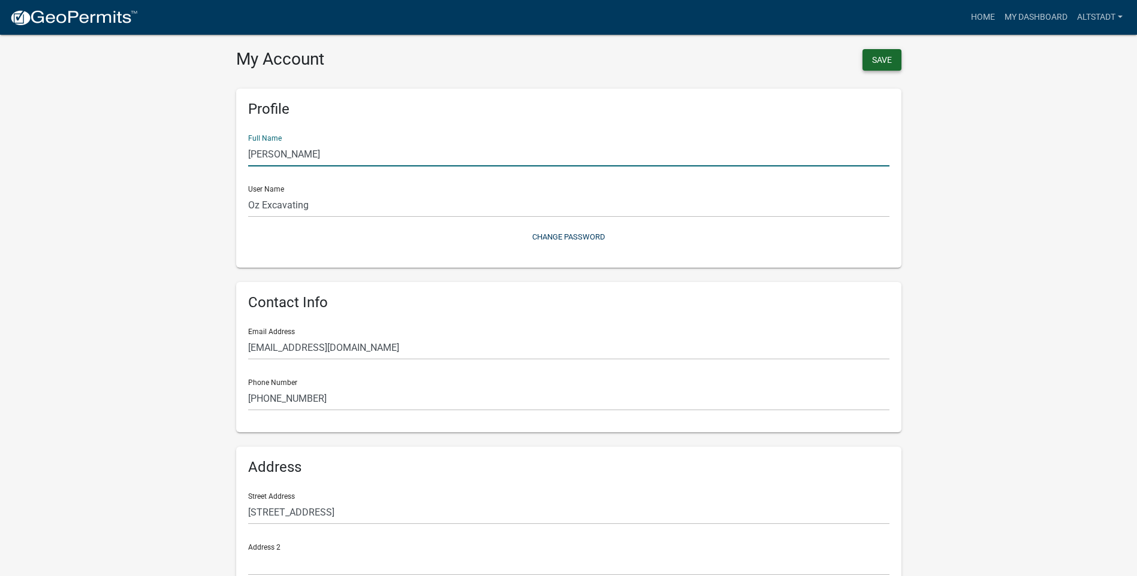
type input "[PERSON_NAME]"
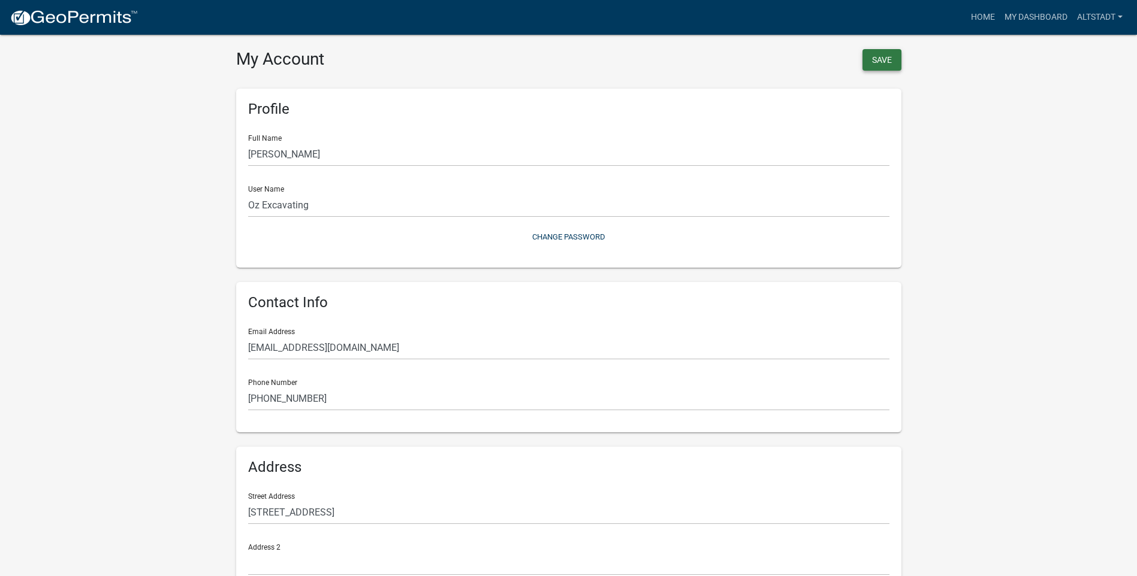
click at [877, 56] on button "Save" at bounding box center [881, 60] width 39 height 22
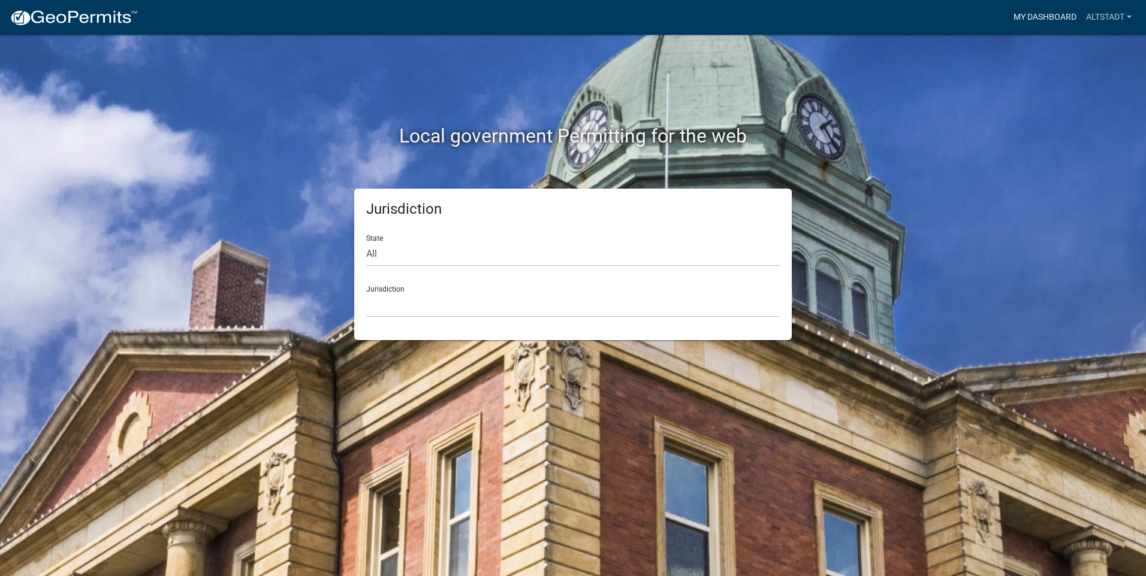
click at [1028, 19] on link "My Dashboard" at bounding box center [1044, 17] width 72 height 23
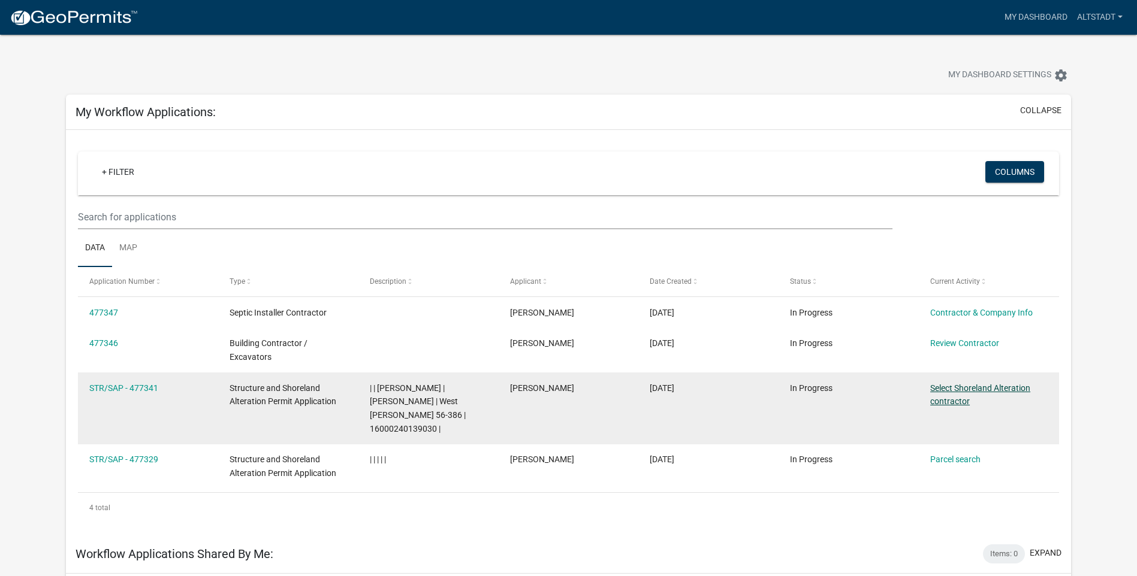
click at [954, 397] on link "Select Shoreland Alteration contractor" at bounding box center [980, 394] width 100 height 23
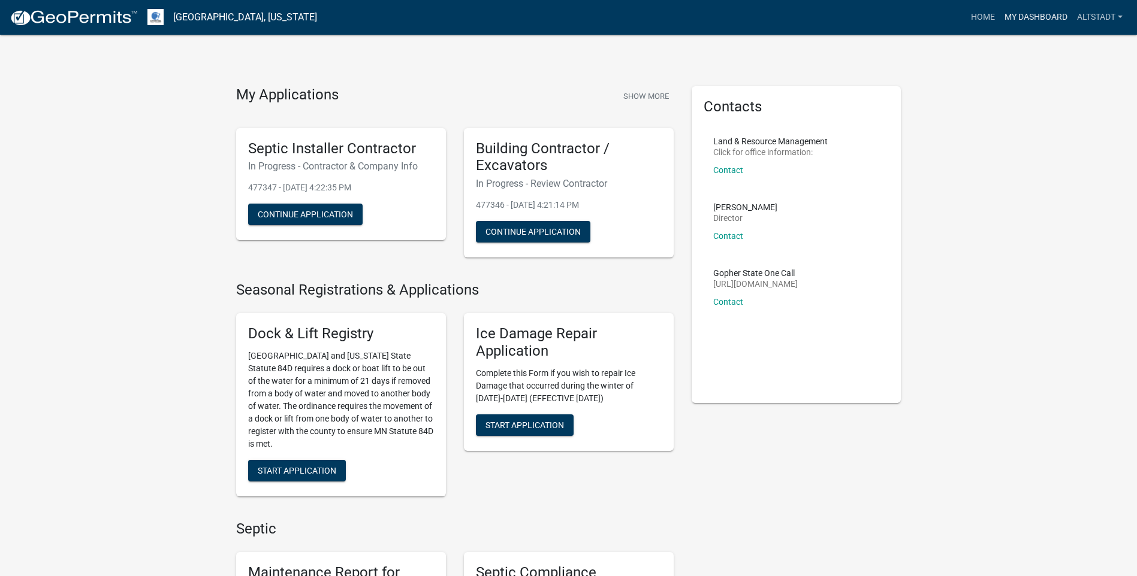
click at [1046, 15] on link "My Dashboard" at bounding box center [1035, 17] width 72 height 23
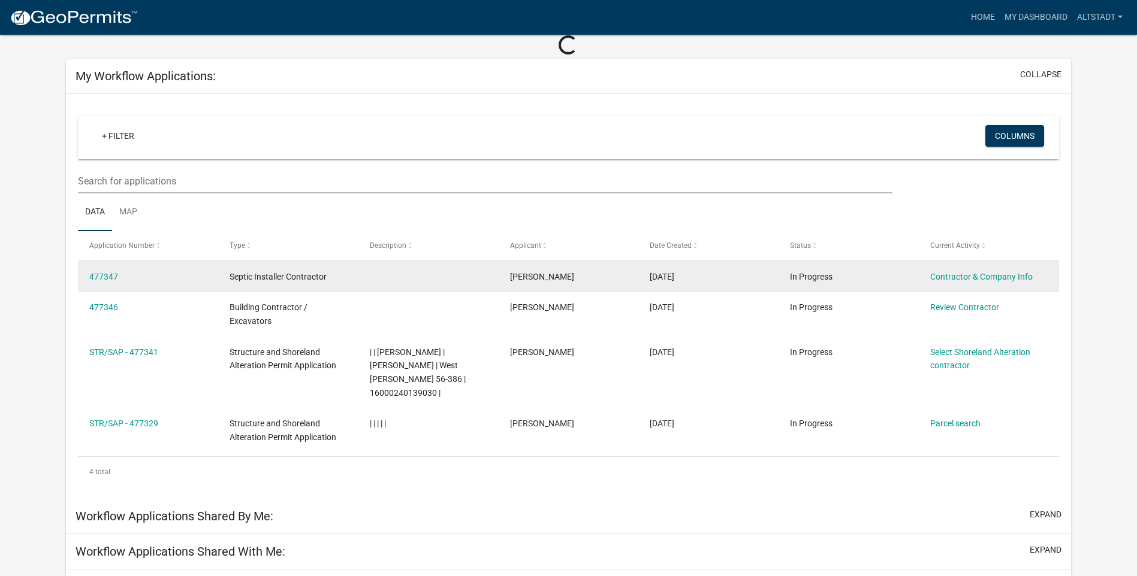
scroll to position [60, 0]
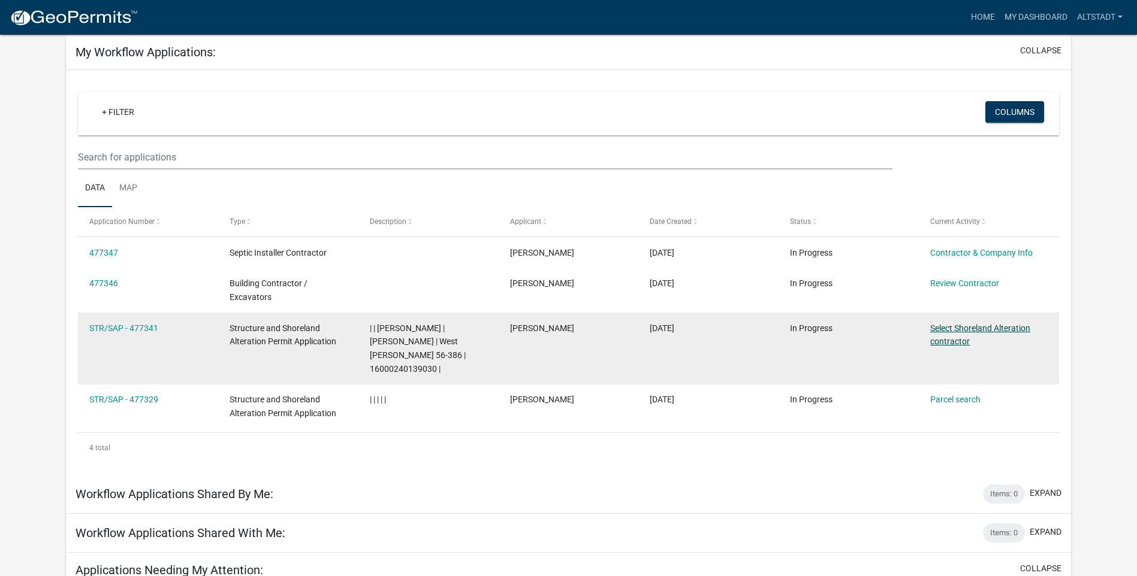
click at [948, 337] on link "Select Shoreland Alteration contractor" at bounding box center [980, 335] width 100 height 23
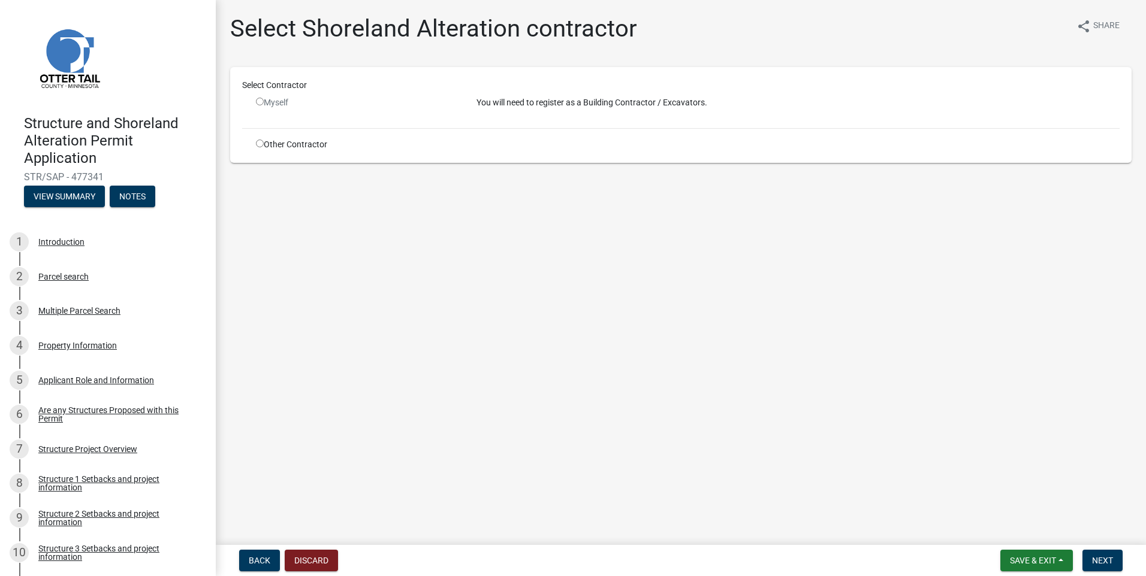
click at [279, 106] on div "Myself" at bounding box center [357, 102] width 203 height 13
click at [275, 107] on div "Myself" at bounding box center [357, 102] width 203 height 13
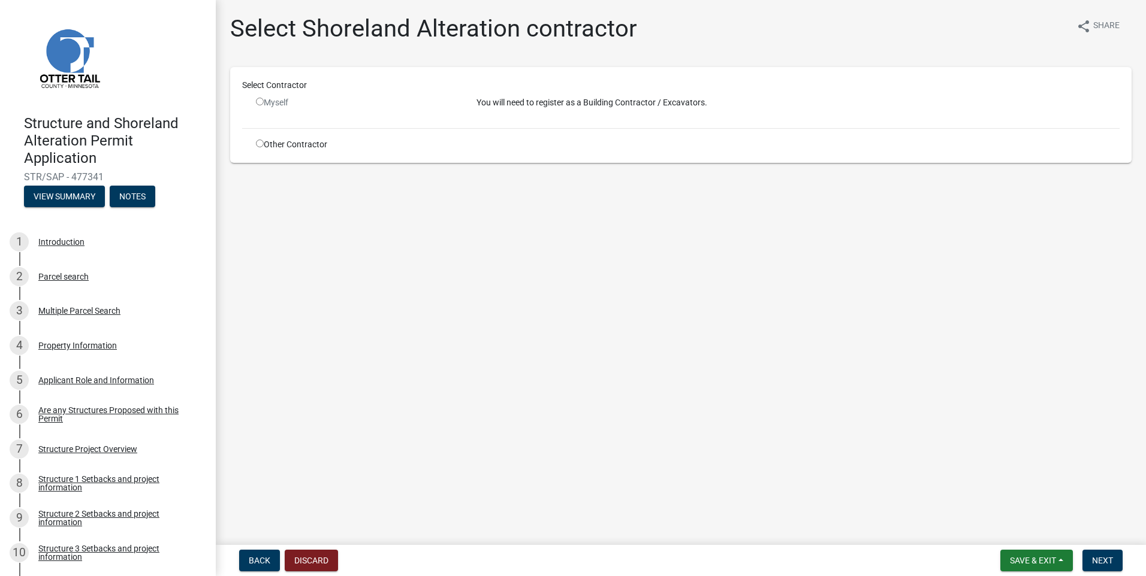
click at [259, 139] on div "Other Contractor" at bounding box center [357, 144] width 220 height 13
click at [258, 143] on input "radio" at bounding box center [260, 144] width 8 height 8
radio input "true"
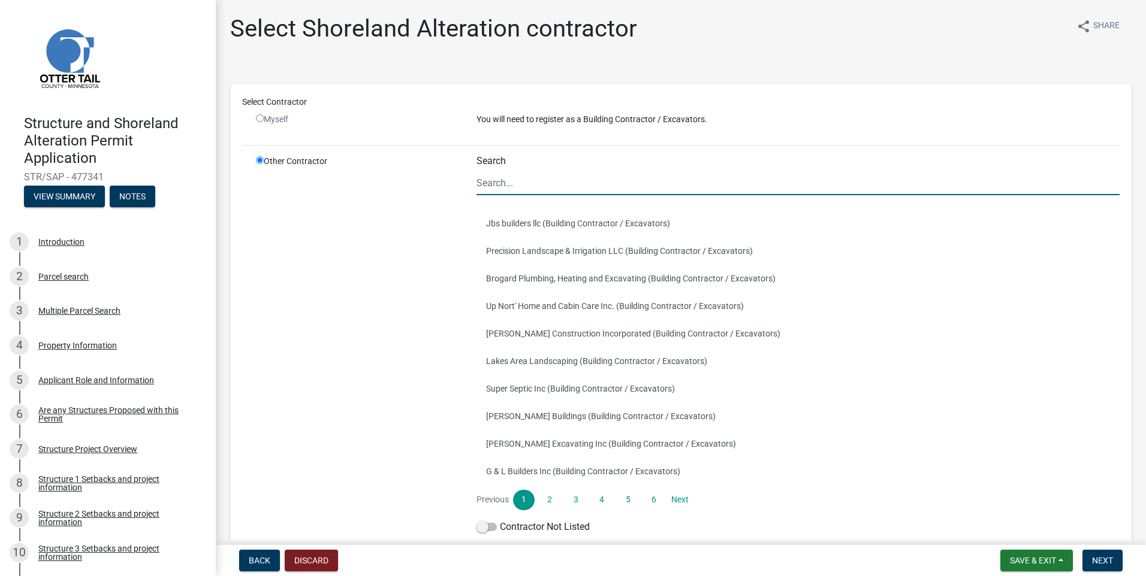
click at [544, 184] on input "Search" at bounding box center [797, 183] width 643 height 25
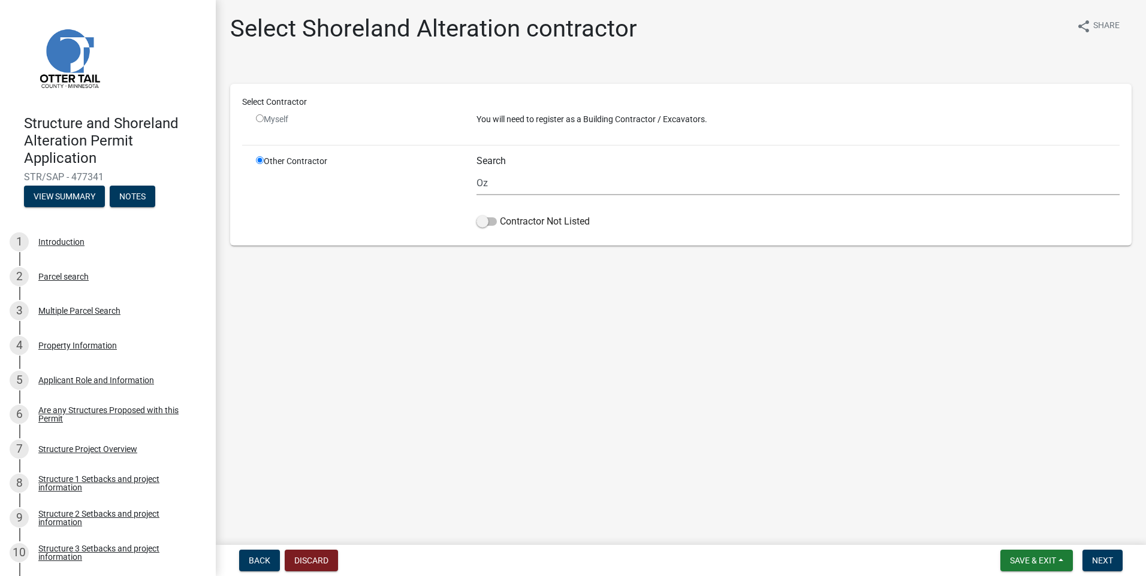
click at [479, 229] on div "Contractor Not Listed" at bounding box center [797, 224] width 643 height 19
click at [488, 224] on span at bounding box center [486, 221] width 20 height 8
click at [500, 215] on input "Contractor Not Listed" at bounding box center [500, 215] width 0 height 0
drag, startPoint x: 550, startPoint y: 186, endPoint x: 491, endPoint y: 186, distance: 58.7
click at [491, 186] on input "Oz" at bounding box center [797, 183] width 643 height 25
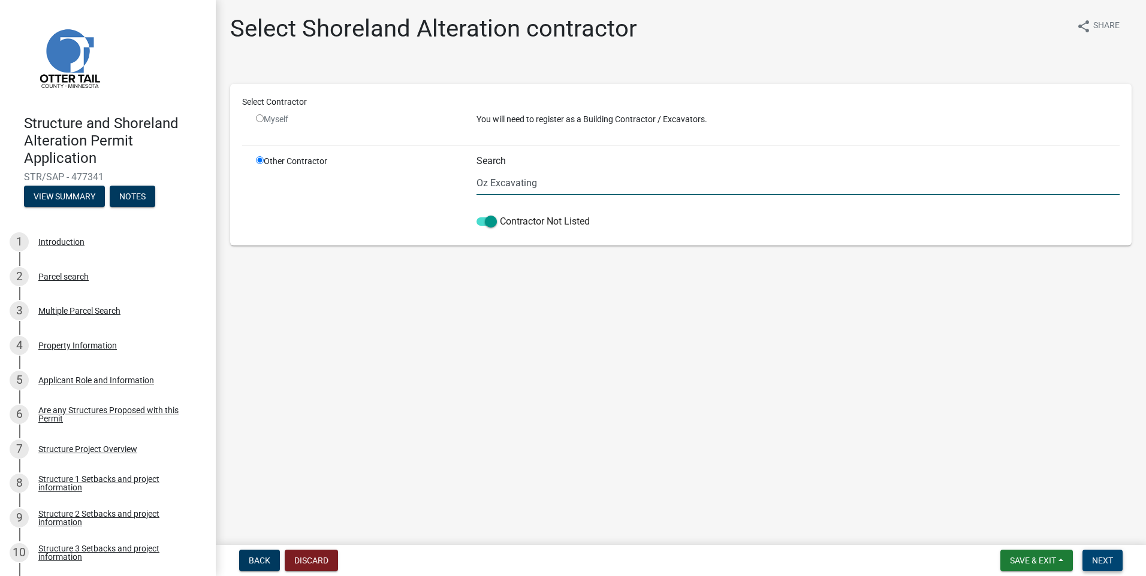
type input "Oz Excavating"
click at [1108, 560] on span "Next" at bounding box center [1102, 561] width 21 height 10
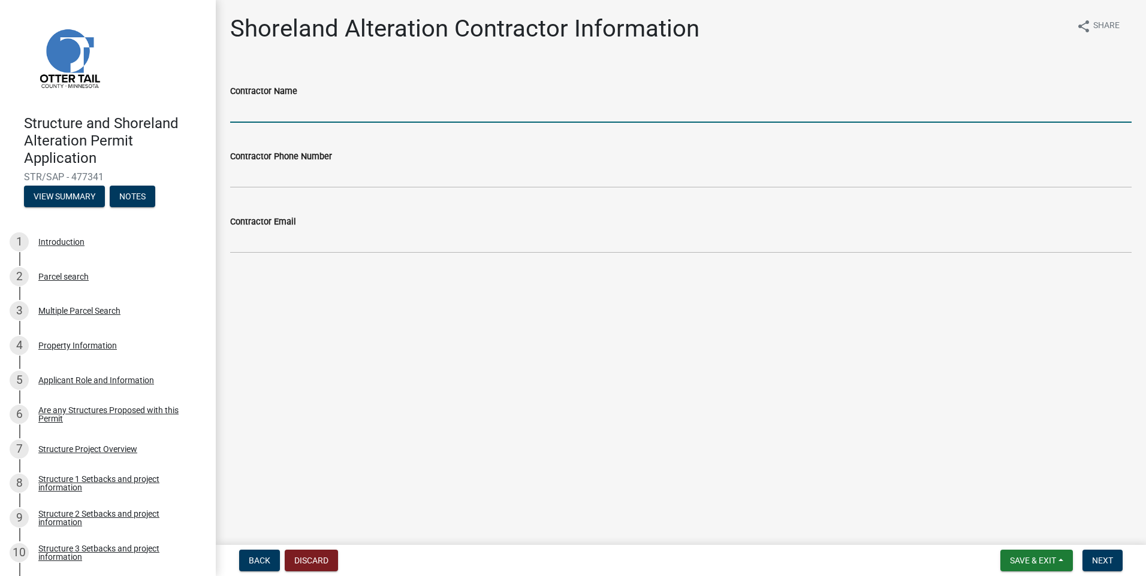
click at [358, 117] on input "Contractor Name" at bounding box center [680, 110] width 901 height 25
type input "Oz Excavating"
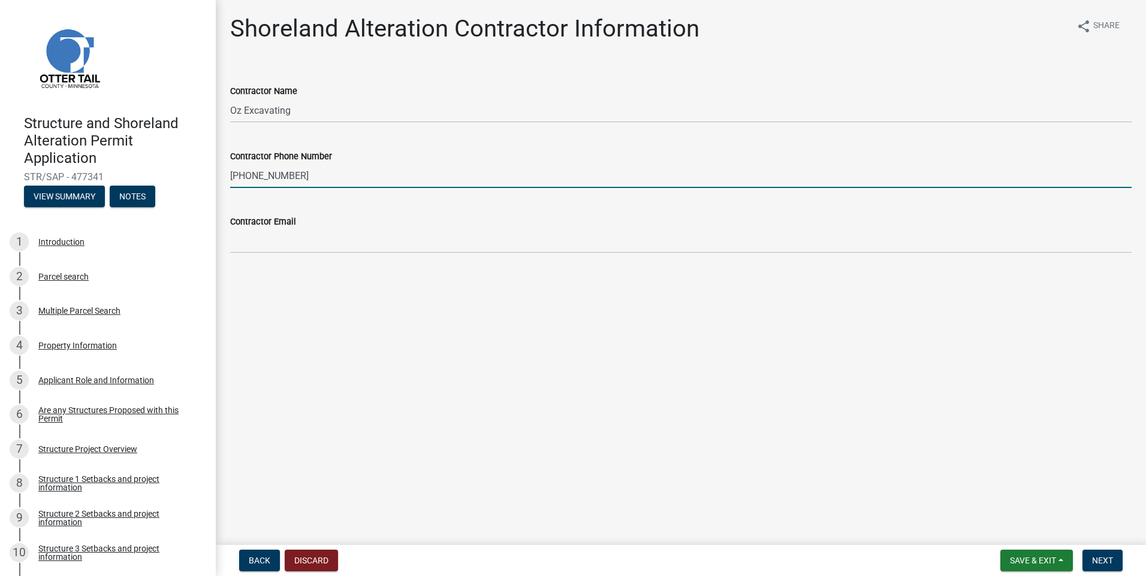
type input "[PHONE_NUMBER]"
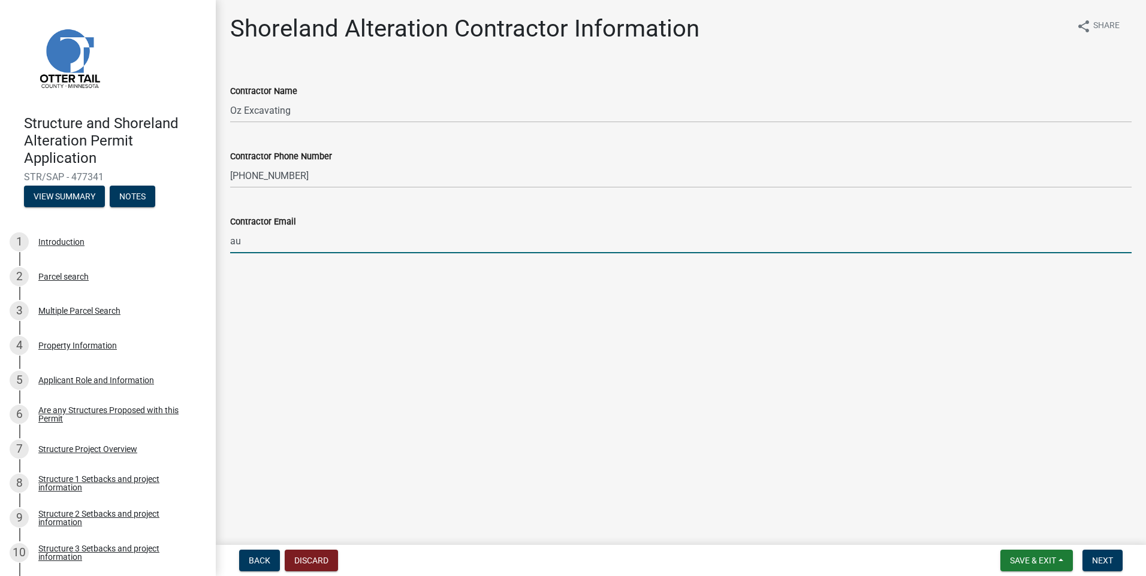
type input "[EMAIL_ADDRESS][DOMAIN_NAME]"
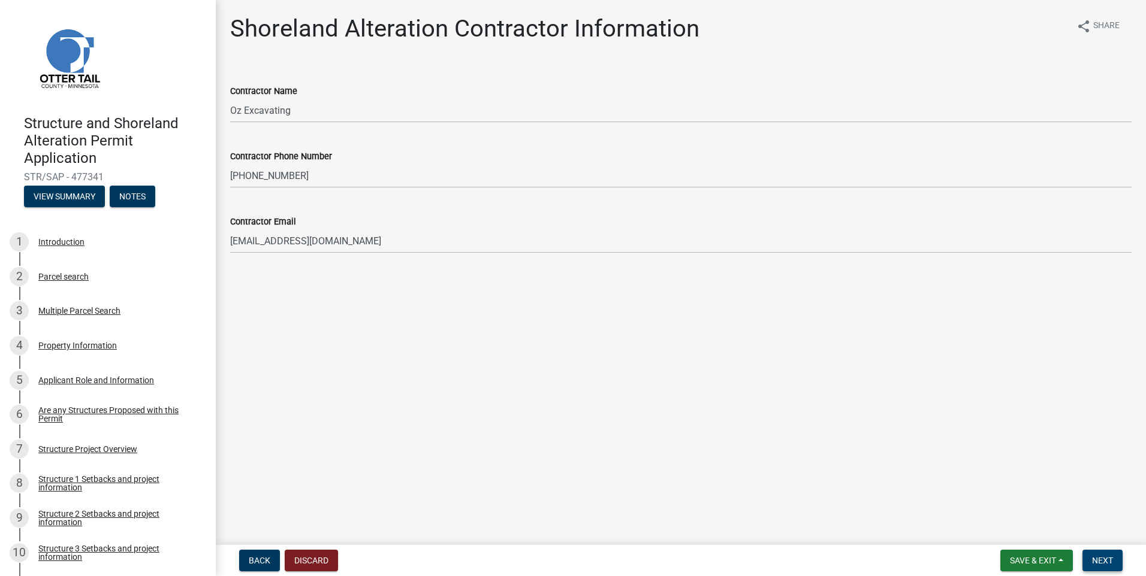
click at [1102, 556] on span "Next" at bounding box center [1102, 561] width 21 height 10
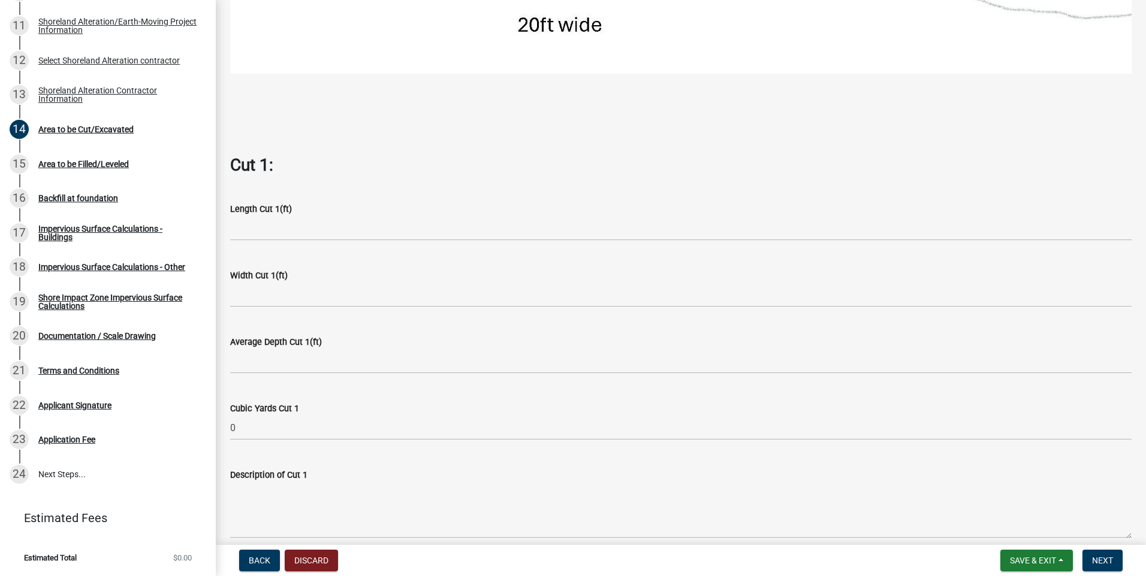
scroll to position [659, 0]
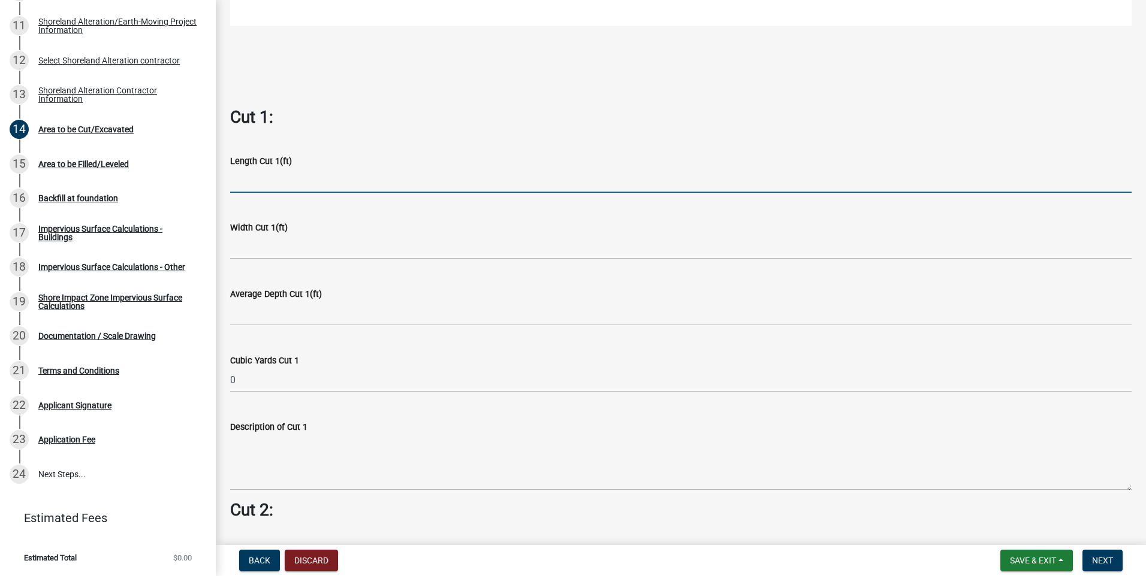
click at [399, 179] on input "text" at bounding box center [680, 180] width 901 height 25
type input "1"
type input "450"
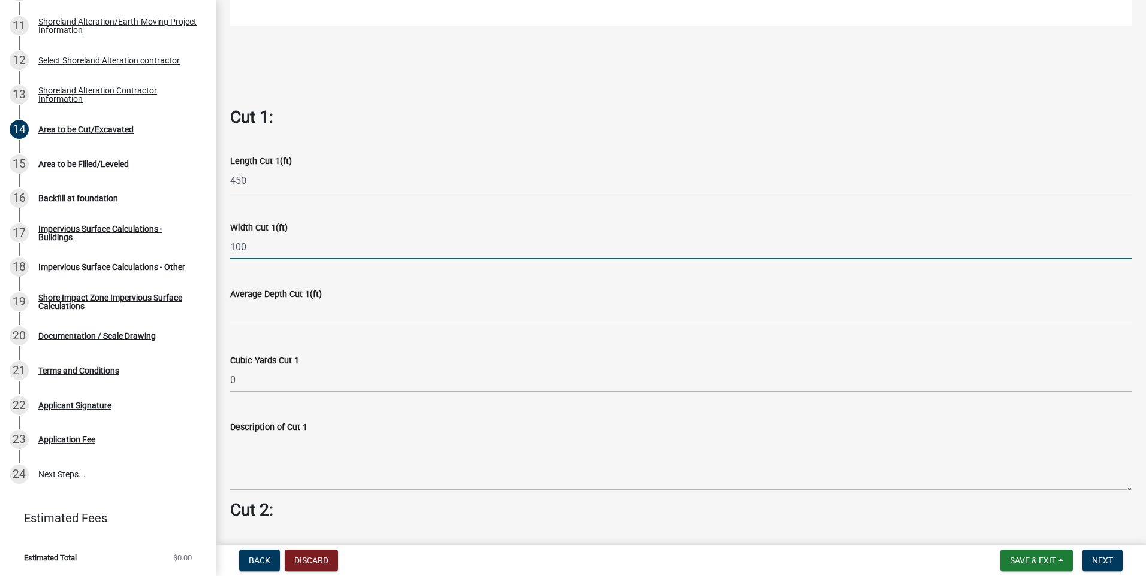
type input "100"
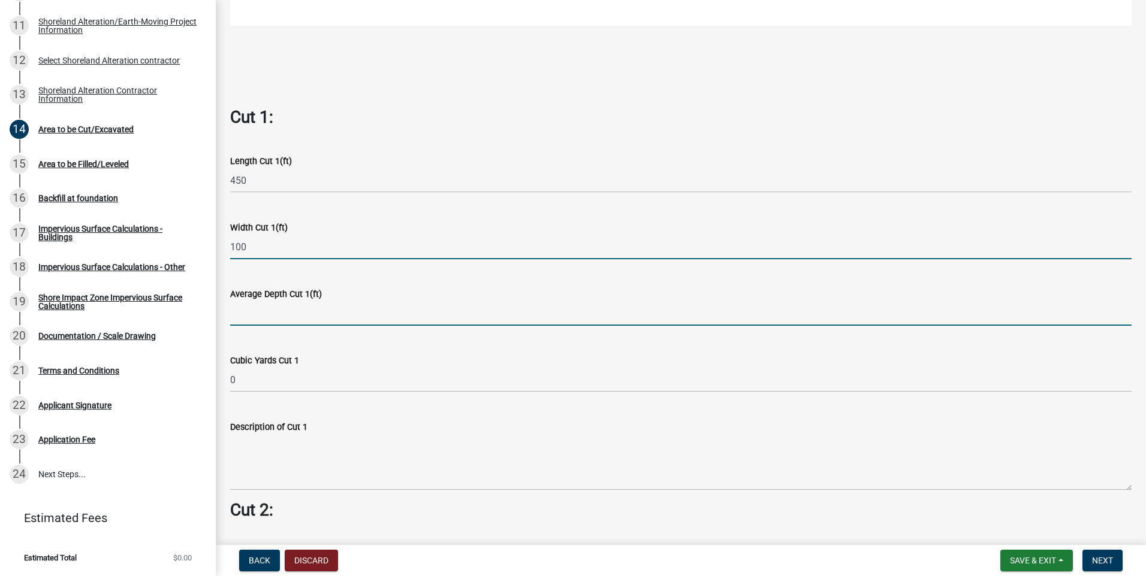
click at [286, 313] on input "text" at bounding box center [680, 313] width 901 height 25
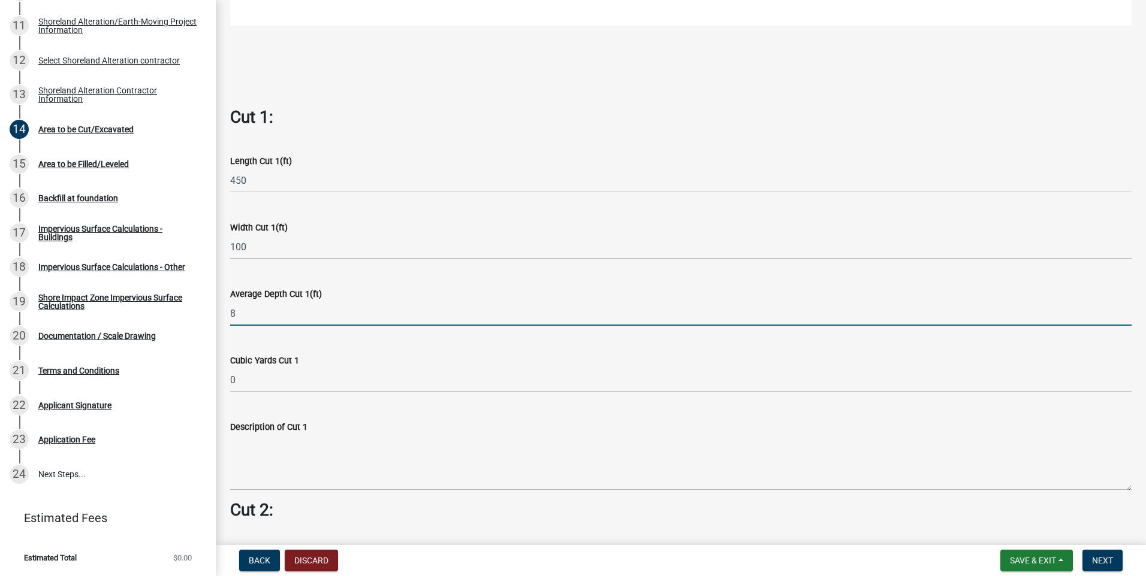
type input "8"
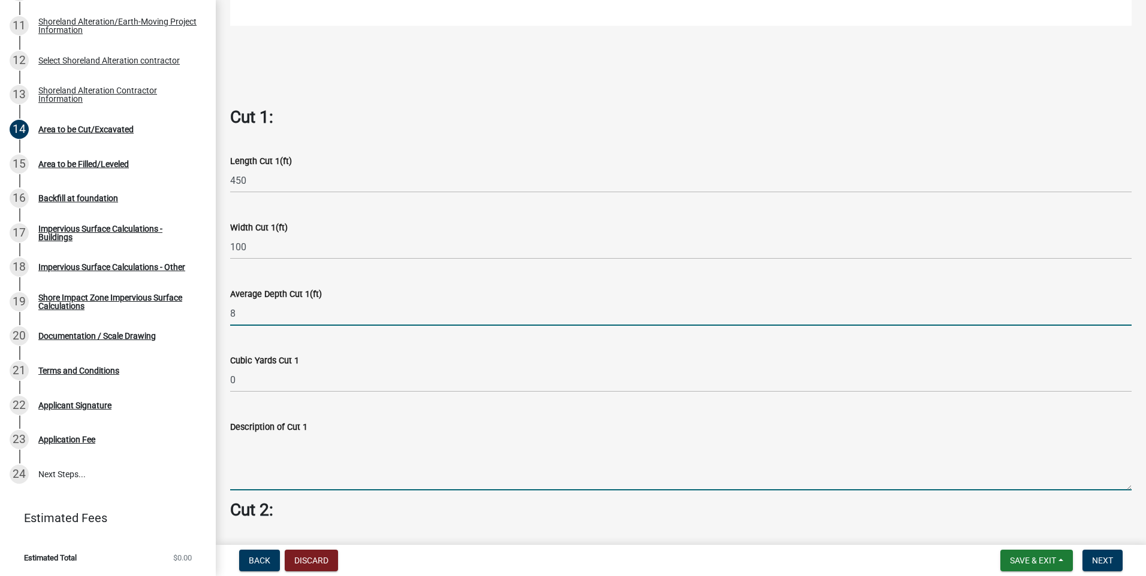
click at [460, 439] on textarea "Description of Cut 1" at bounding box center [680, 462] width 901 height 56
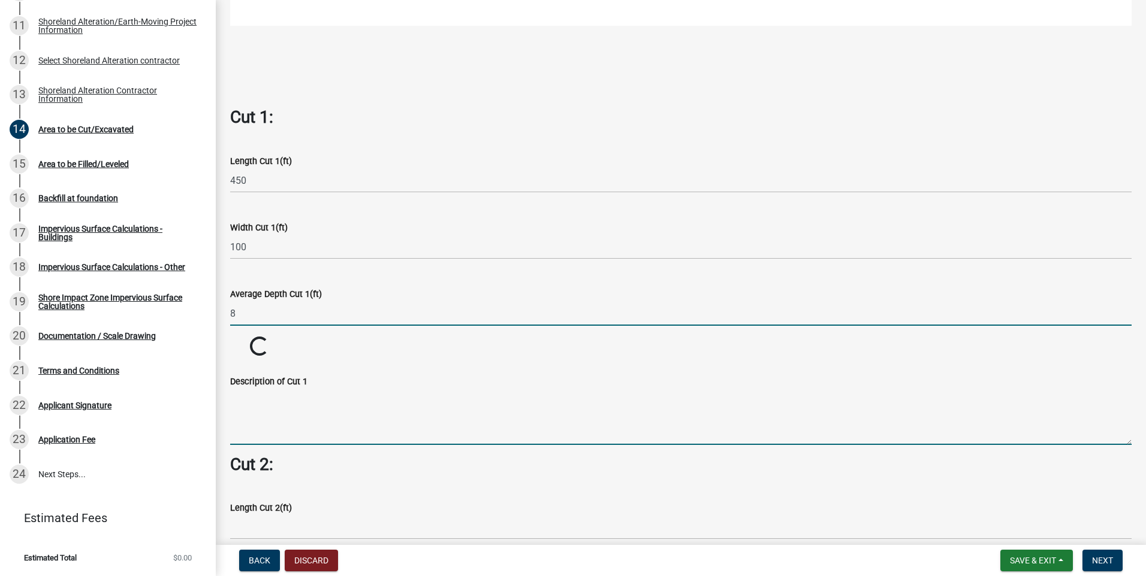
click at [311, 301] on input "8" at bounding box center [680, 313] width 901 height 25
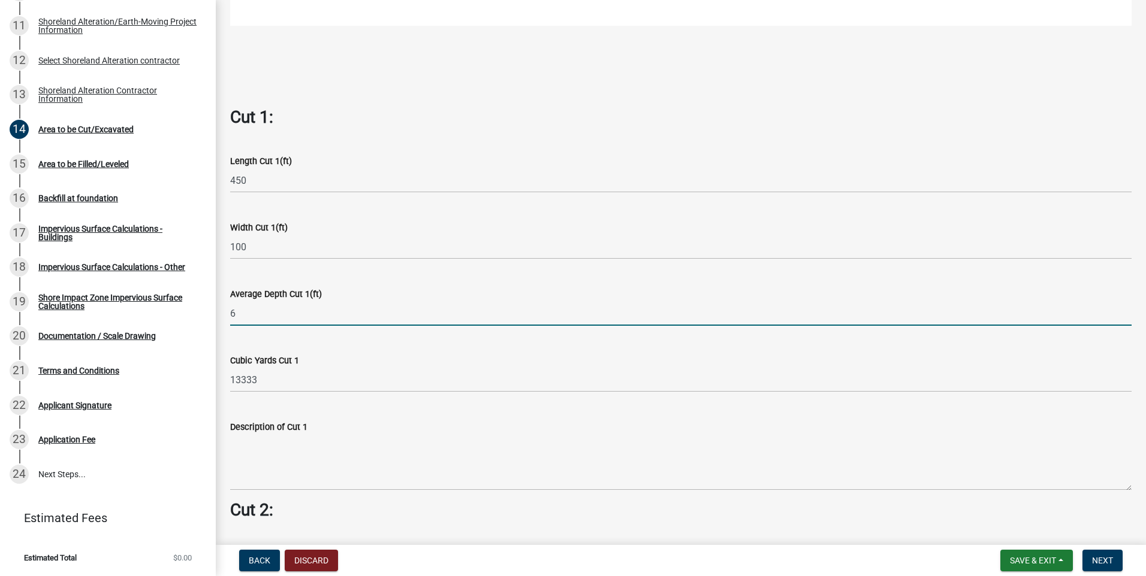
type input "6"
click at [543, 66] on p at bounding box center [680, 66] width 901 height 14
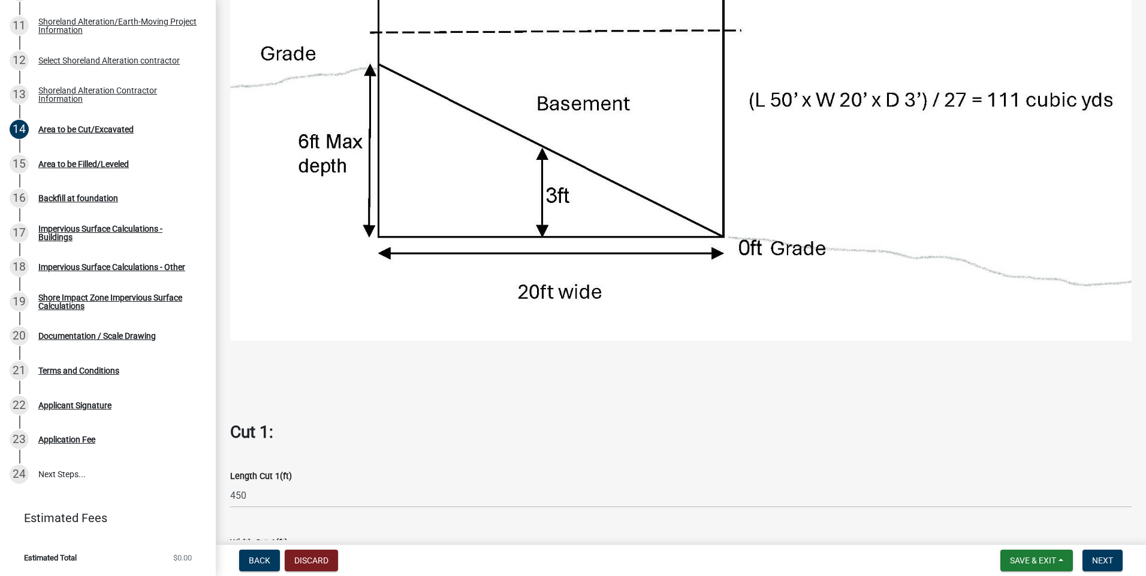
scroll to position [419, 0]
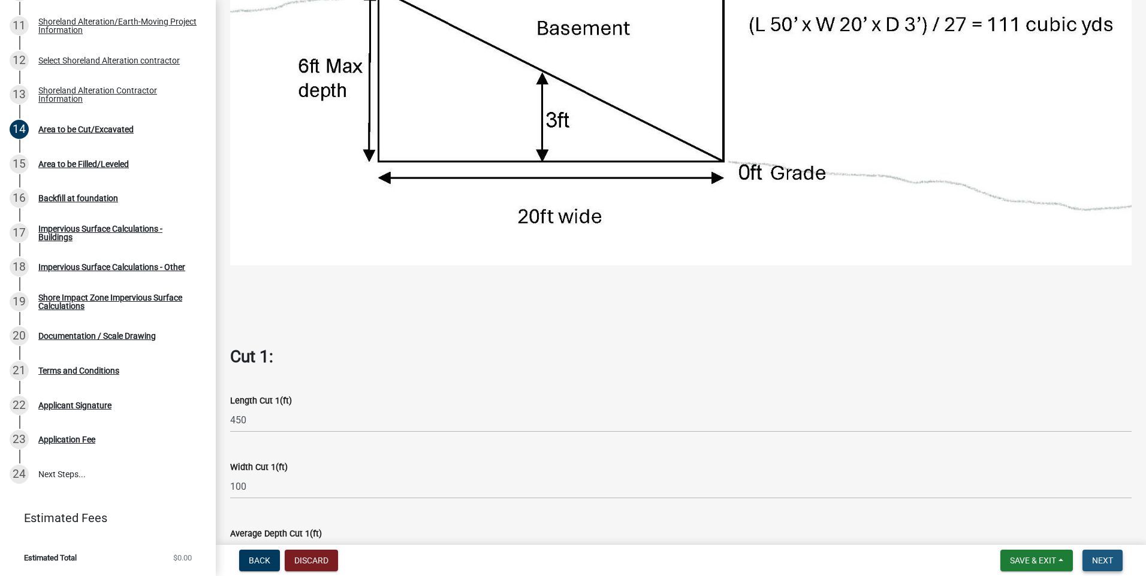
click at [1105, 557] on span "Next" at bounding box center [1102, 561] width 21 height 10
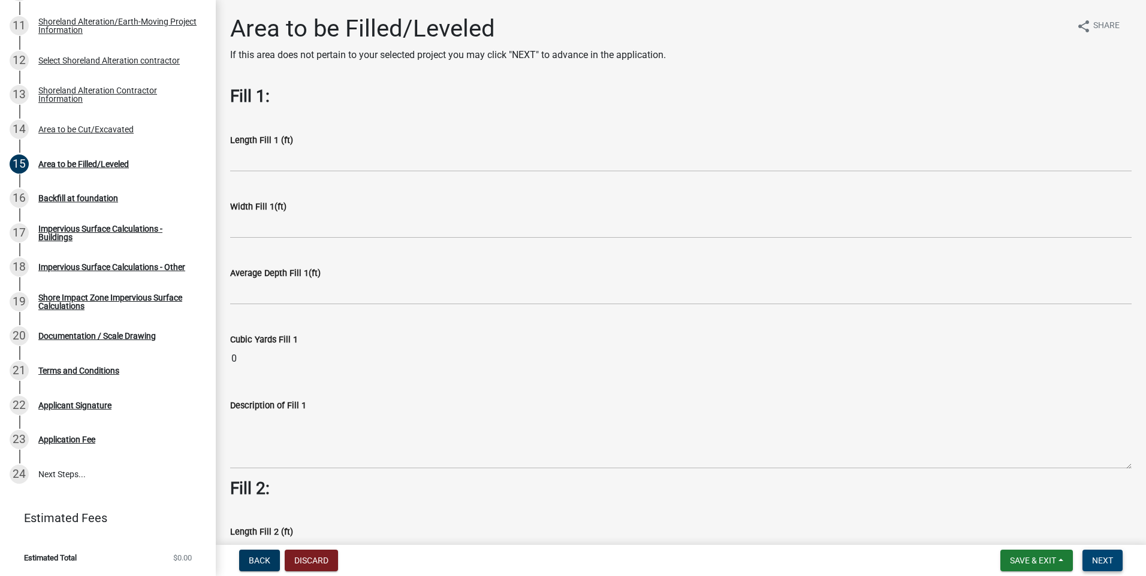
click at [1110, 556] on span "Next" at bounding box center [1102, 561] width 21 height 10
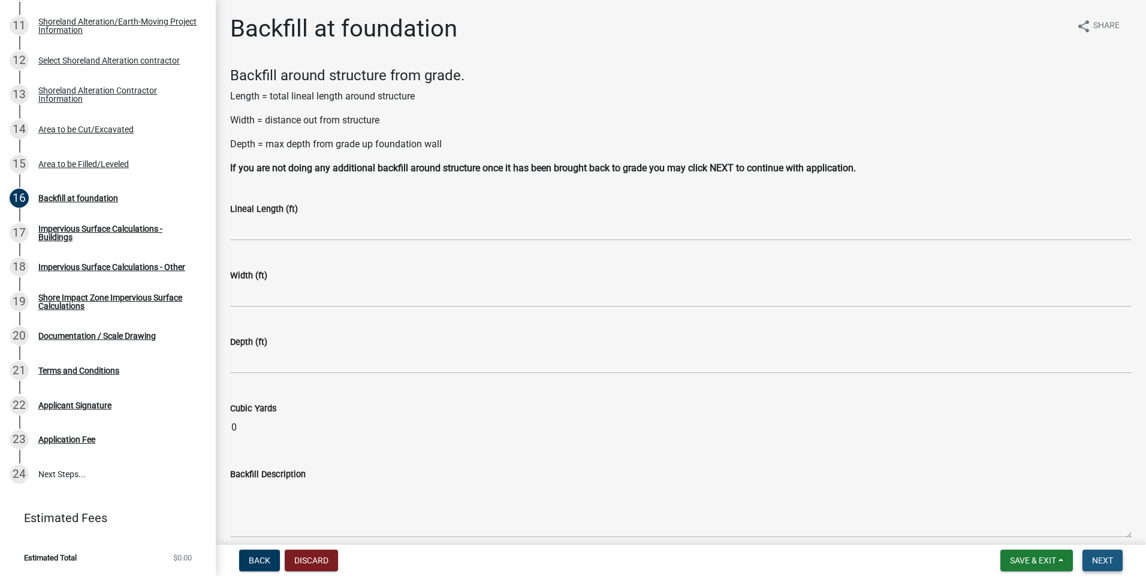
click at [1110, 556] on span "Next" at bounding box center [1102, 561] width 21 height 10
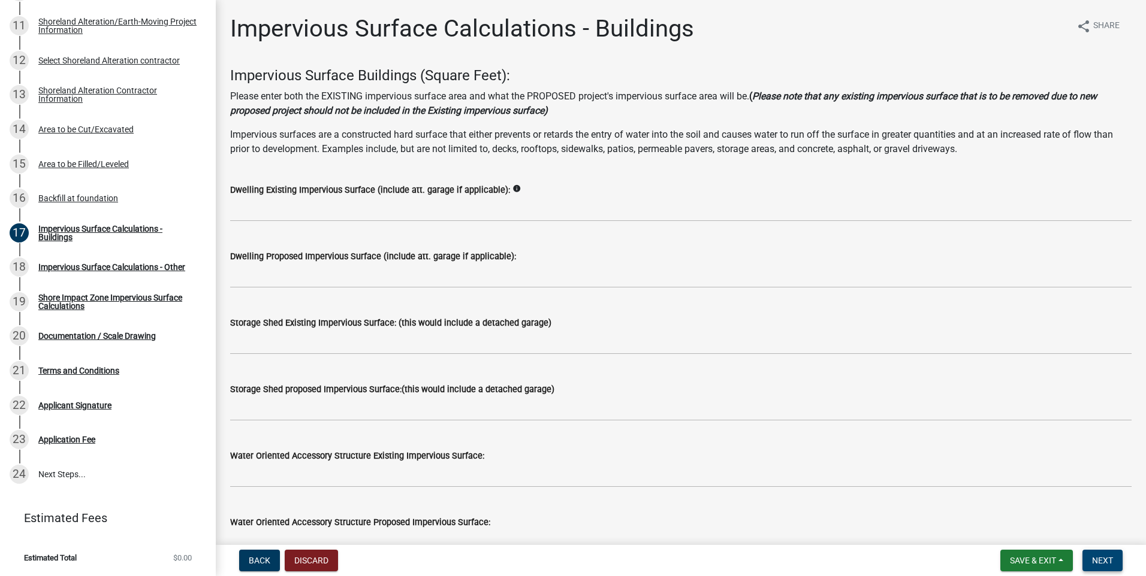
click at [1110, 556] on span "Next" at bounding box center [1102, 561] width 21 height 10
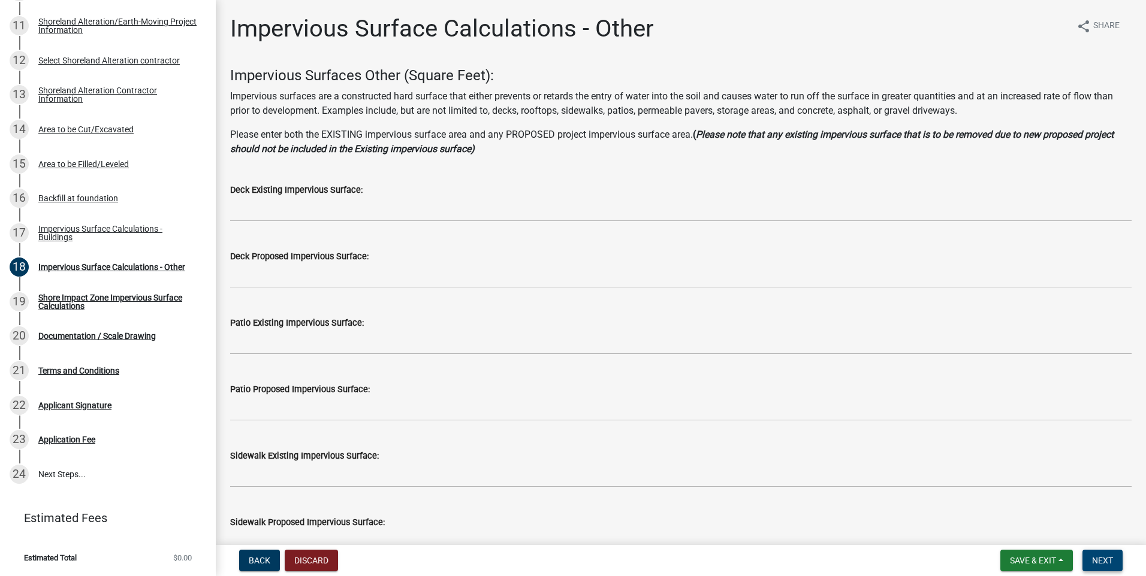
click at [1101, 559] on span "Next" at bounding box center [1102, 561] width 21 height 10
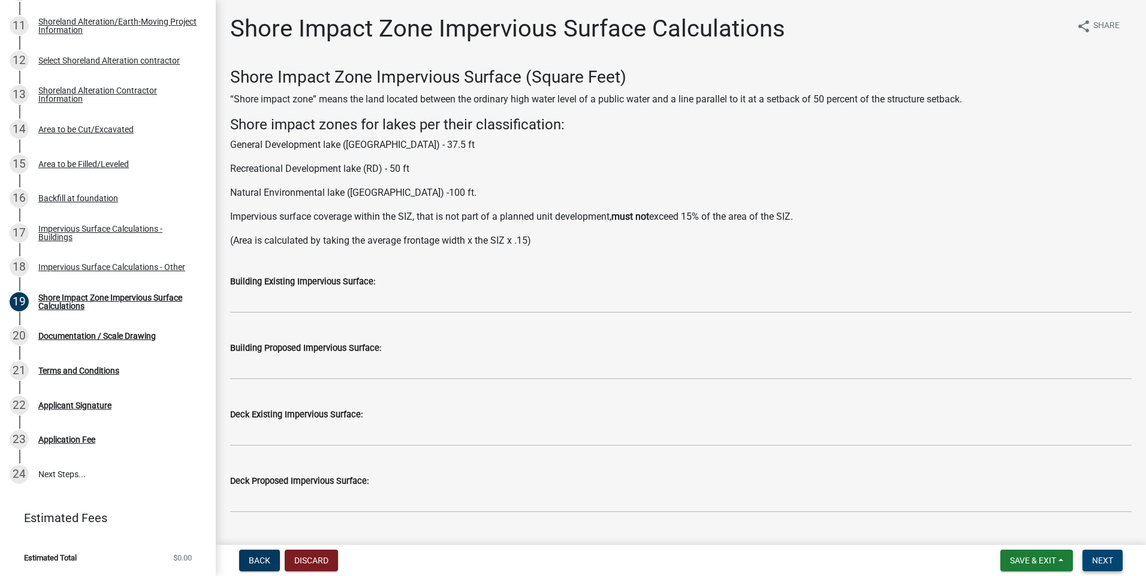
click at [1101, 559] on span "Next" at bounding box center [1102, 561] width 21 height 10
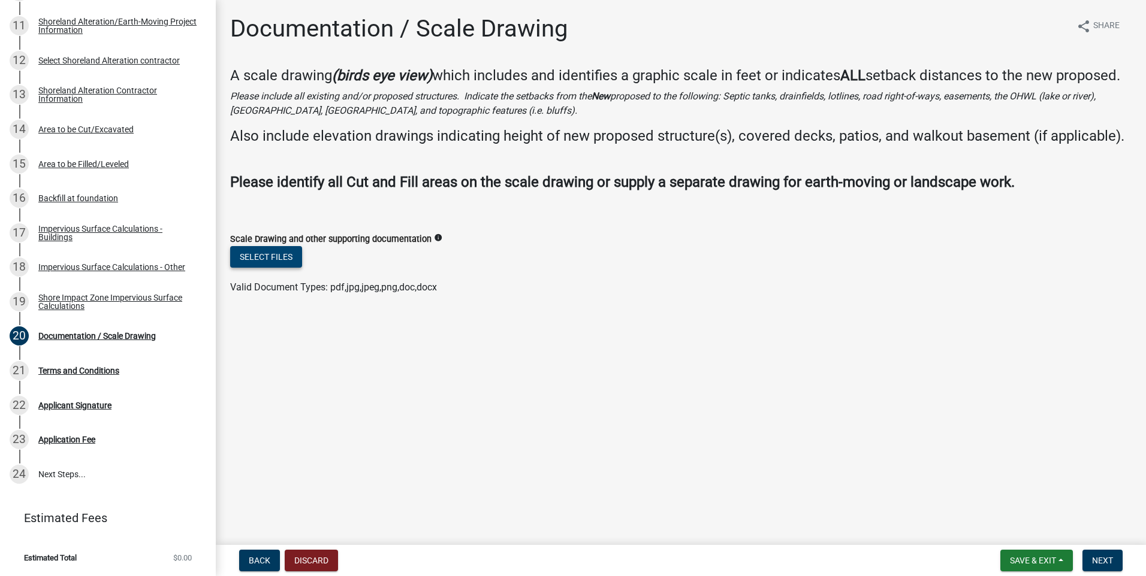
click at [267, 268] on button "Select files" at bounding box center [266, 257] width 72 height 22
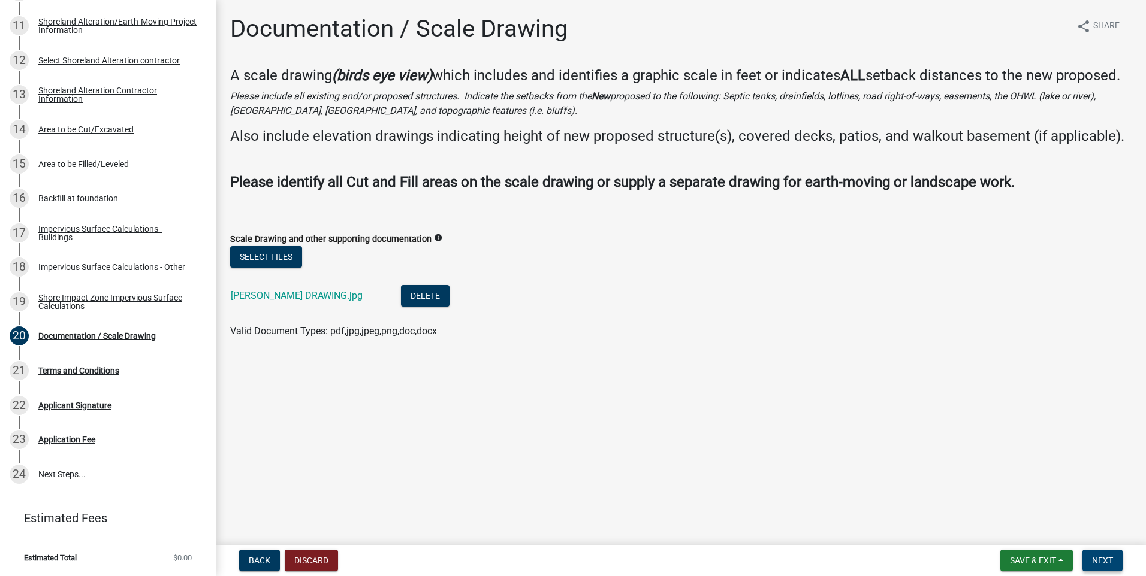
click at [1103, 556] on span "Next" at bounding box center [1102, 561] width 21 height 10
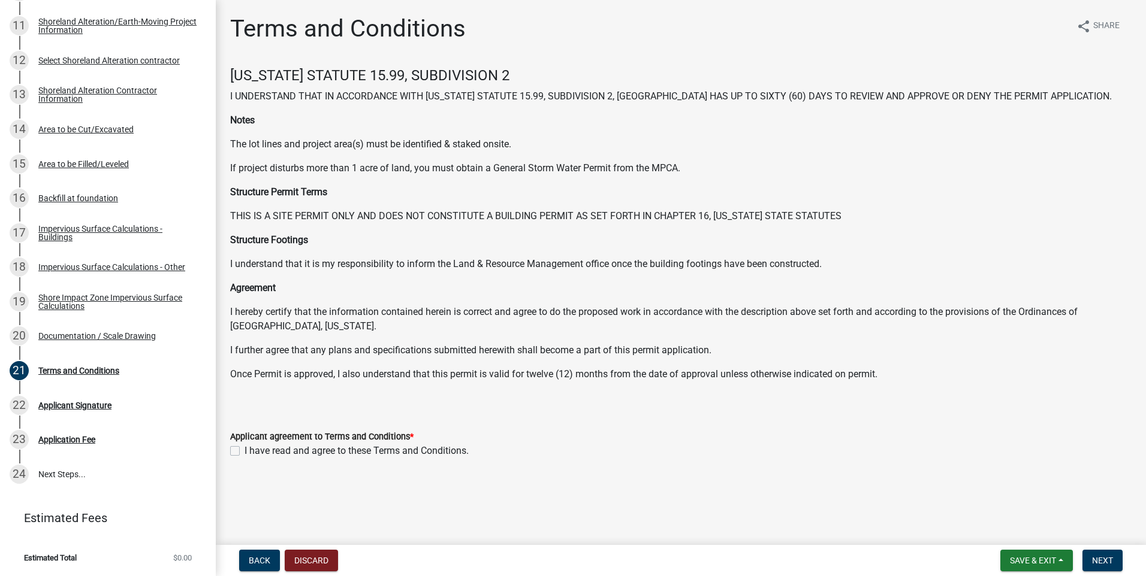
click at [244, 450] on label "I have read and agree to these Terms and Conditions." at bounding box center [356, 451] width 224 height 14
click at [244, 450] on input "I have read and agree to these Terms and Conditions." at bounding box center [248, 448] width 8 height 8
checkbox input "true"
click at [1116, 552] on button "Next" at bounding box center [1102, 561] width 40 height 22
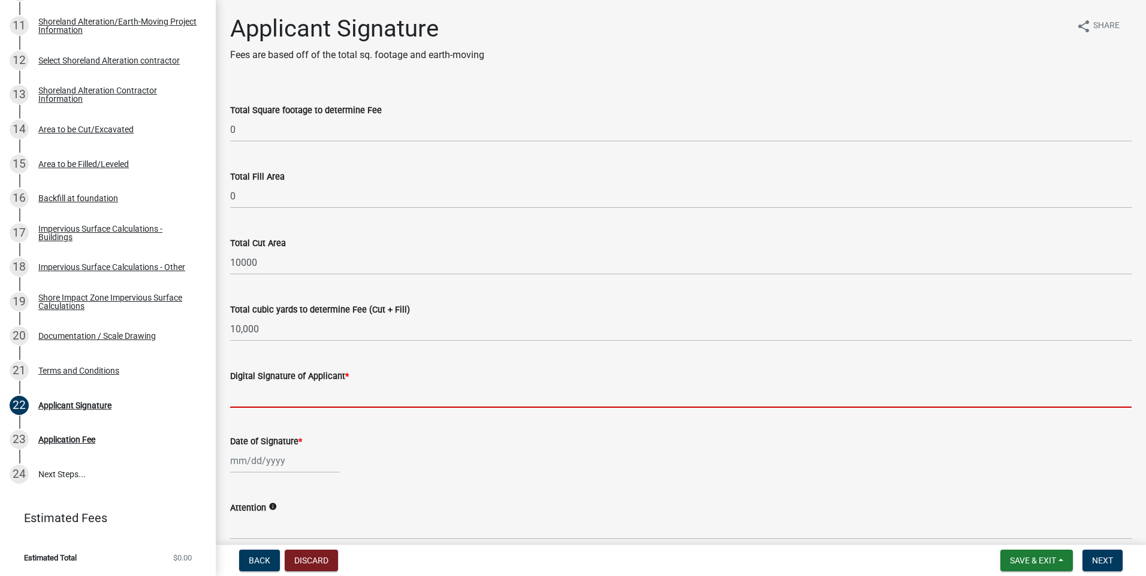
click at [307, 404] on input "Digital Signature of Applicant *" at bounding box center [680, 395] width 901 height 25
type input "[PERSON_NAME]"
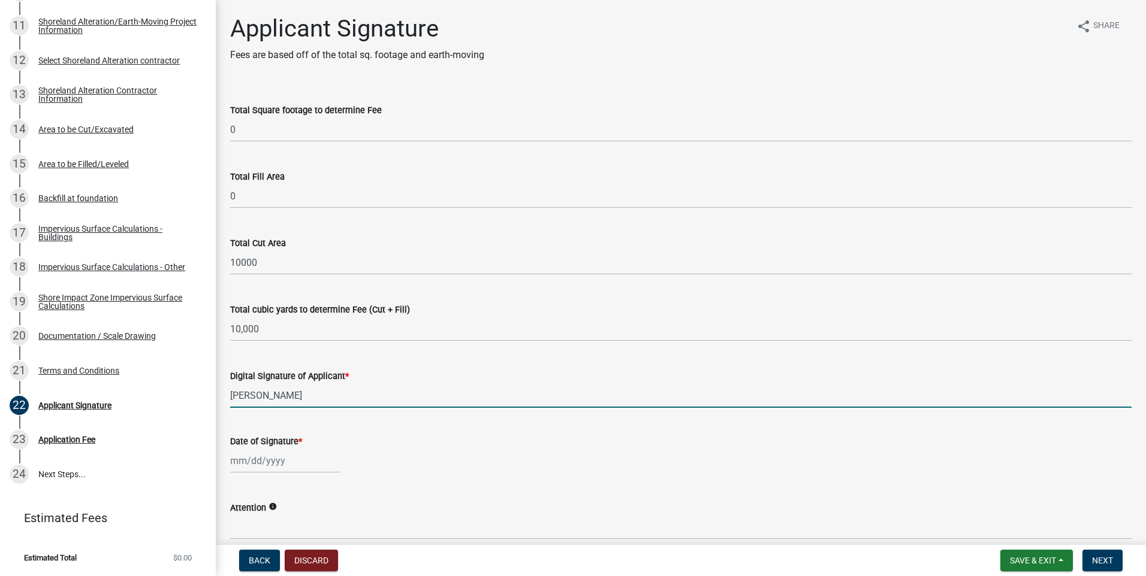
click at [292, 458] on div at bounding box center [285, 461] width 110 height 25
select select "9"
select select "2025"
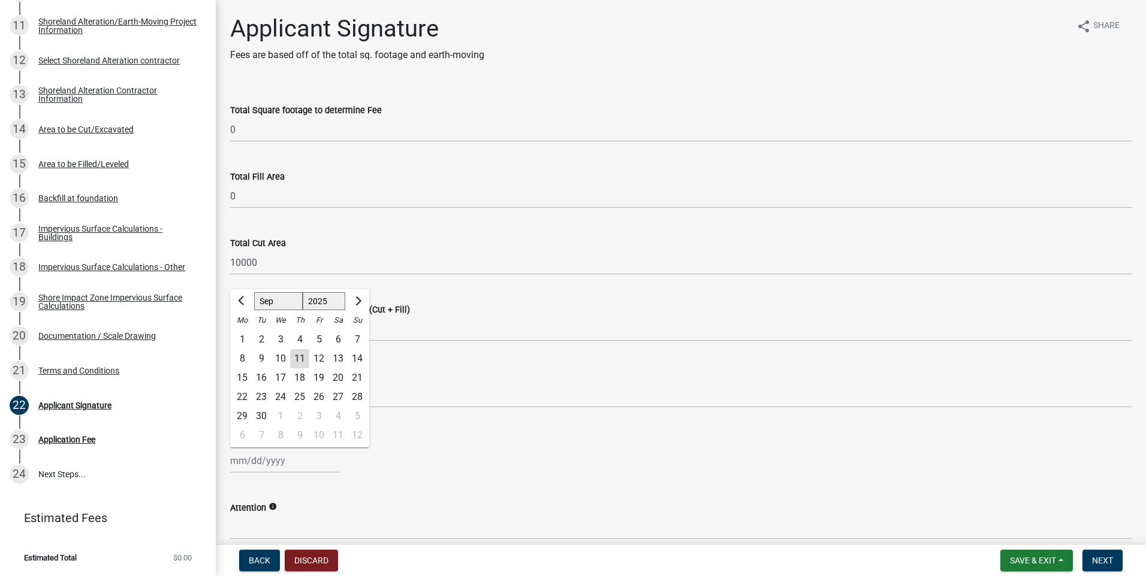
click at [299, 358] on div "11" at bounding box center [299, 358] width 19 height 19
type input "[DATE]"
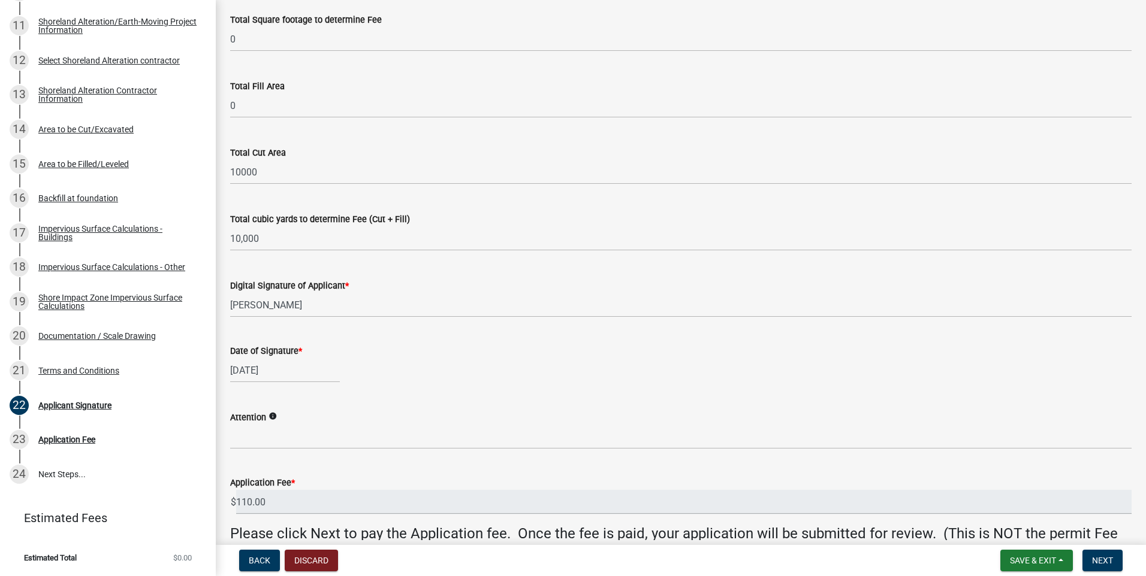
scroll to position [167, 0]
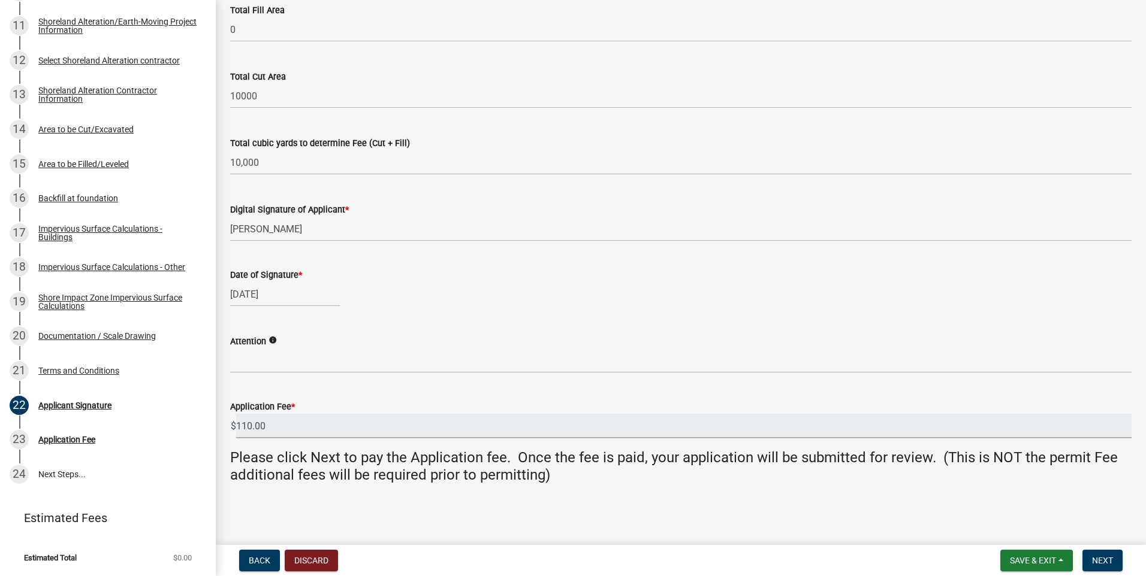
click at [298, 421] on input "110.00" at bounding box center [683, 426] width 895 height 25
click at [1098, 556] on span "Next" at bounding box center [1102, 561] width 21 height 10
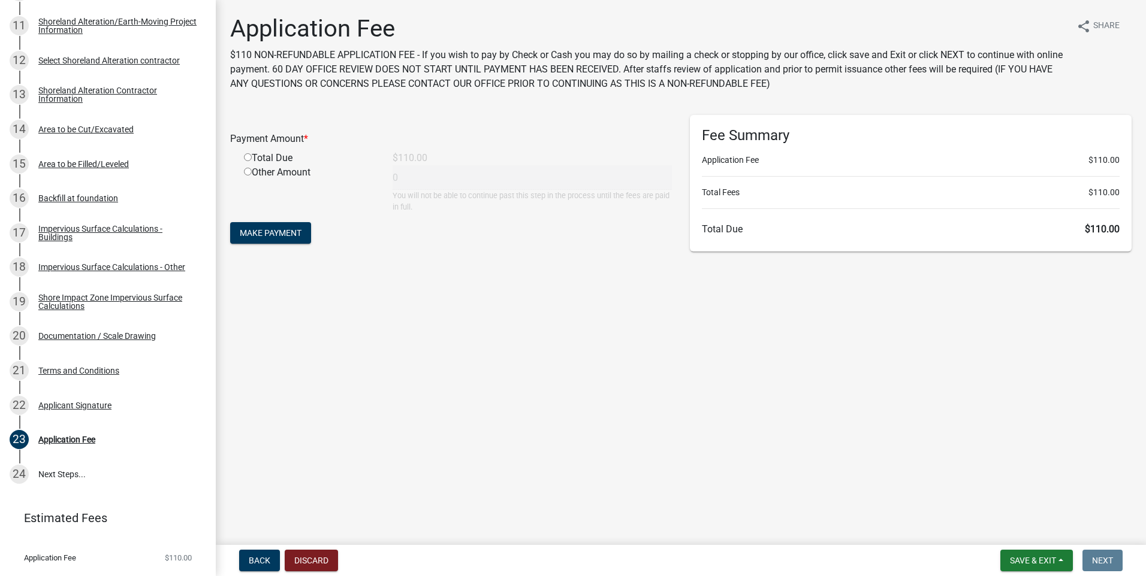
click at [249, 164] on div "Total Due" at bounding box center [309, 158] width 149 height 14
click at [249, 159] on input "radio" at bounding box center [248, 157] width 8 height 8
radio input "true"
type input "110"
click at [279, 228] on span "Make Payment" at bounding box center [271, 233] width 62 height 10
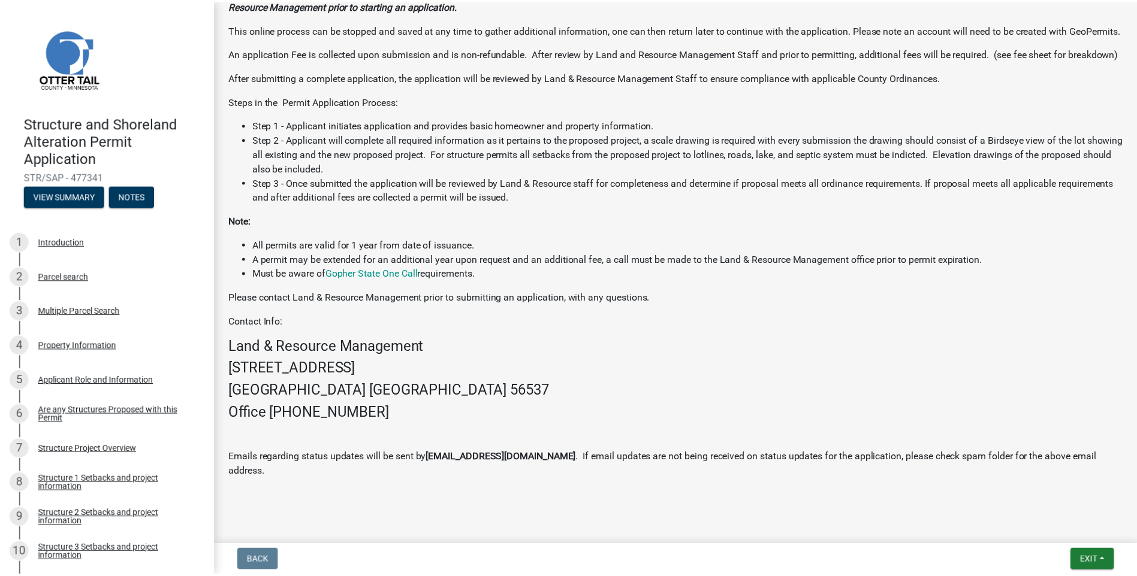
scroll to position [383, 0]
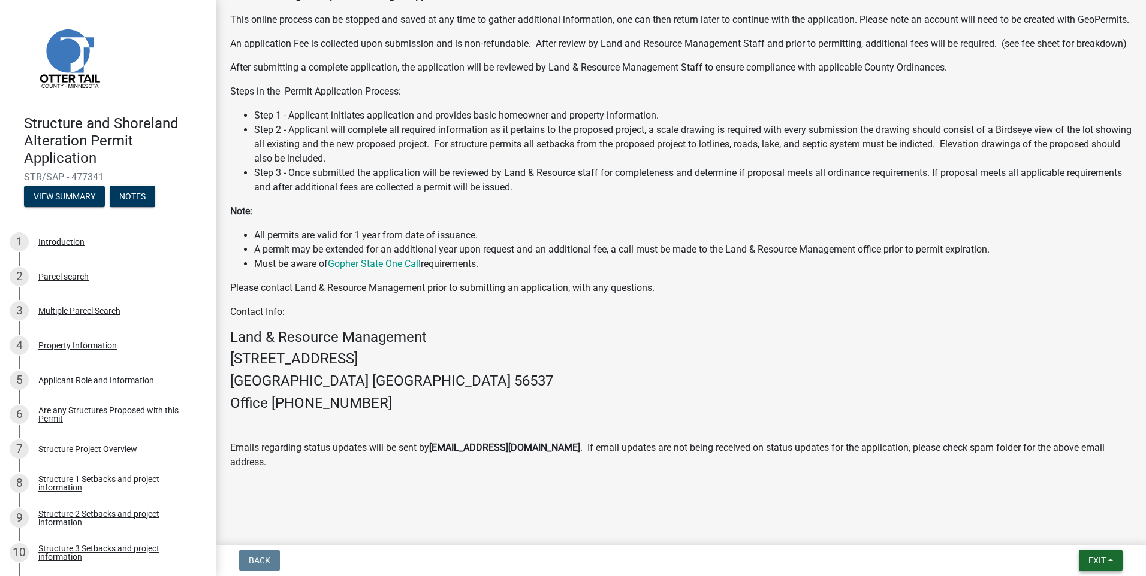
click at [1095, 560] on span "Exit" at bounding box center [1096, 561] width 17 height 10
click at [1073, 531] on button "Save & Exit" at bounding box center [1074, 529] width 96 height 29
